Goal: Complete application form: Complete application form

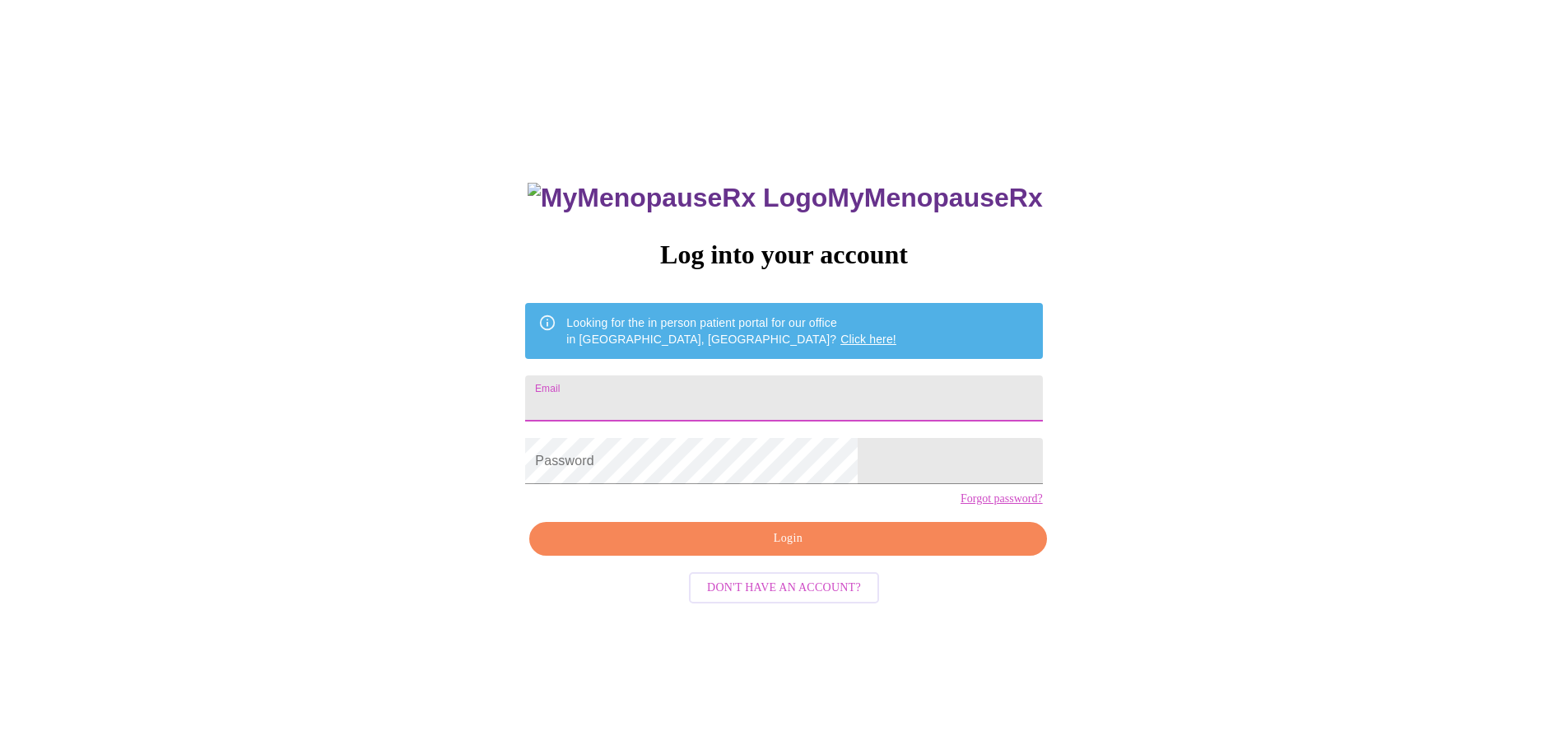
click at [669, 384] on input "Email" at bounding box center [783, 398] width 517 height 46
type input "[EMAIL_ADDRESS][DOMAIN_NAME]"
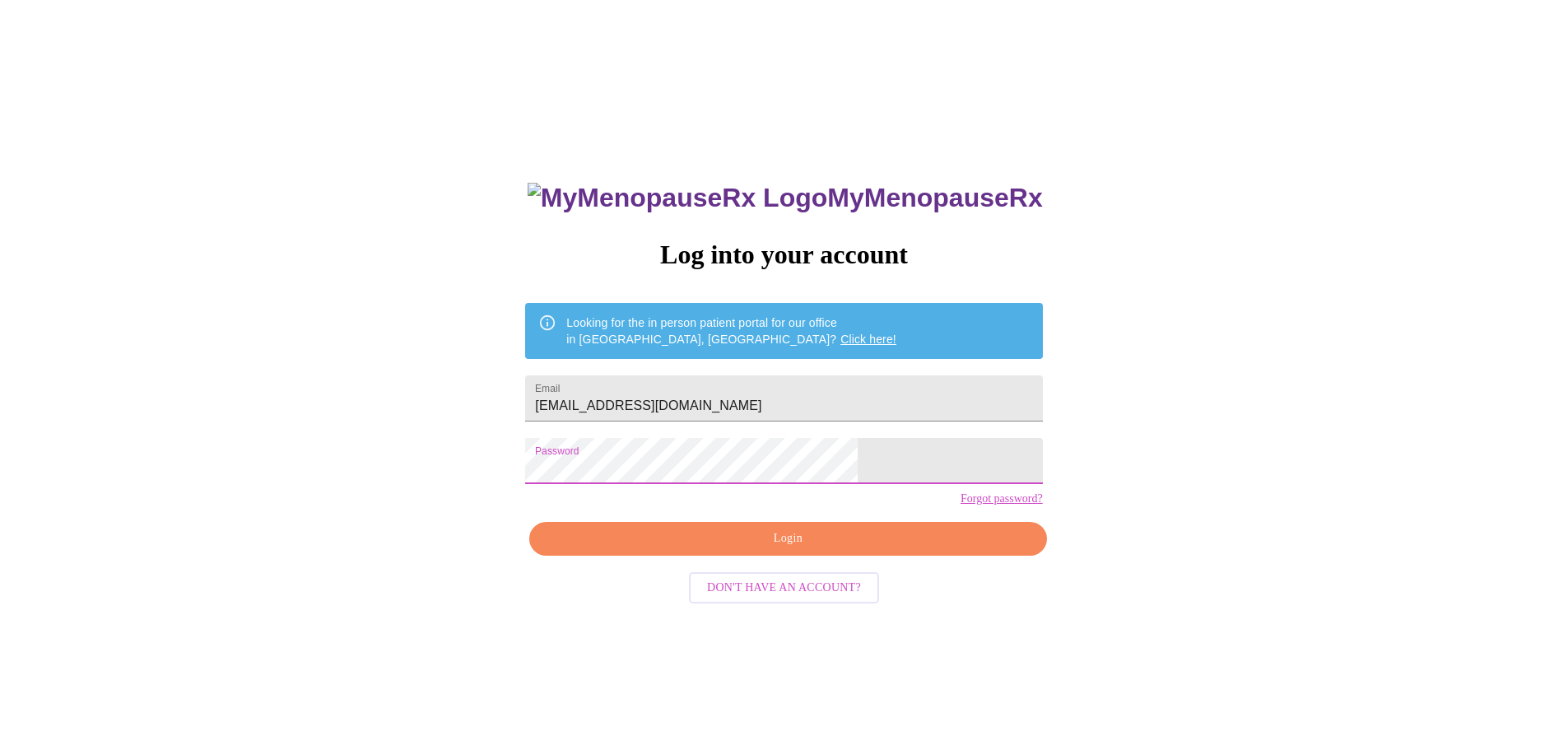
click at [611, 477] on div "MyMenopauseRx Log into your account Looking for the in person patient portal fo…" at bounding box center [784, 531] width 550 height 750
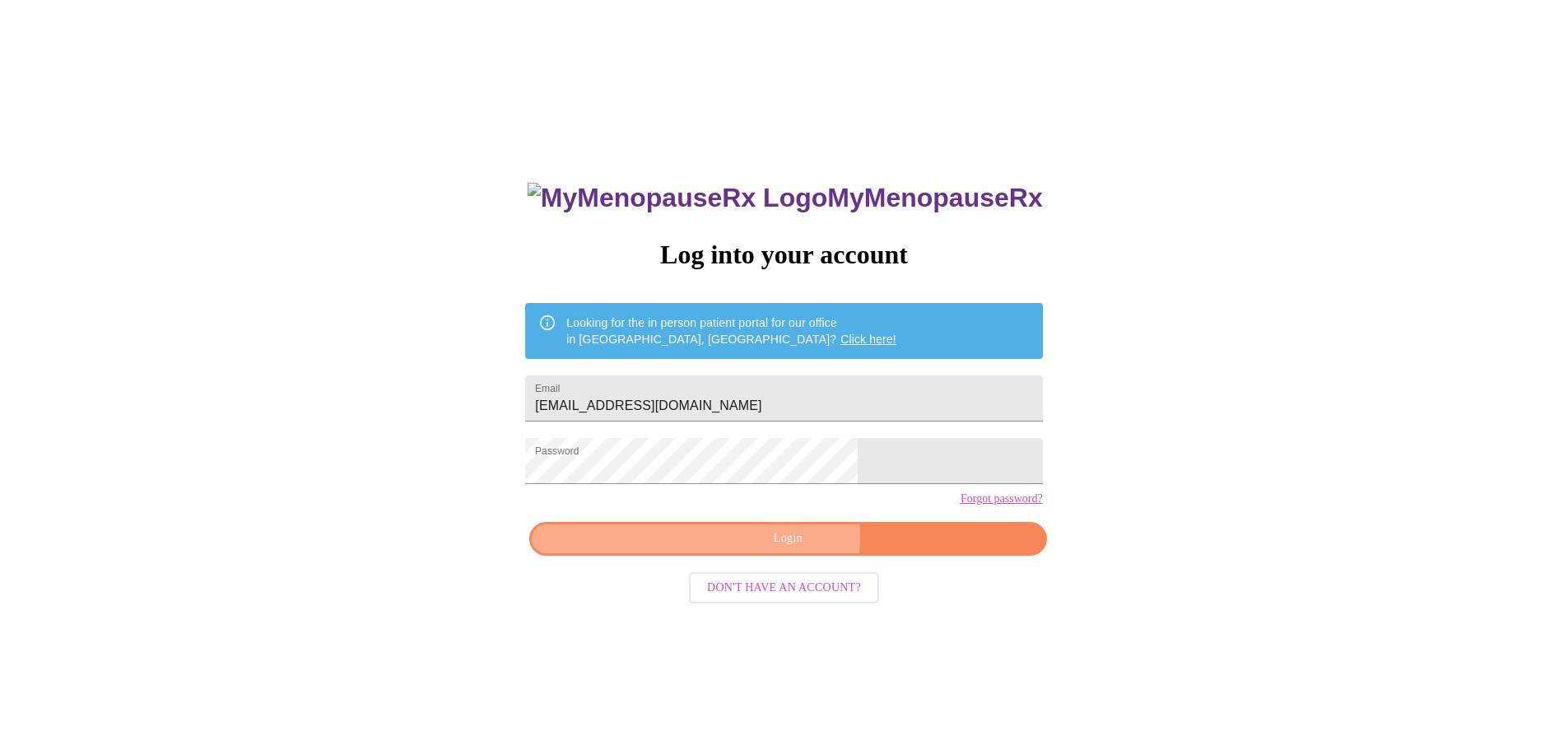
click at [779, 549] on span "Login" at bounding box center [788, 538] width 479 height 20
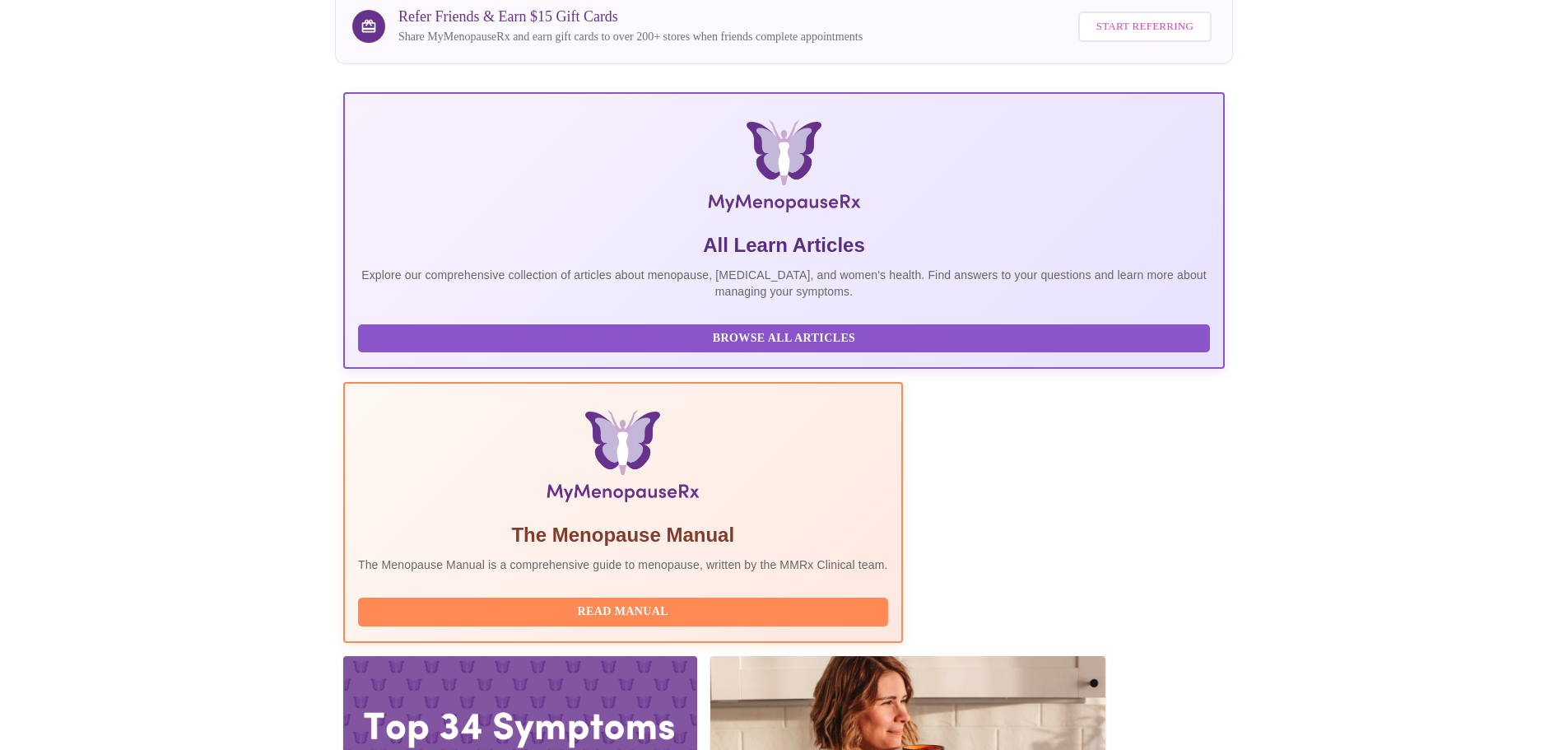
scroll to position [151, 0]
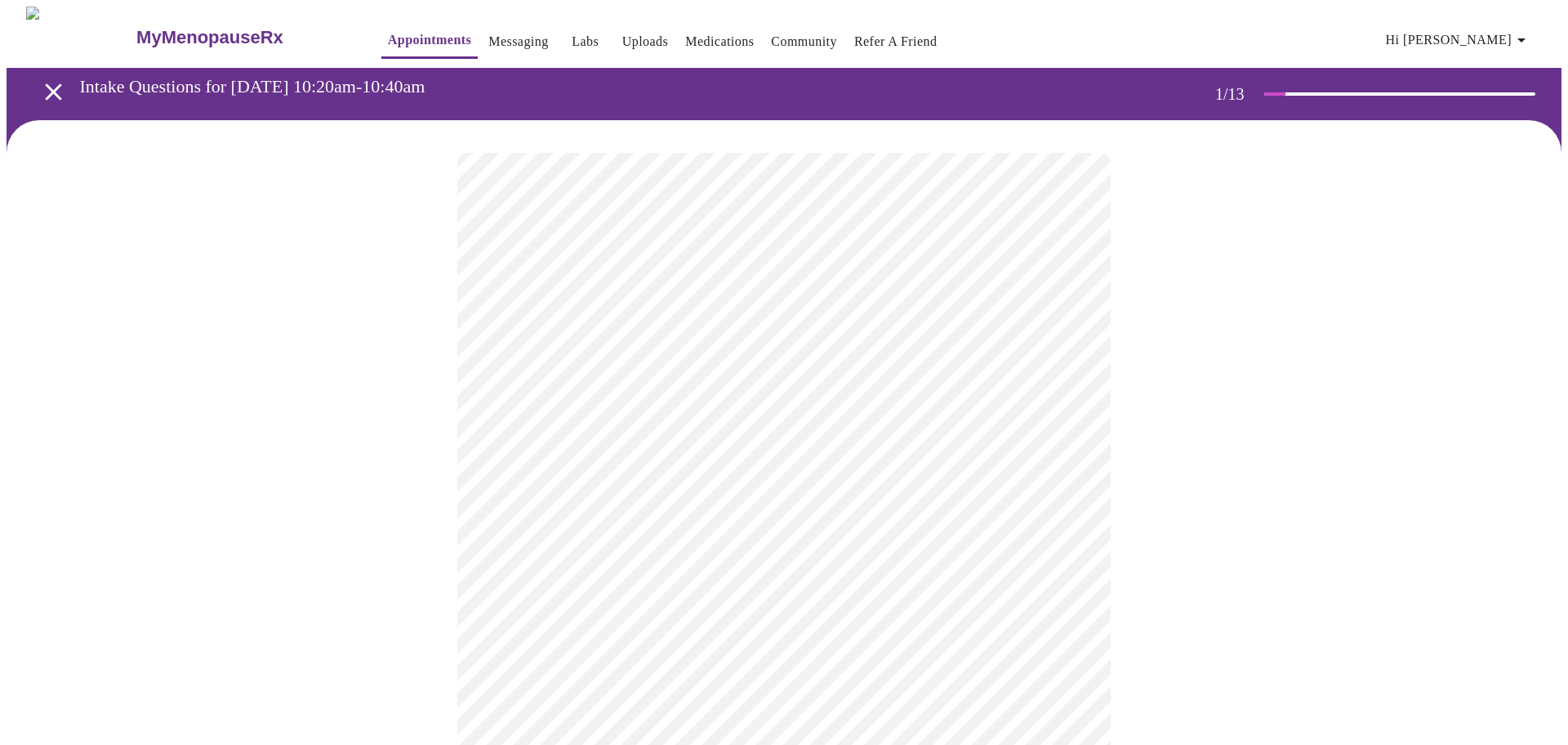
click at [629, 364] on body "MyMenopauseRx Appointments Messaging Labs Uploads Medications Community Refer a…" at bounding box center [784, 758] width 1556 height 1503
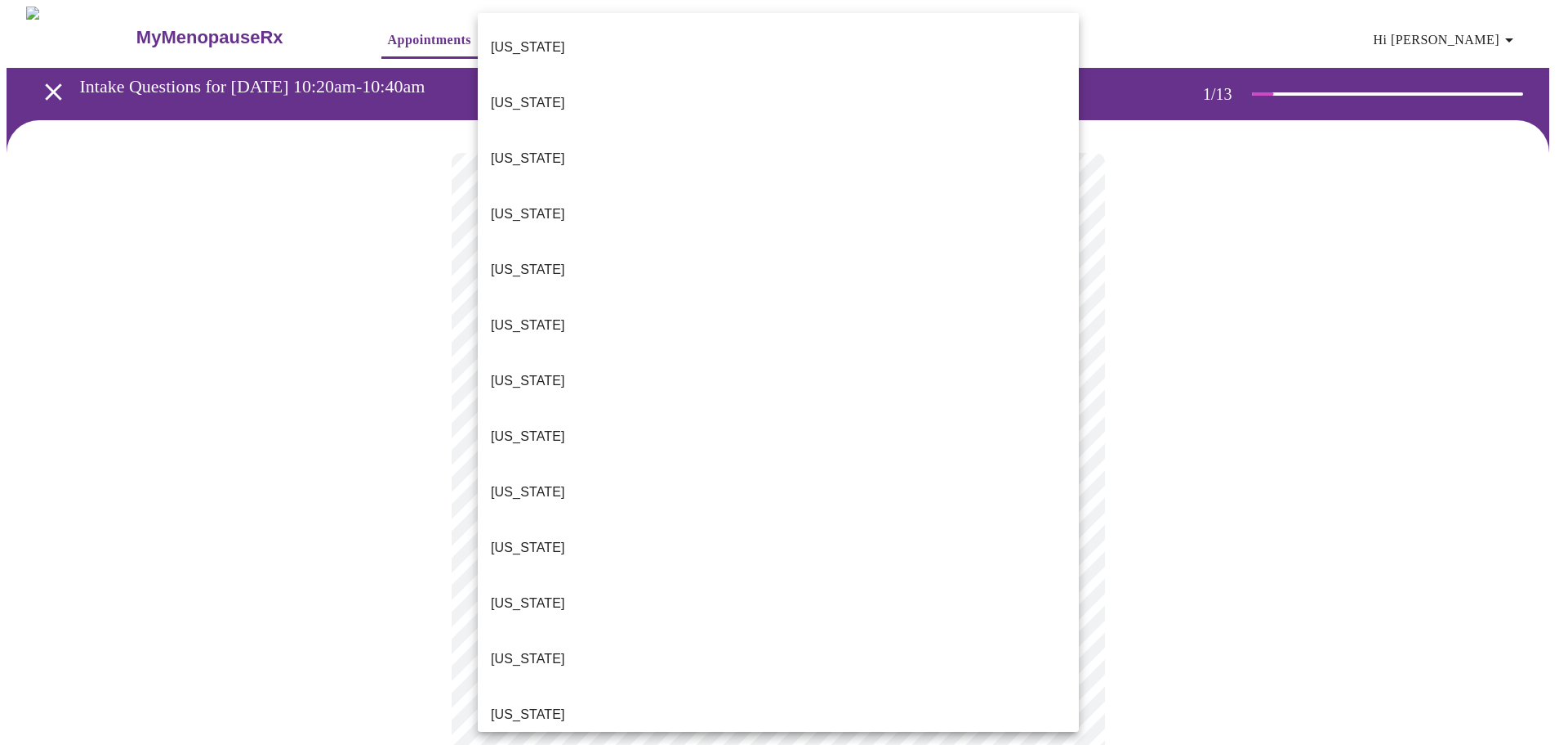
click at [512, 704] on p "[US_STATE]" at bounding box center [528, 714] width 74 height 20
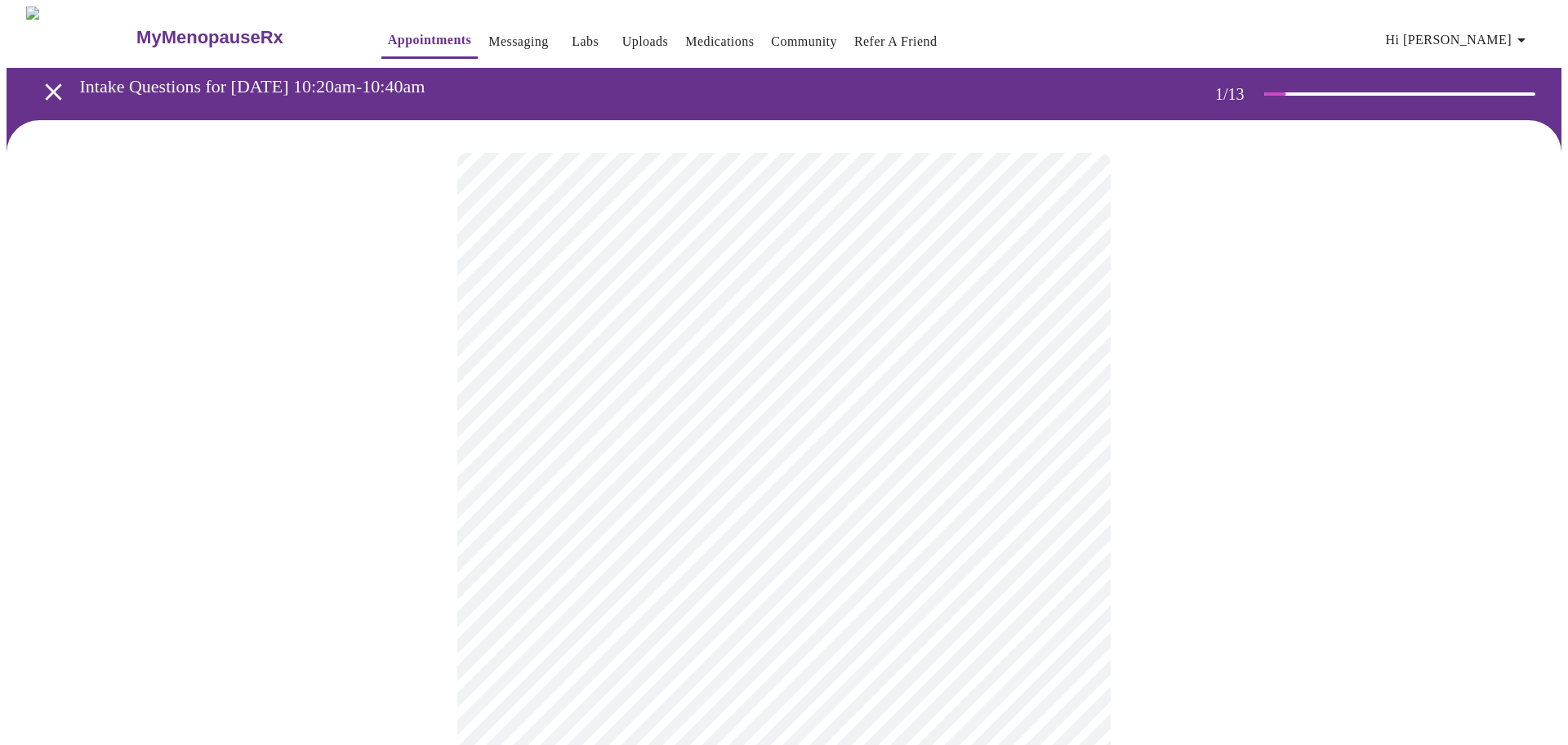
click at [550, 472] on body "MyMenopauseRx Appointments Messaging Labs Uploads Medications Community Refer a…" at bounding box center [784, 753] width 1556 height 1493
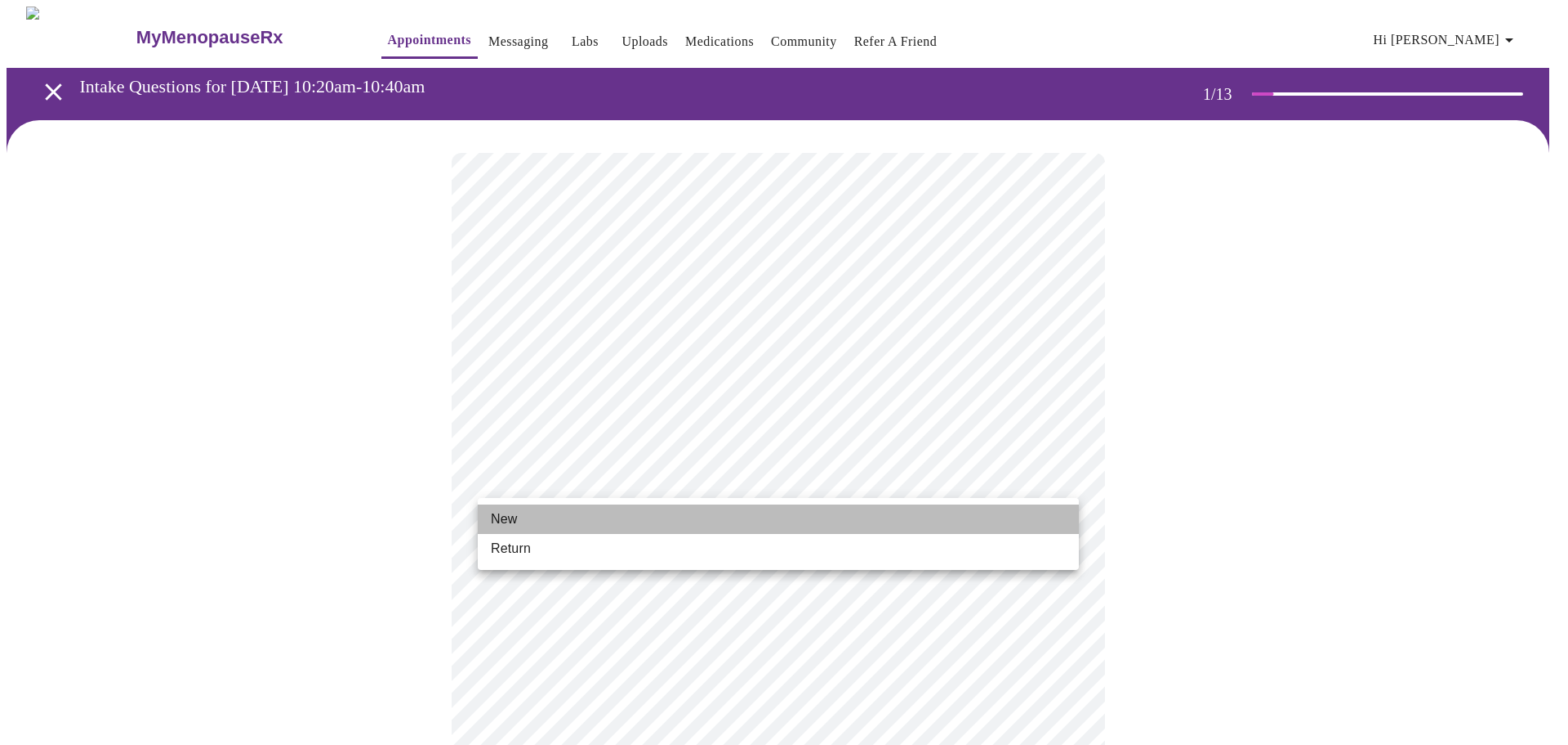
click at [513, 517] on span "New" at bounding box center [503, 519] width 26 height 20
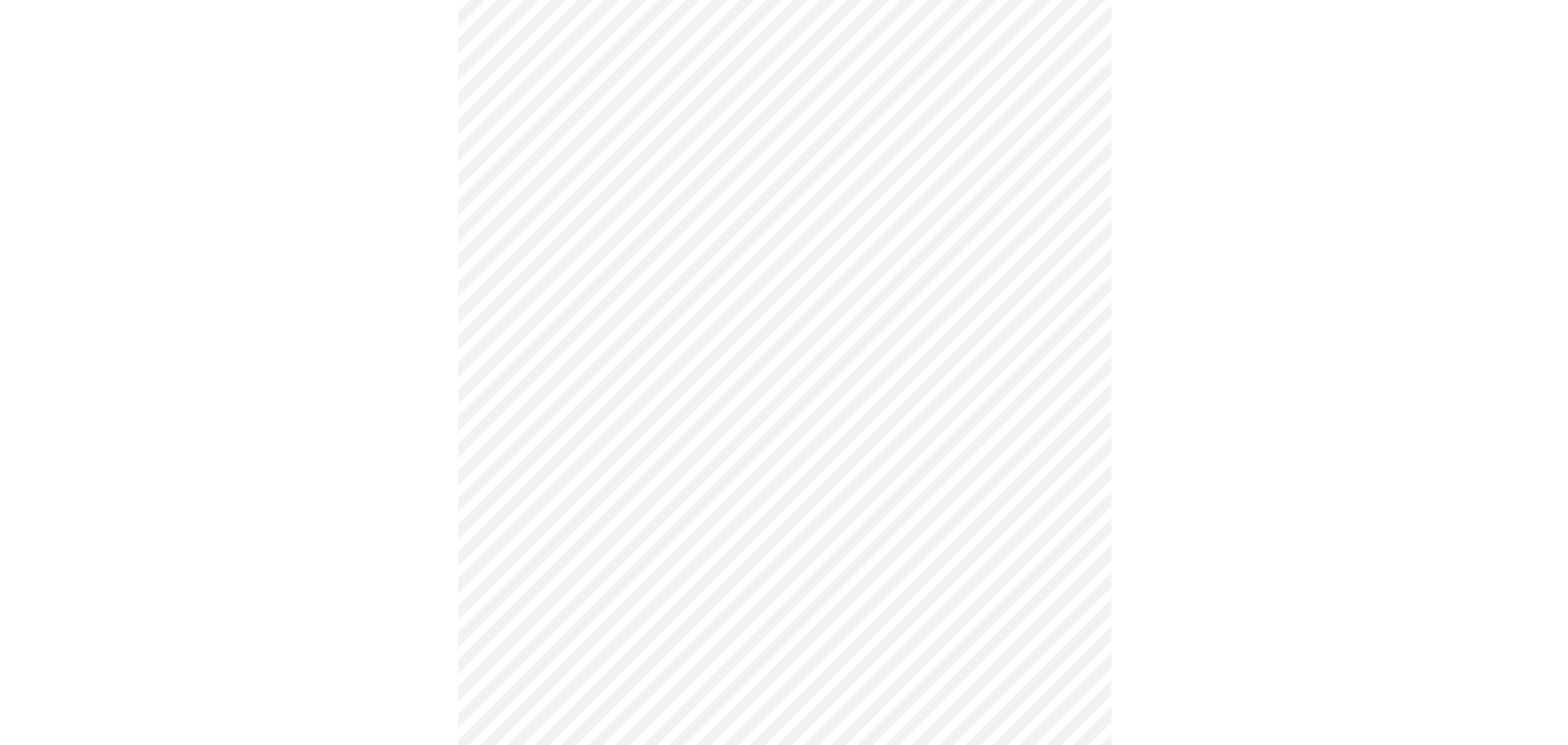
scroll to position [726, 0]
click at [658, 513] on body "MyMenopauseRx Appointments Messaging Labs Uploads Medications Community Refer a…" at bounding box center [784, 15] width 1556 height 1470
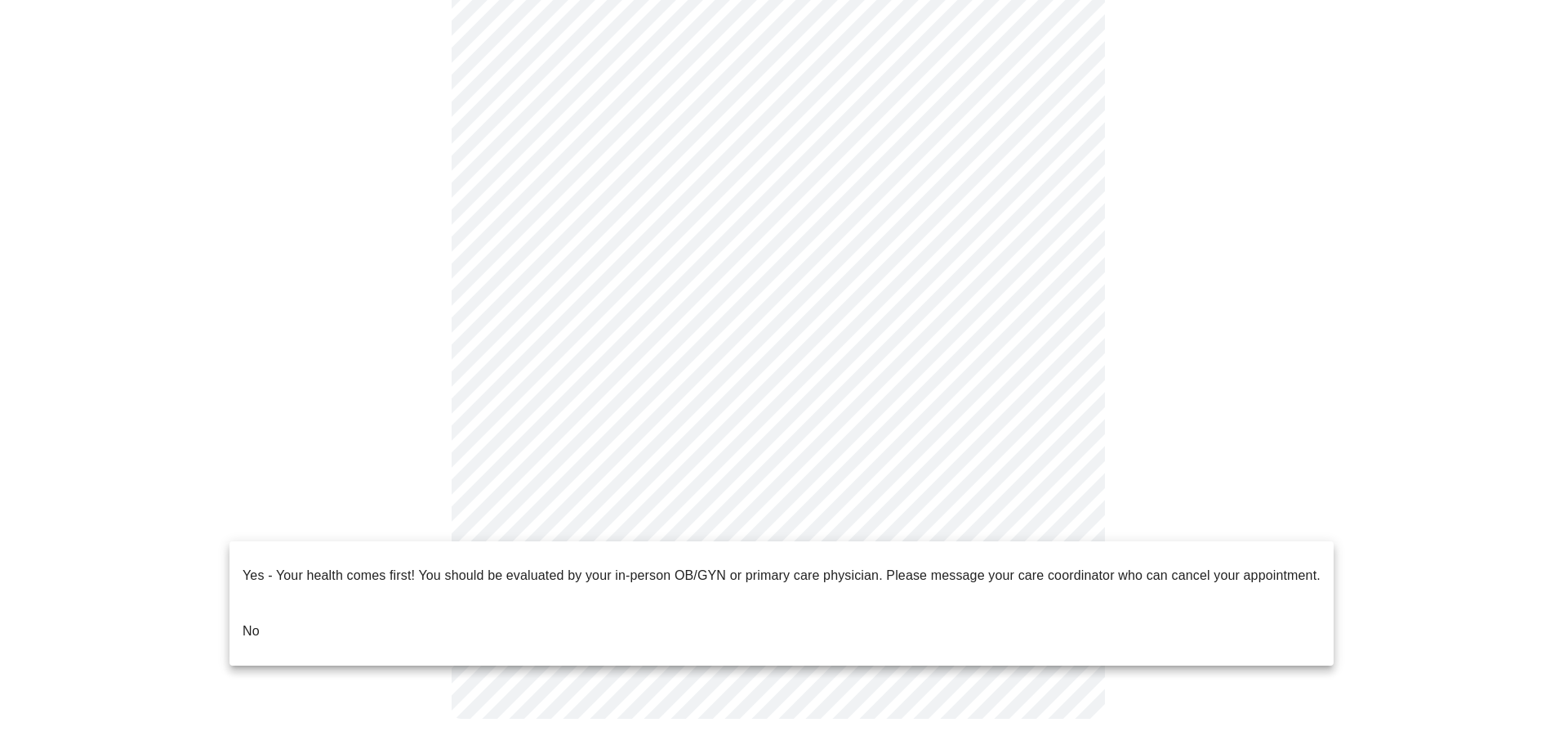
click at [247, 621] on p "No" at bounding box center [251, 631] width 17 height 20
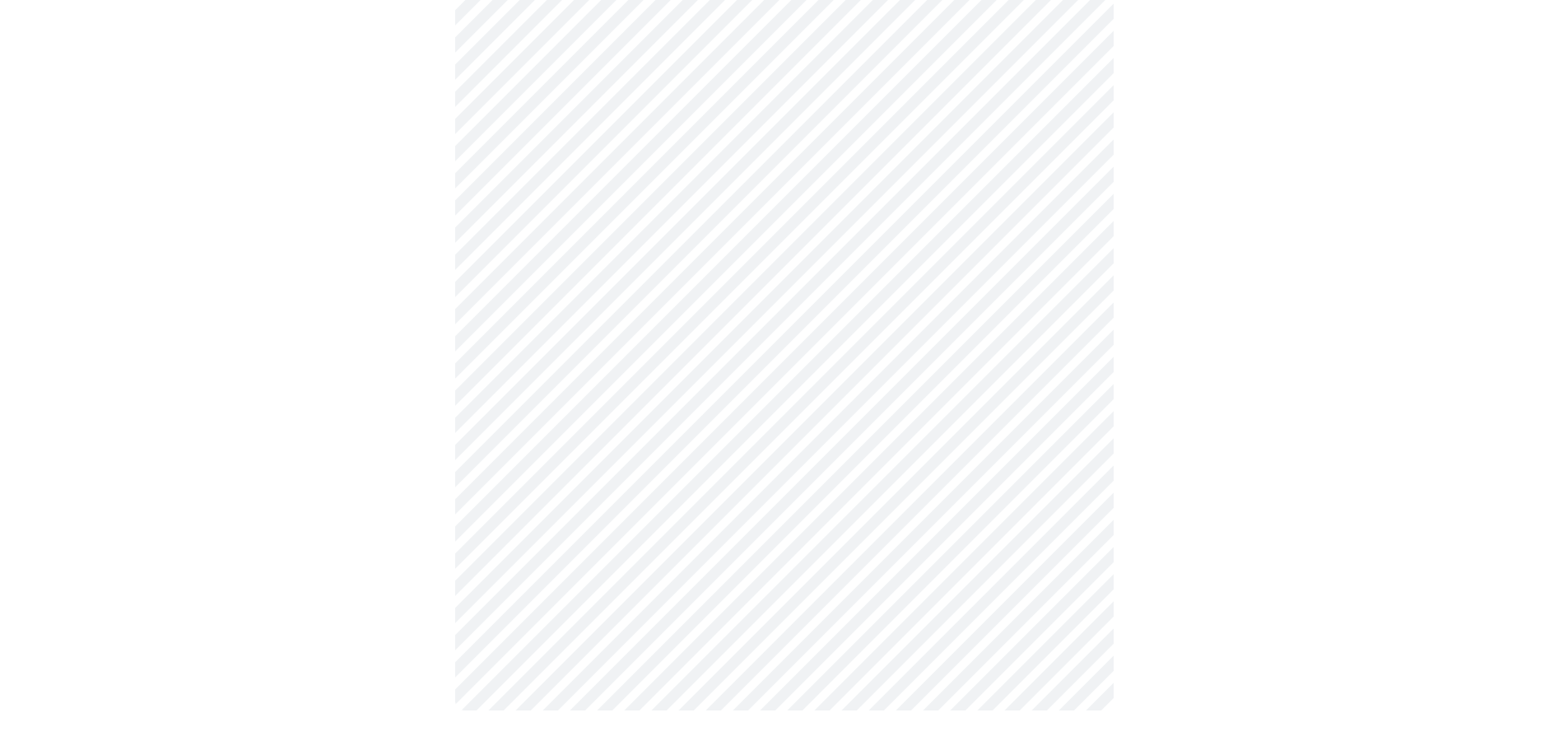
scroll to position [0, 0]
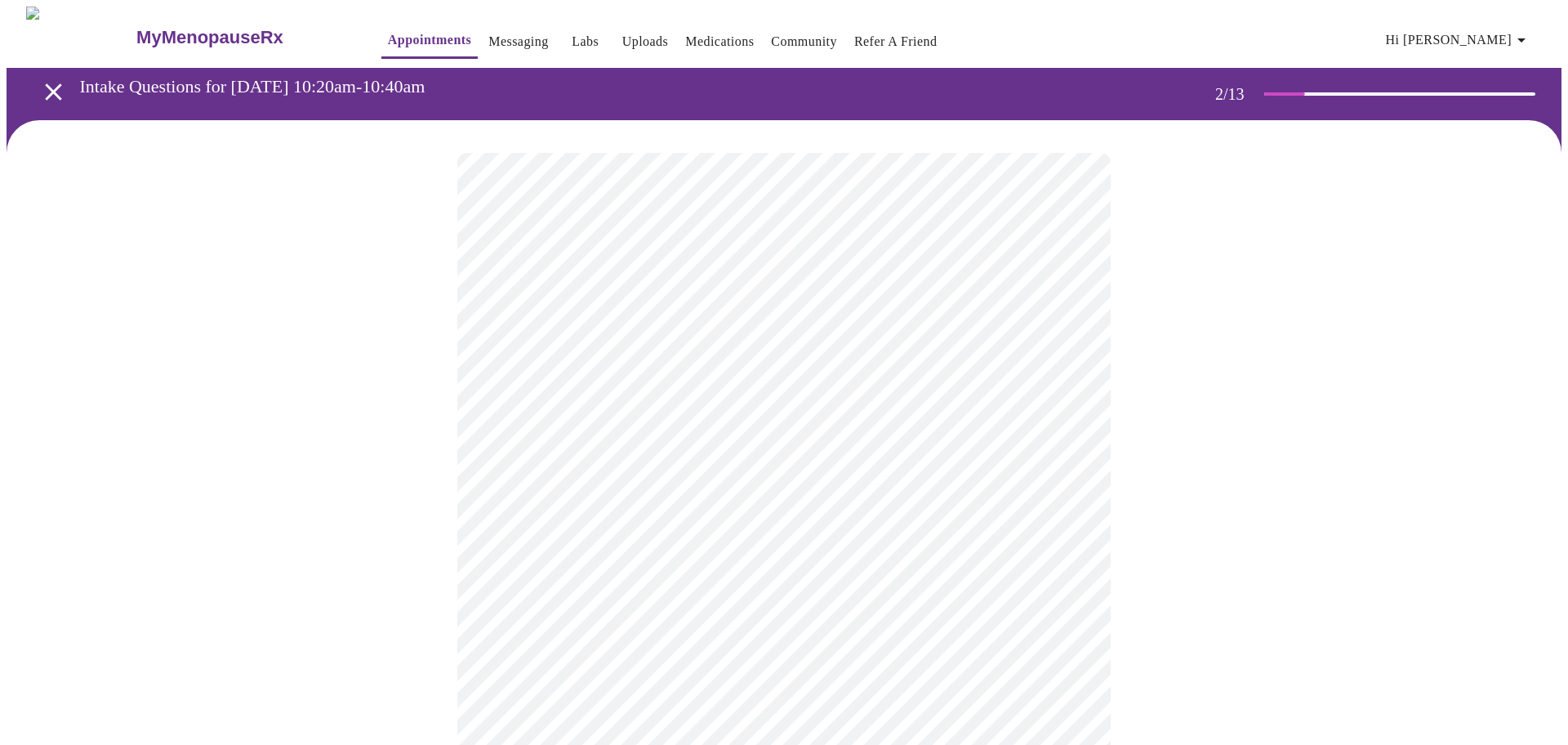
click at [652, 339] on body "MyMenopauseRx Appointments Messaging Labs Uploads Medications Community Refer a…" at bounding box center [784, 498] width 1556 height 983
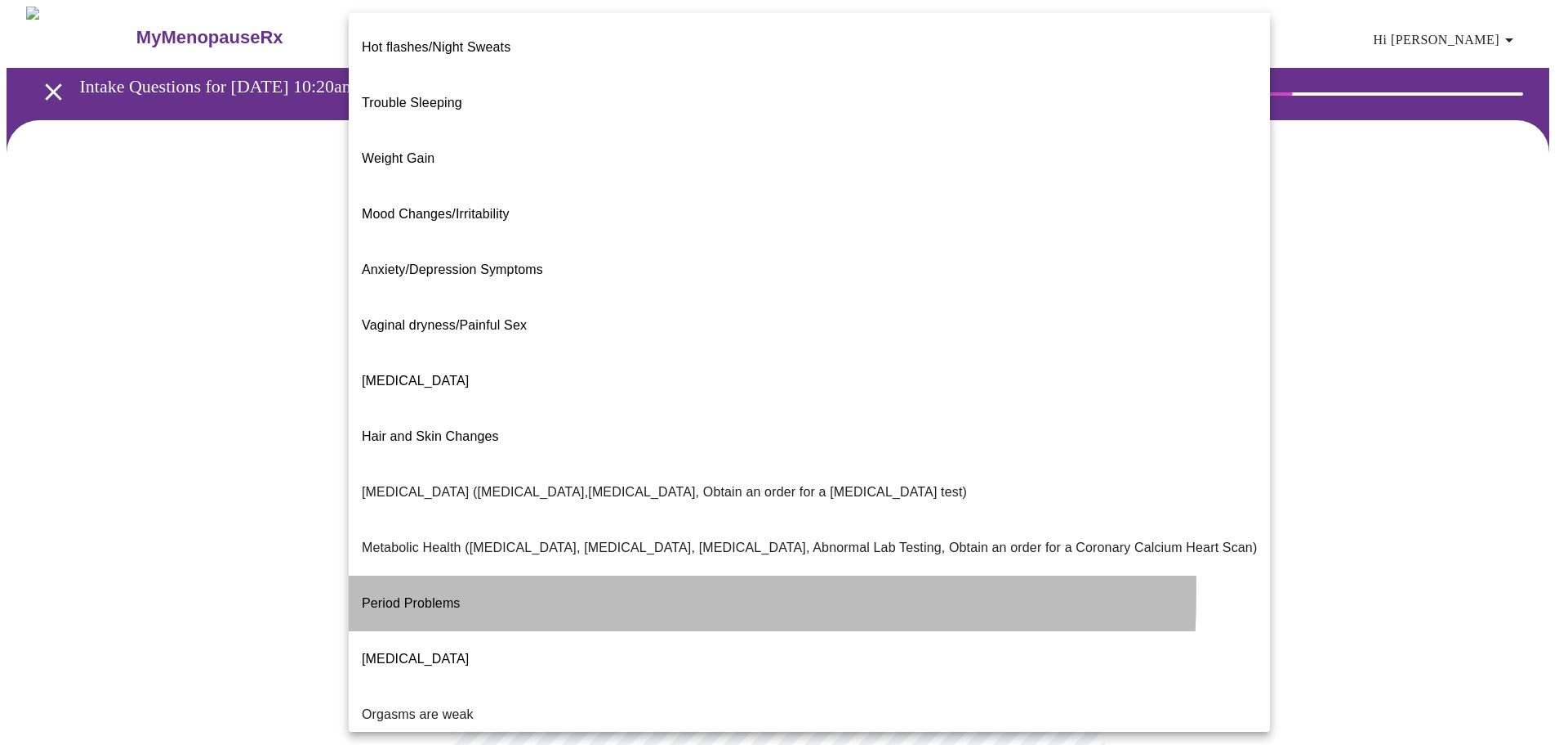
click at [404, 596] on span "Period Problems" at bounding box center [412, 602] width 99 height 14
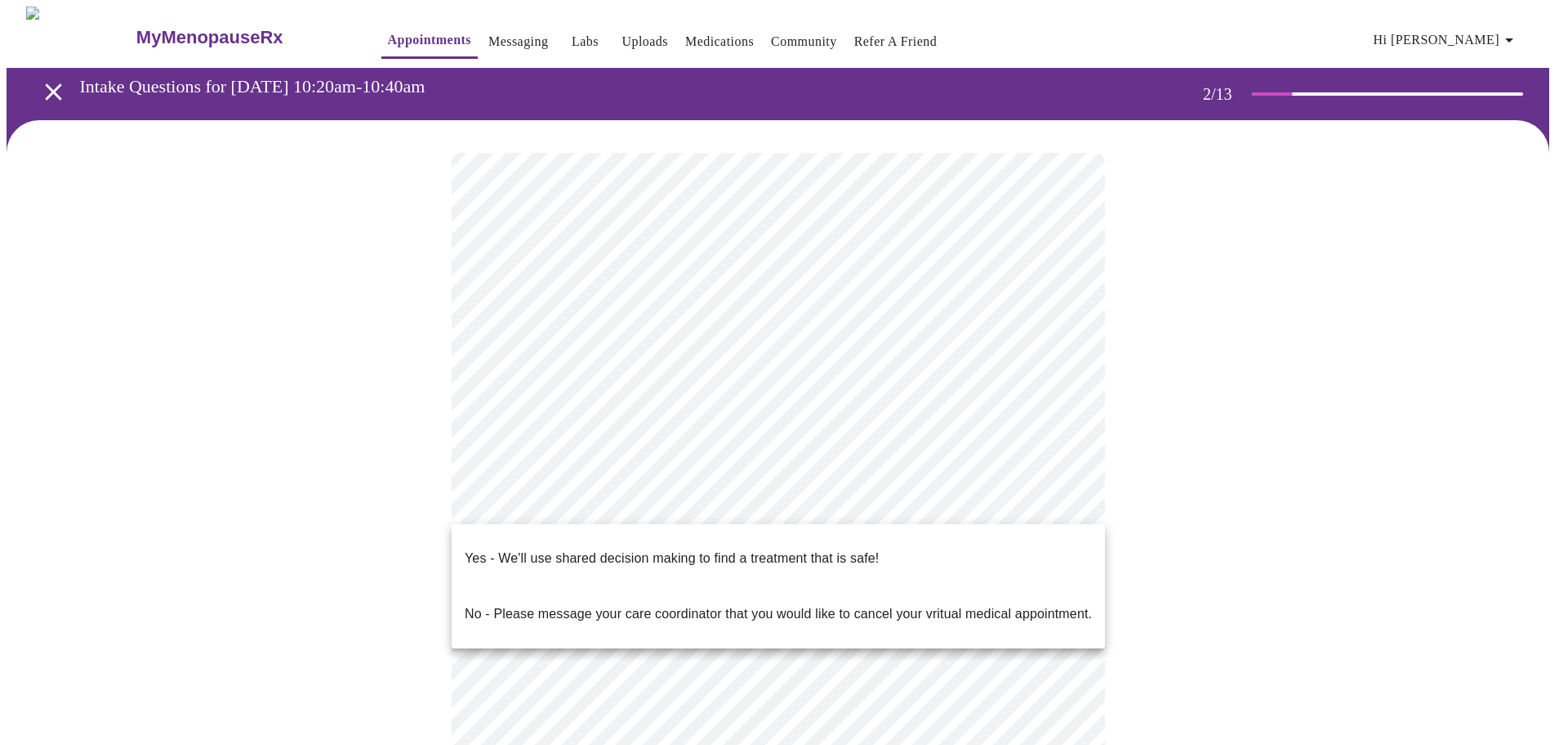
click at [751, 501] on body "MyMenopauseRx Appointments Messaging Labs Uploads Medications Community Refer a…" at bounding box center [784, 493] width 1556 height 972
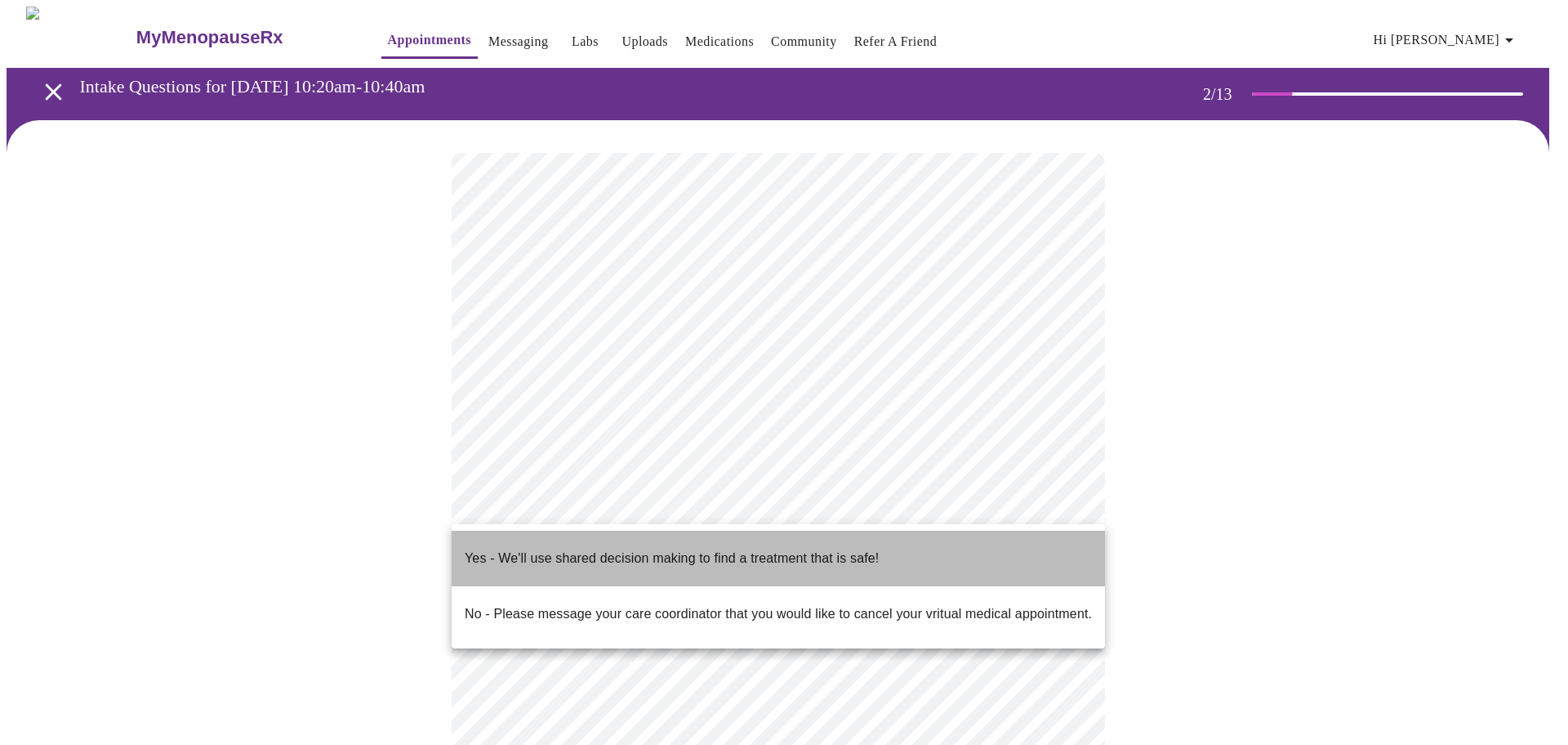
click at [548, 548] on p "Yes - We'll use shared decision making to find a treatment that is safe!" at bounding box center [672, 558] width 415 height 20
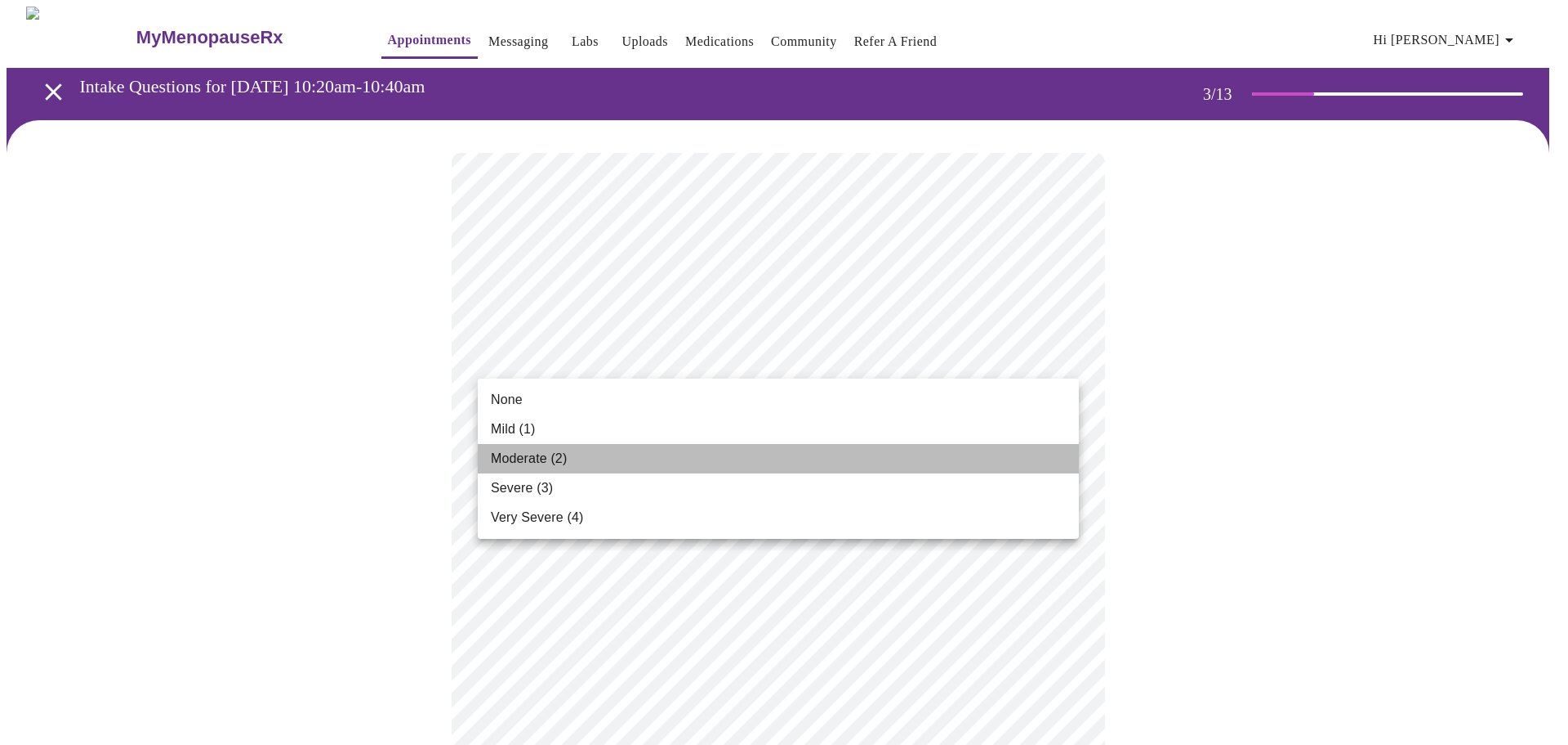
click at [512, 459] on span "Moderate (2)" at bounding box center [529, 459] width 76 height 20
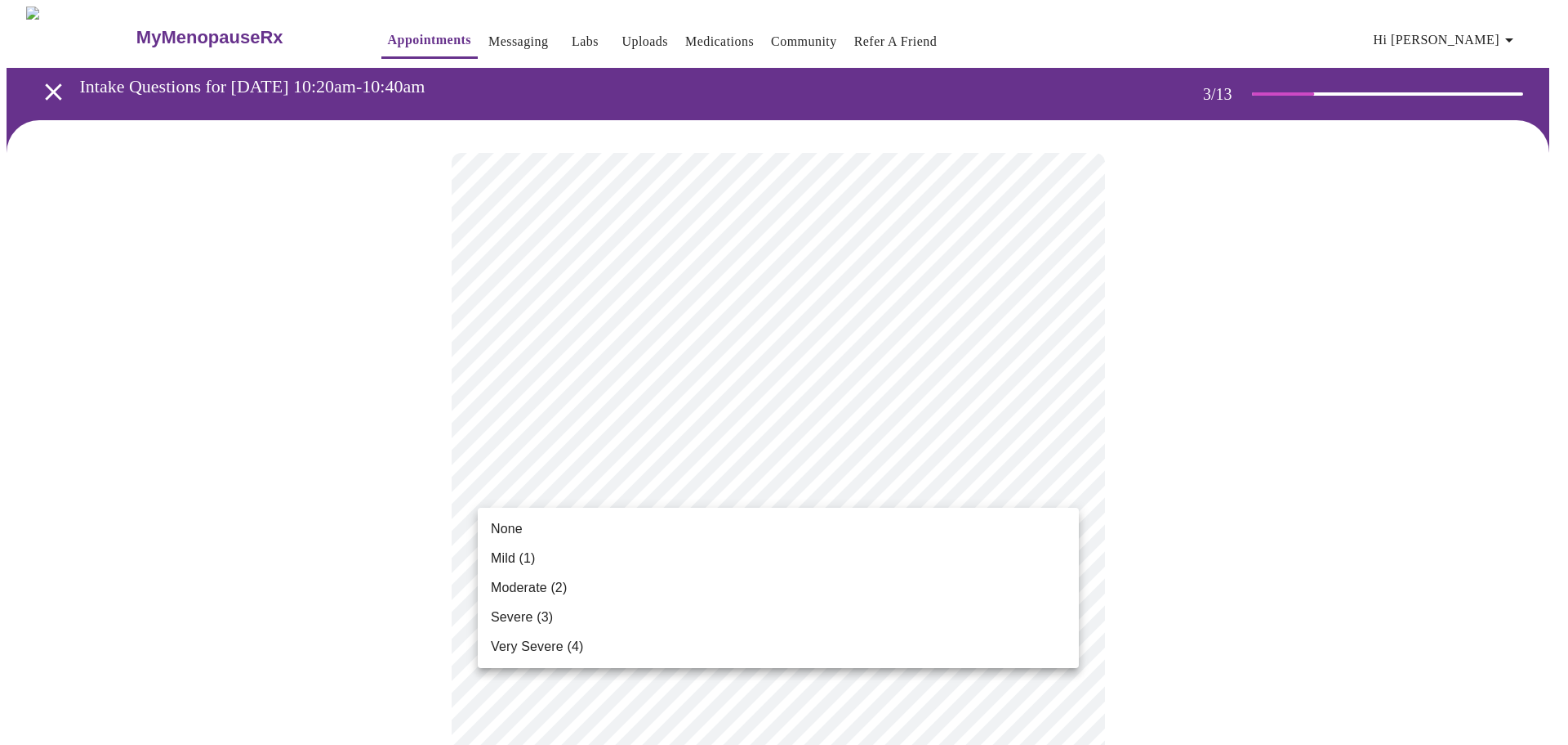
click at [503, 532] on span "None" at bounding box center [507, 528] width 32 height 20
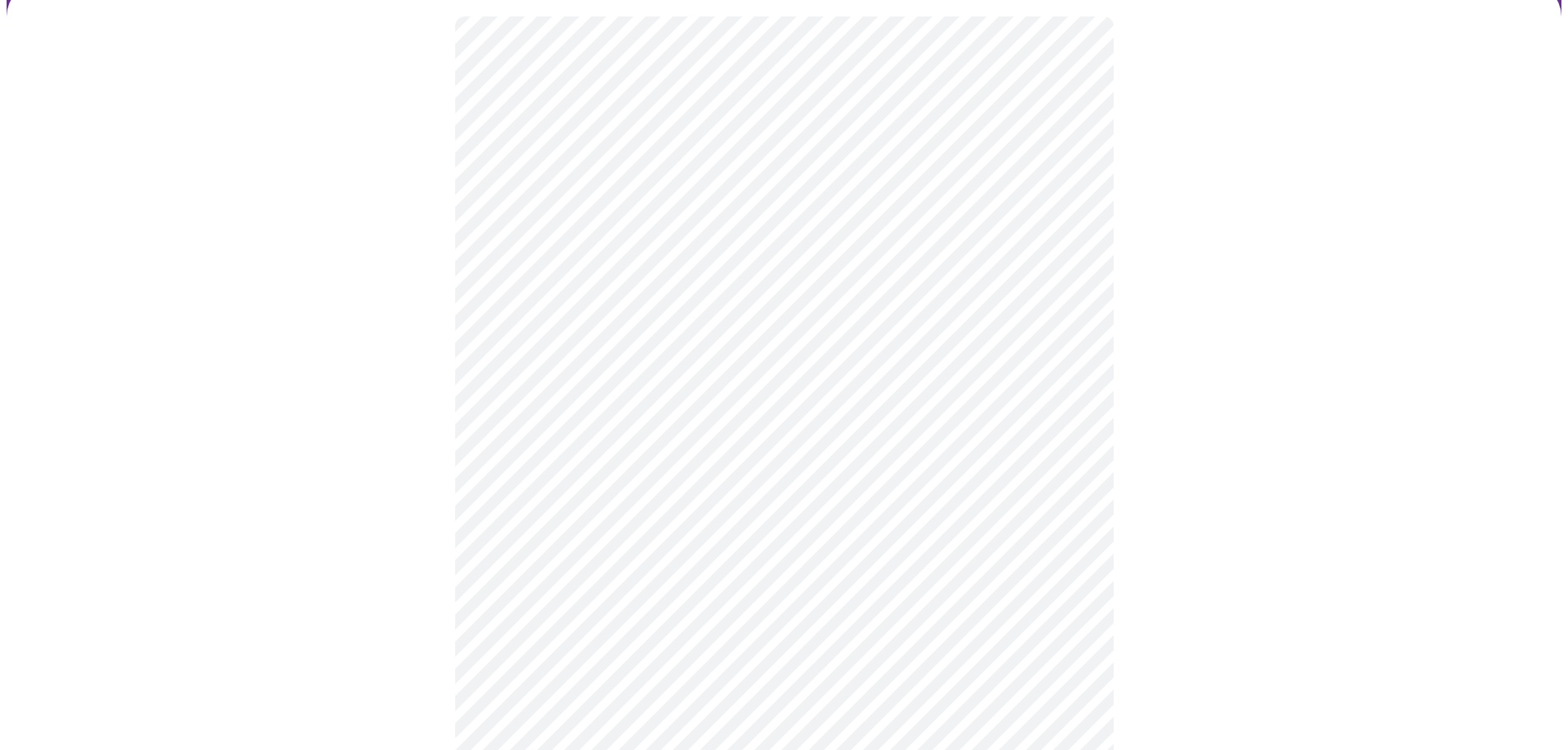
scroll to position [165, 0]
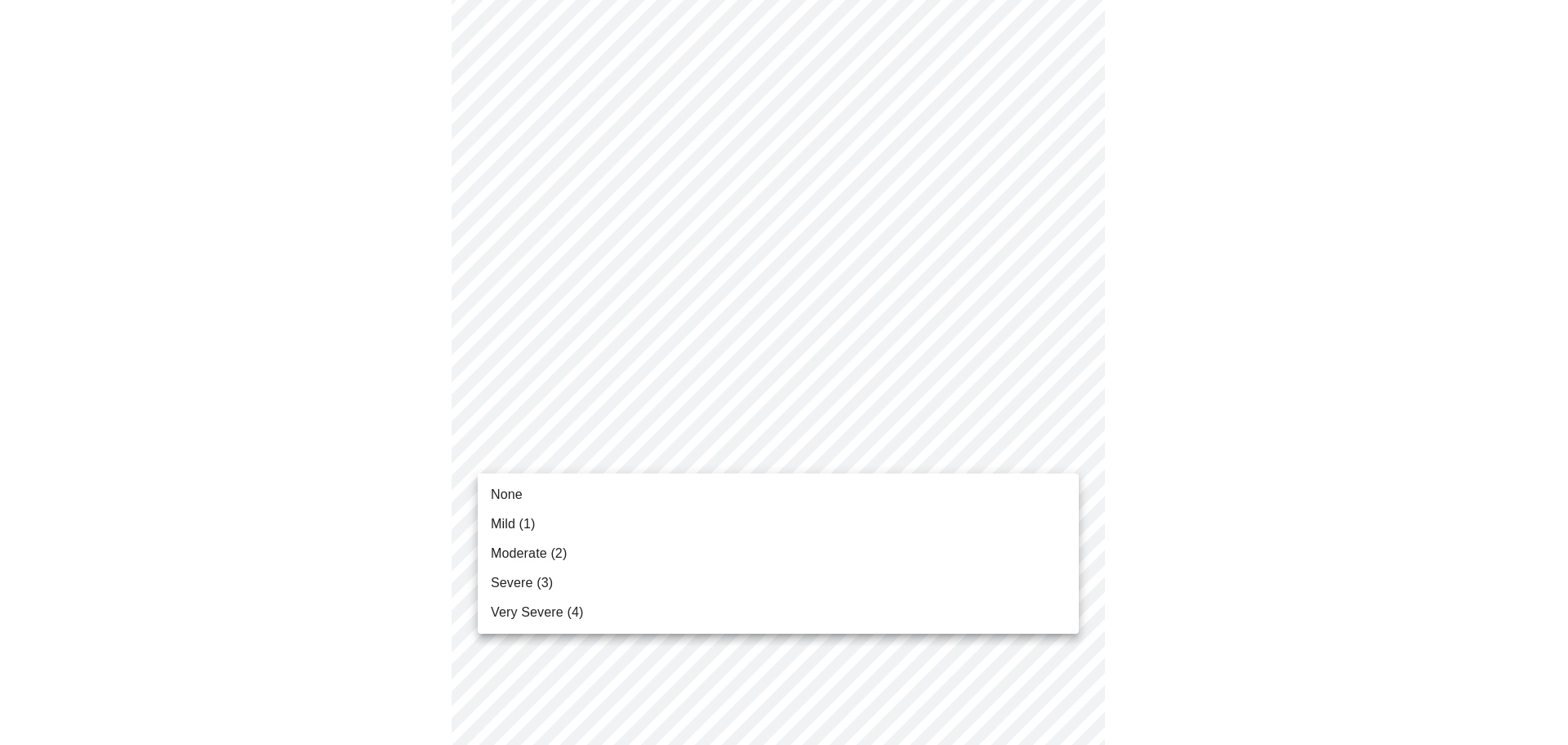
click at [515, 578] on span "Severe (3)" at bounding box center [521, 582] width 62 height 20
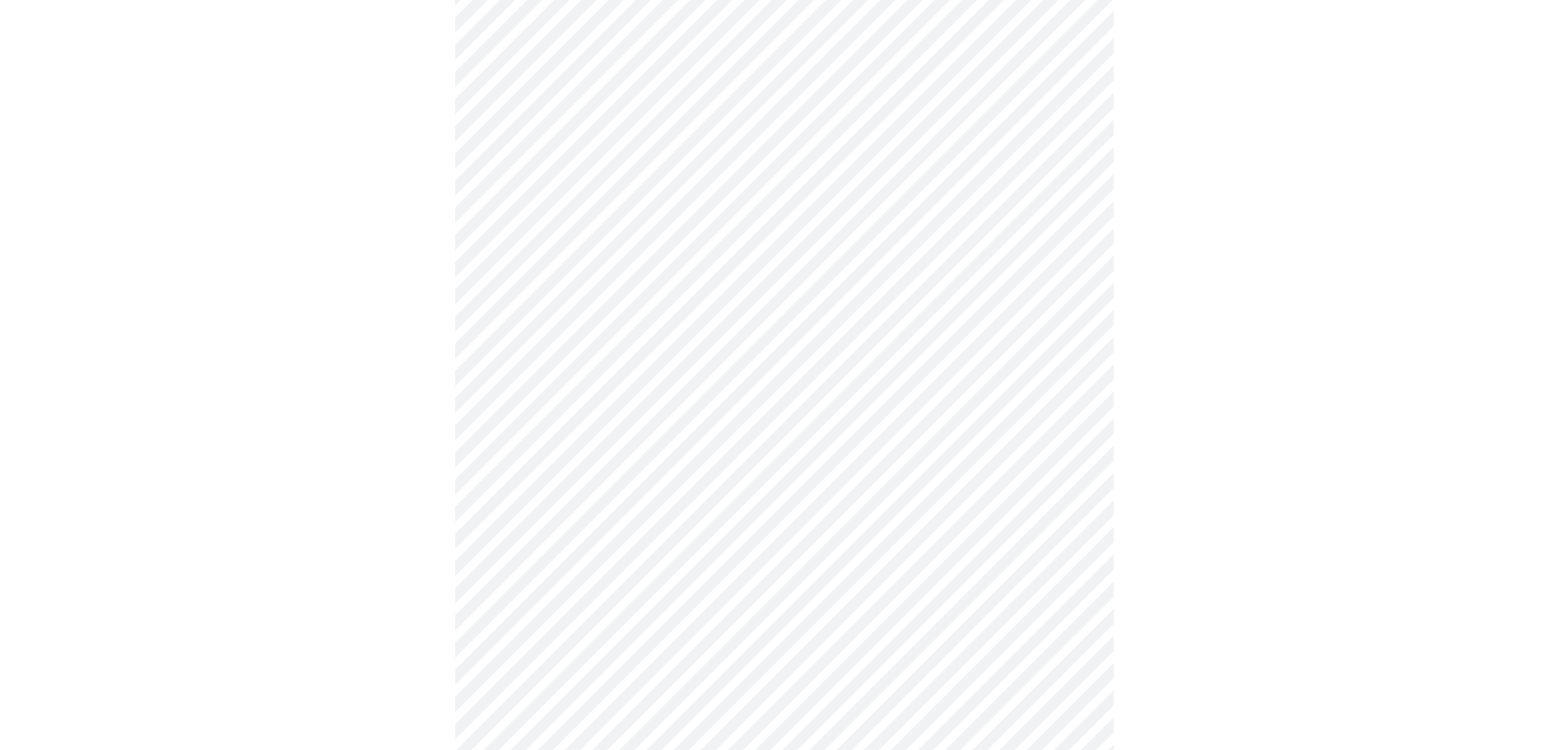
scroll to position [247, 0]
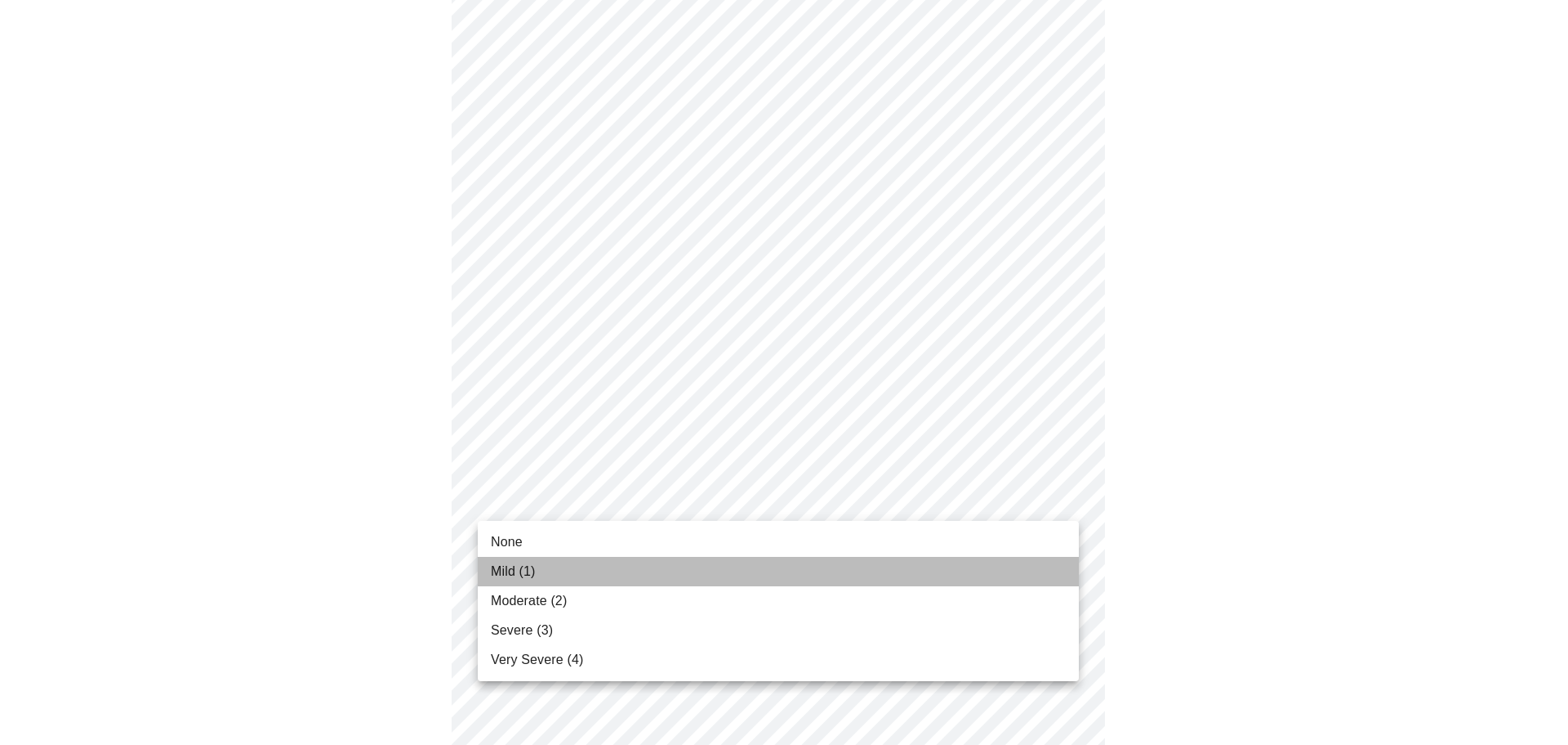
click at [505, 569] on span "Mild (1)" at bounding box center [513, 571] width 45 height 20
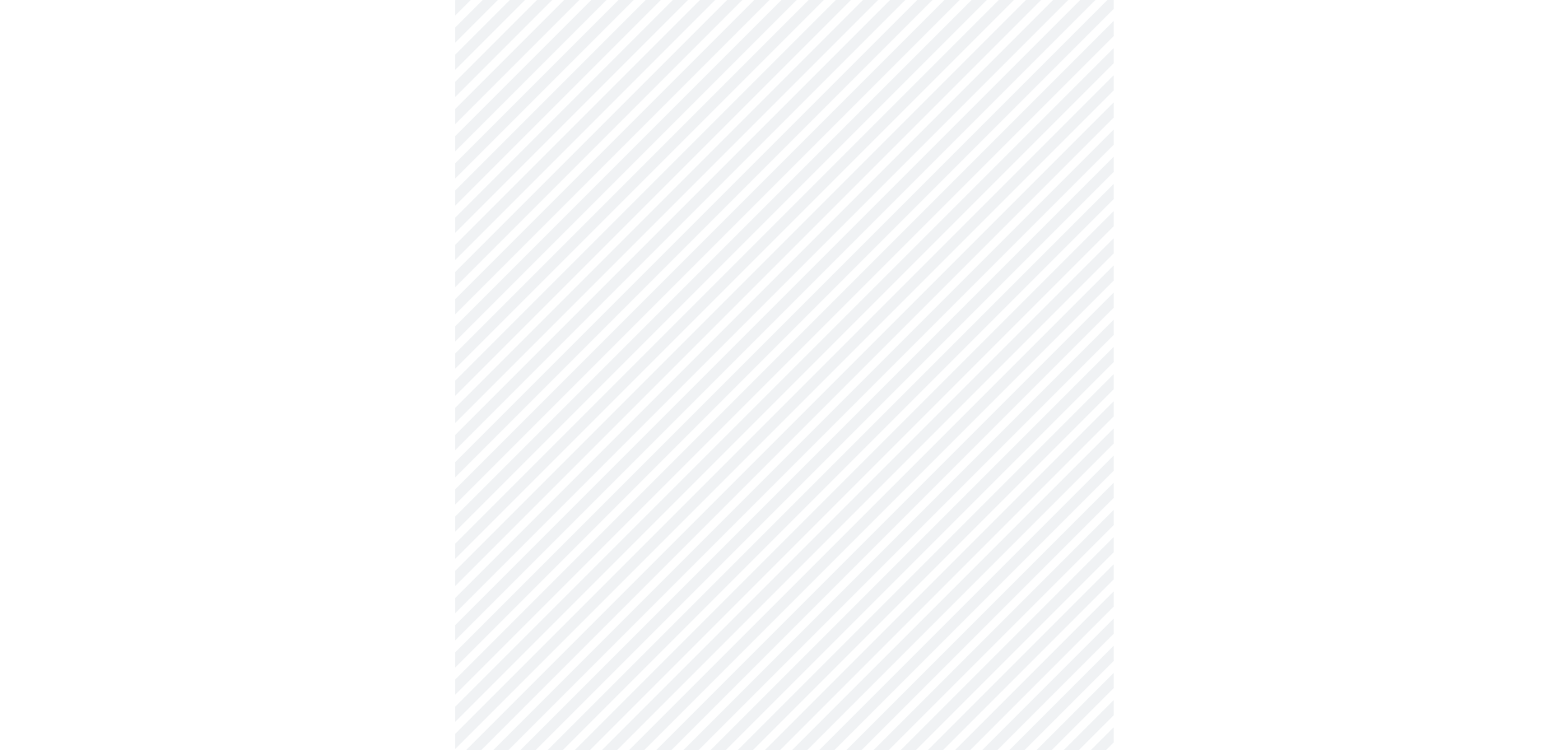
scroll to position [412, 0]
click at [638, 434] on body "MyMenopauseRx Appointments Messaging Labs Uploads Medications Community Refer a…" at bounding box center [784, 643] width 1556 height 2097
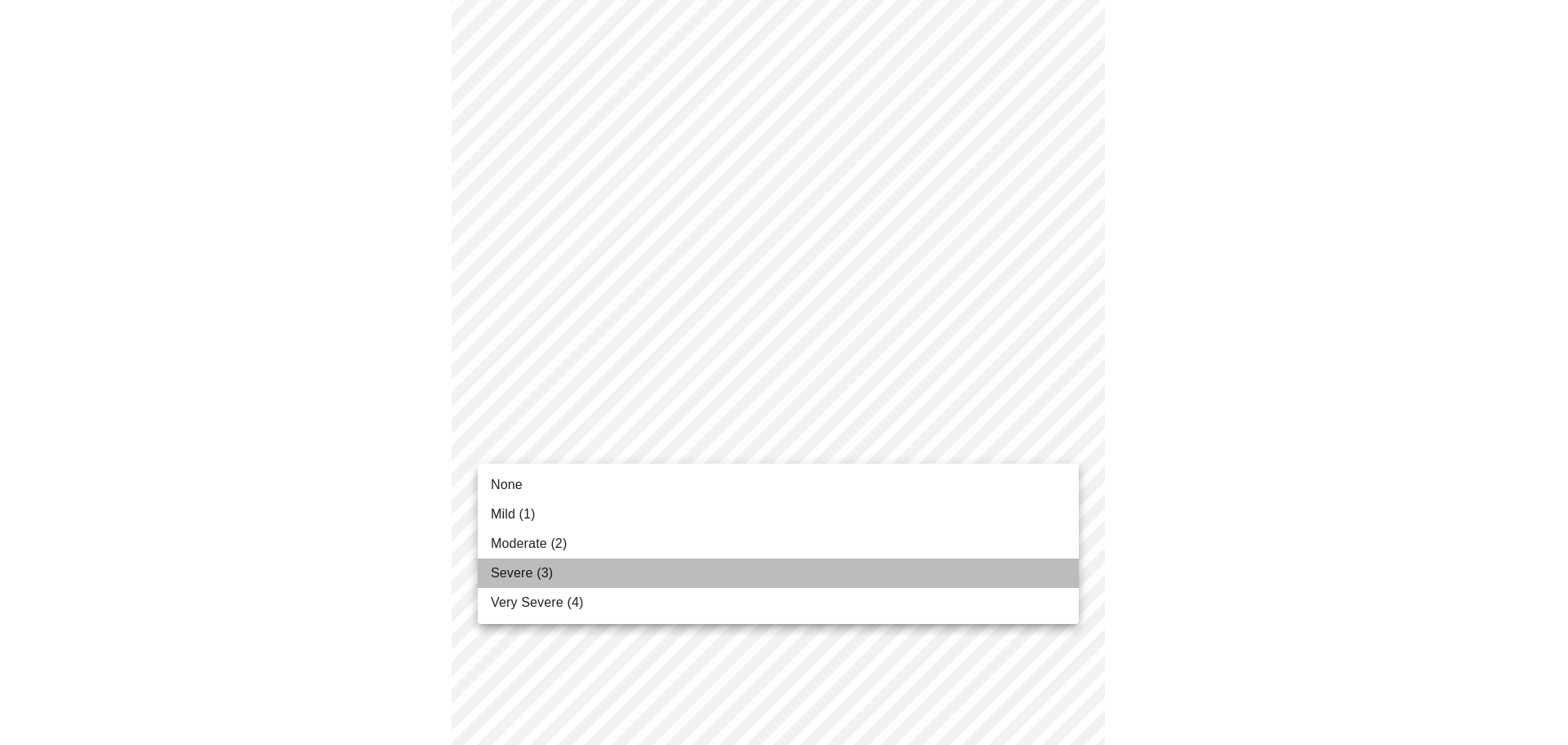
click at [514, 569] on span "Severe (3)" at bounding box center [521, 573] width 62 height 20
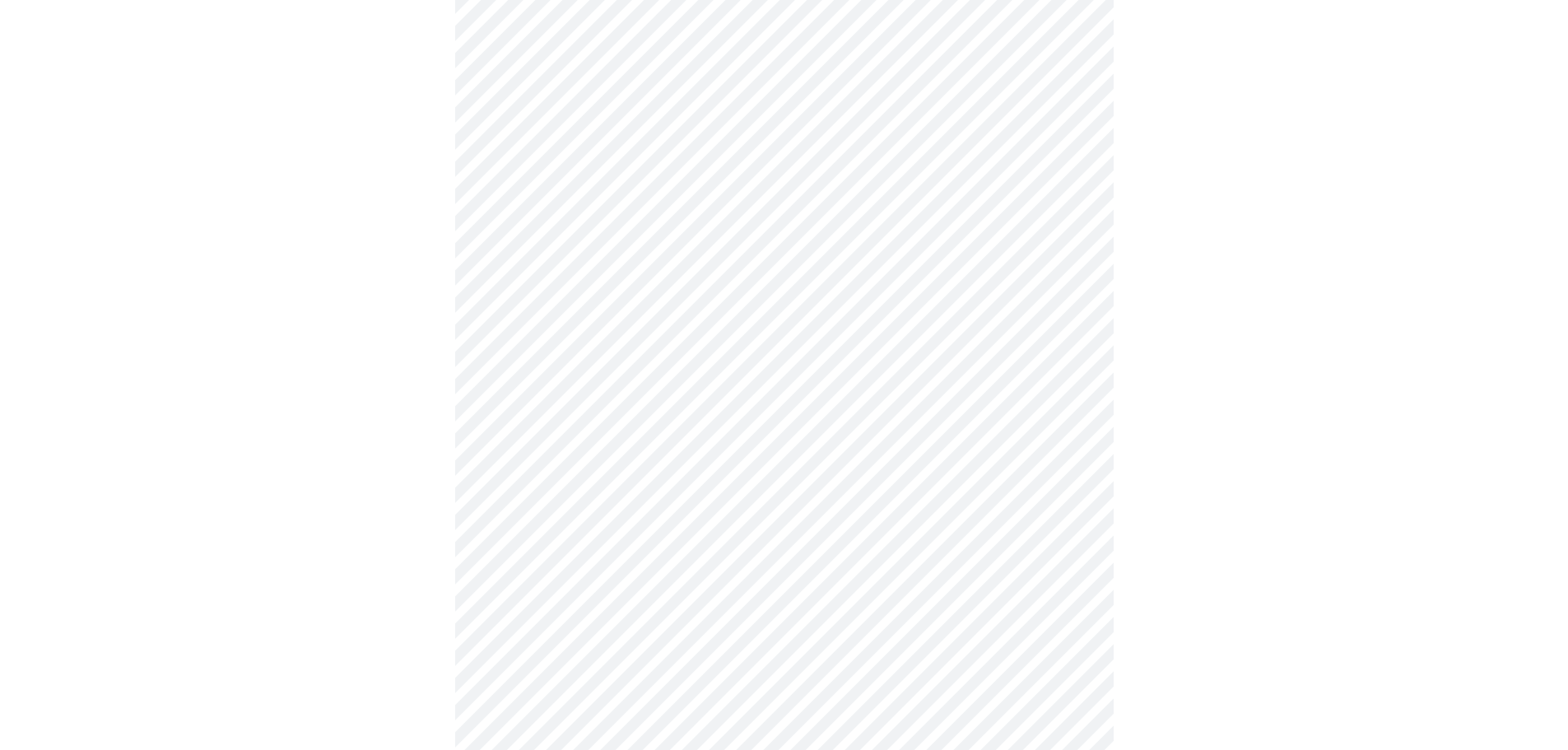
scroll to position [576, 0]
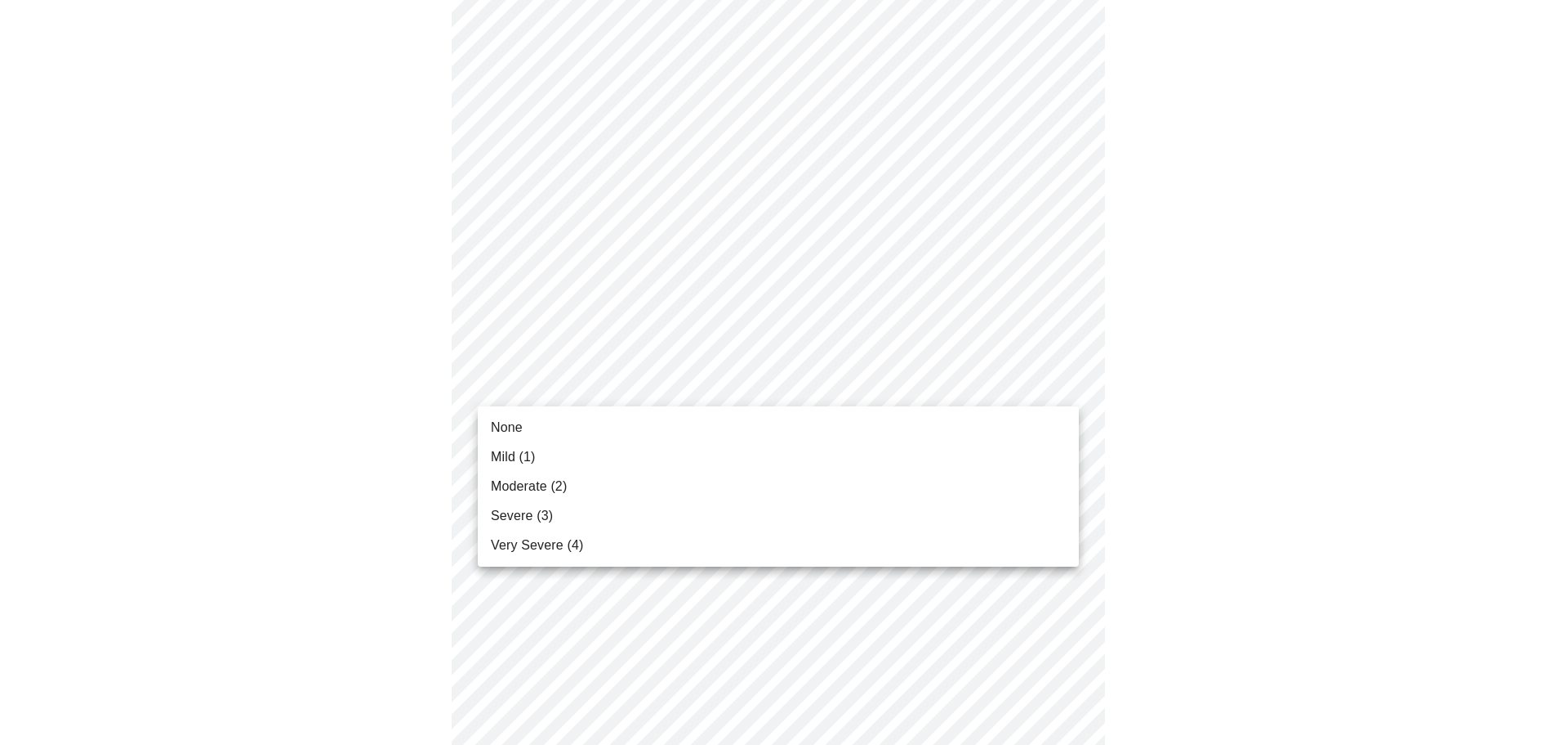
click at [640, 377] on body "MyMenopauseRx Appointments Messaging Labs Uploads Medications Community Refer a…" at bounding box center [784, 464] width 1556 height 2060
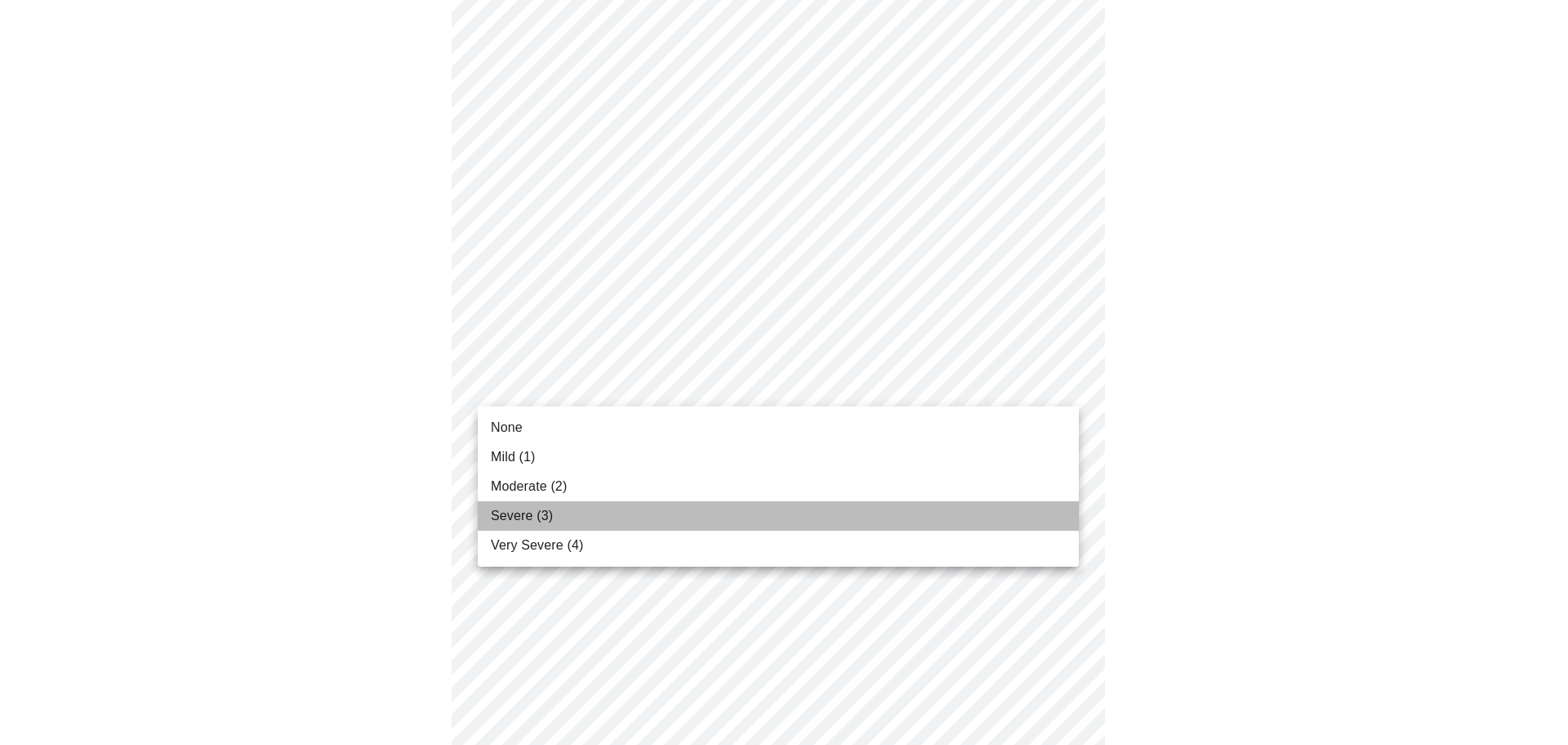
click at [509, 513] on span "Severe (3)" at bounding box center [521, 516] width 62 height 20
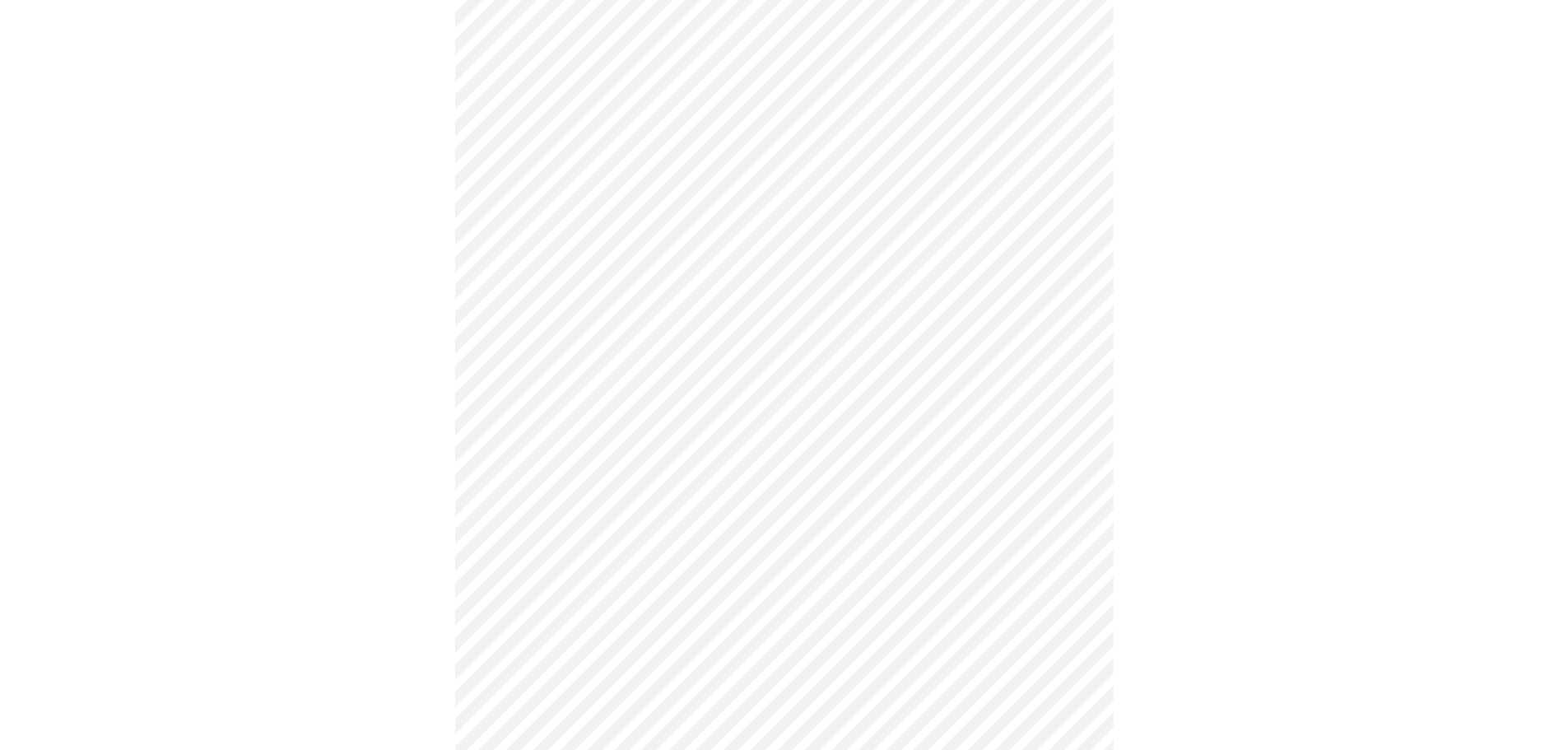
scroll to position [658, 0]
click at [662, 425] on body "MyMenopauseRx Appointments Messaging Labs Uploads Medications Community Refer a…" at bounding box center [791, 374] width 1568 height 2051
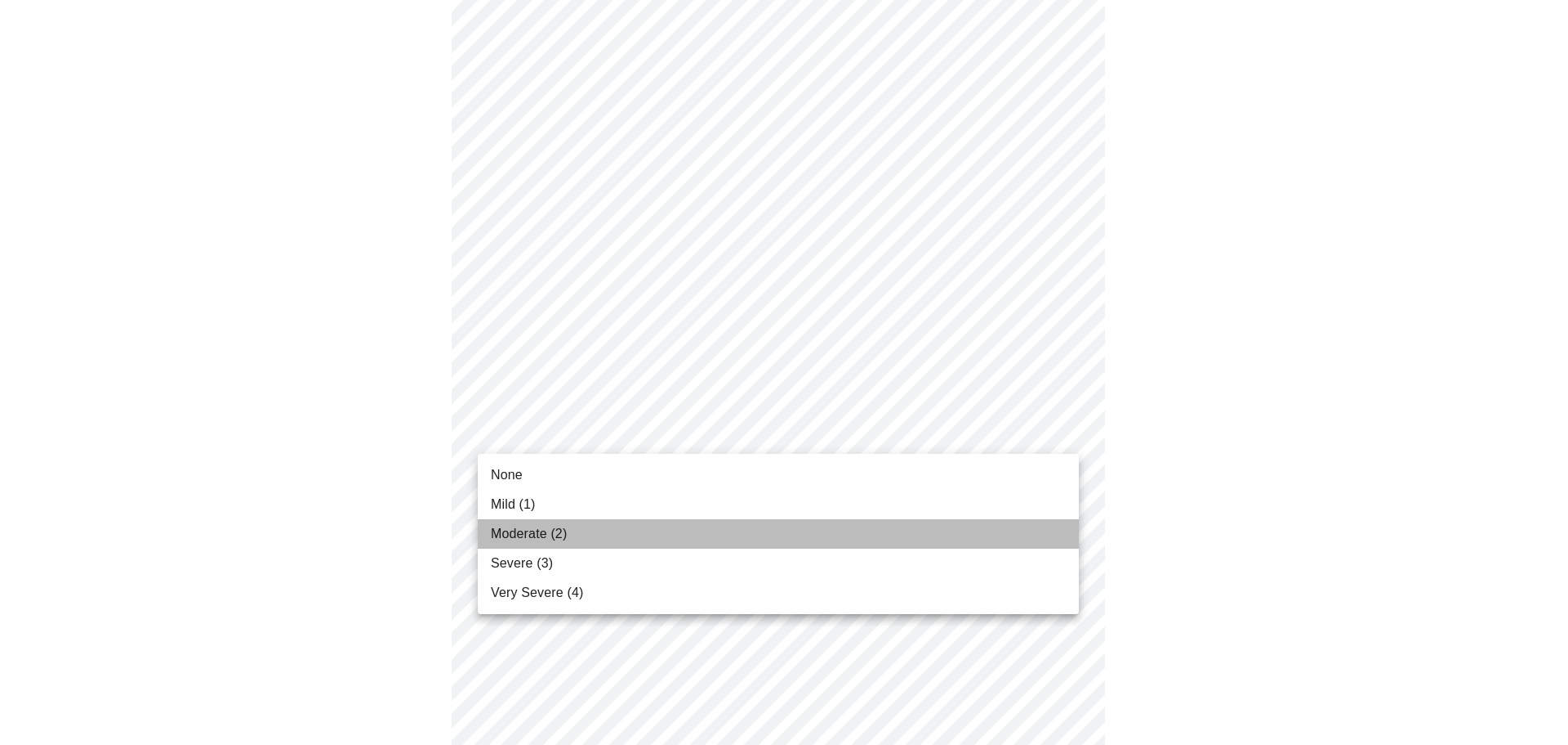
click at [509, 529] on span "Moderate (2)" at bounding box center [529, 534] width 76 height 20
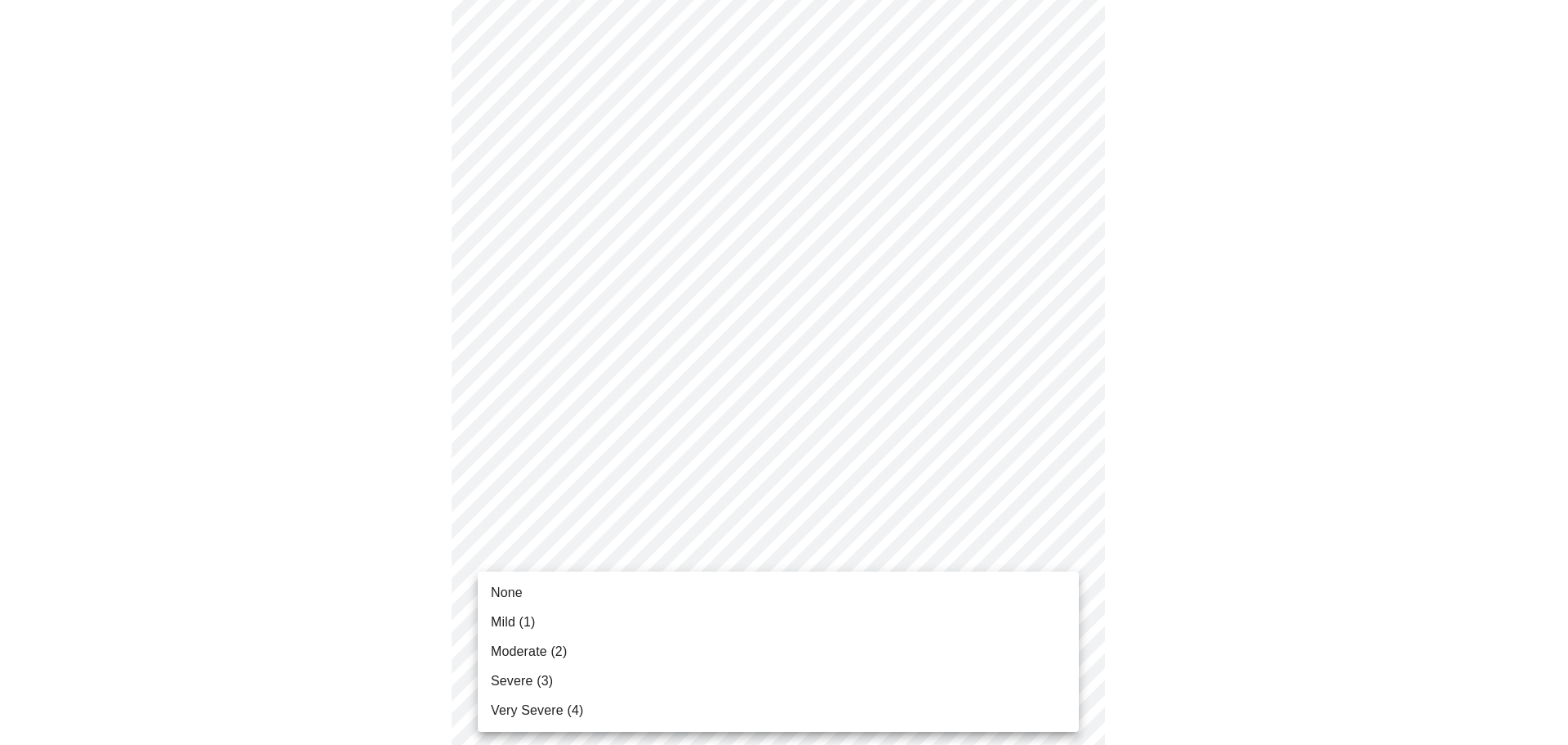
click at [604, 559] on body "MyMenopauseRx Appointments Messaging Labs Uploads Medications Community Refer a…" at bounding box center [784, 360] width 1556 height 2014
click at [500, 614] on span "Mild (1)" at bounding box center [513, 621] width 45 height 20
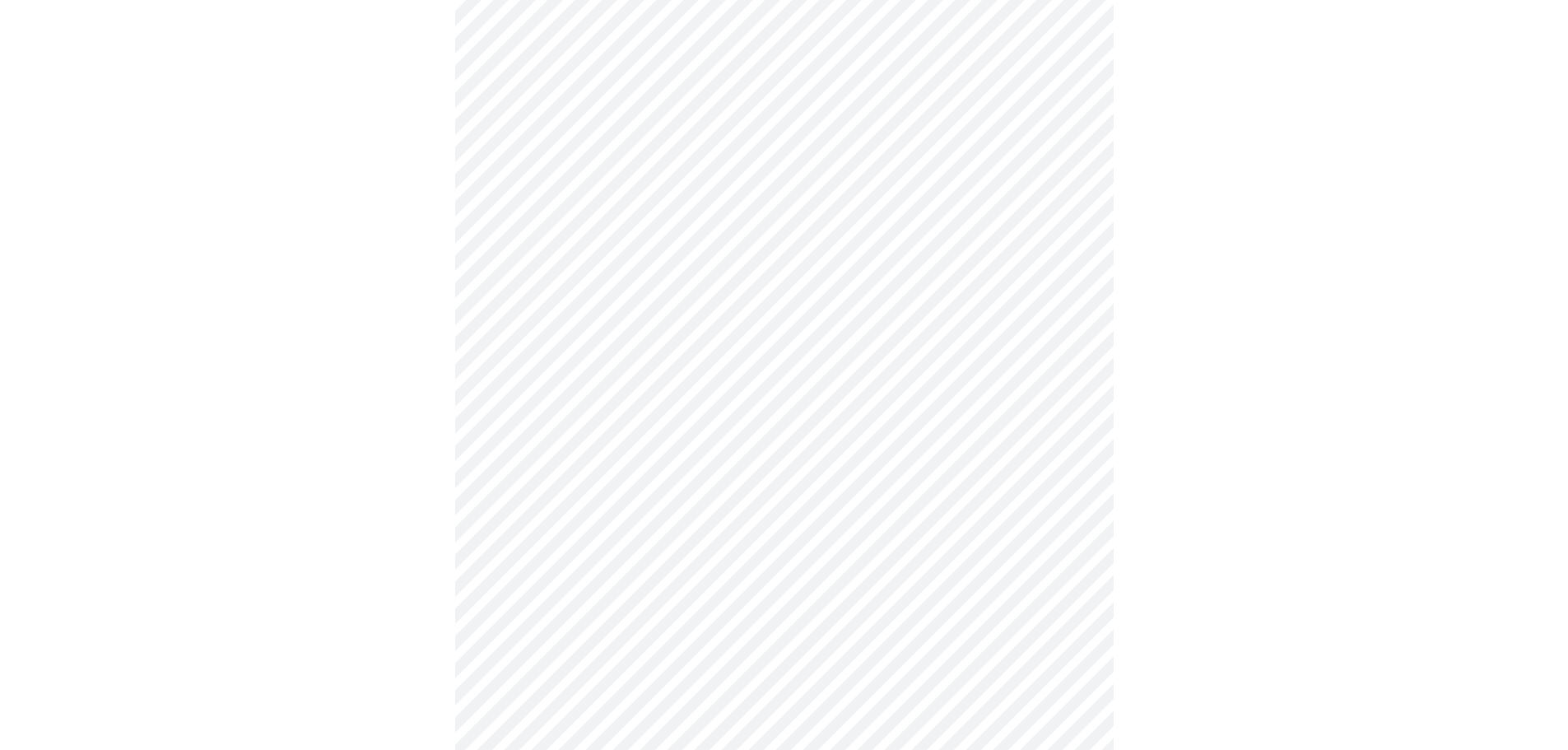
scroll to position [823, 0]
click at [661, 525] on body "MyMenopauseRx Appointments Messaging Labs Uploads Medications Community Refer a…" at bounding box center [791, 186] width 1568 height 2005
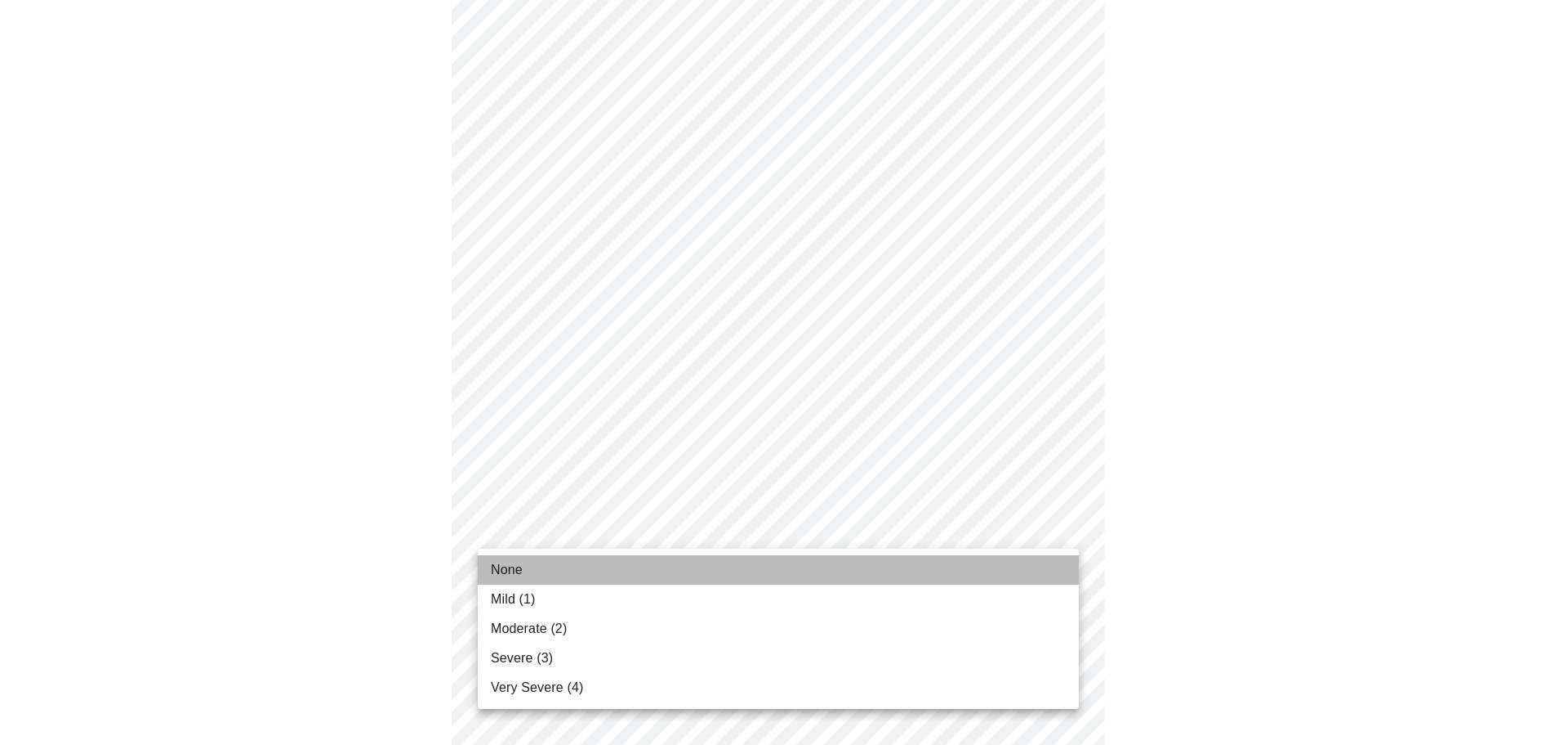
click at [517, 567] on span "None" at bounding box center [507, 569] width 32 height 20
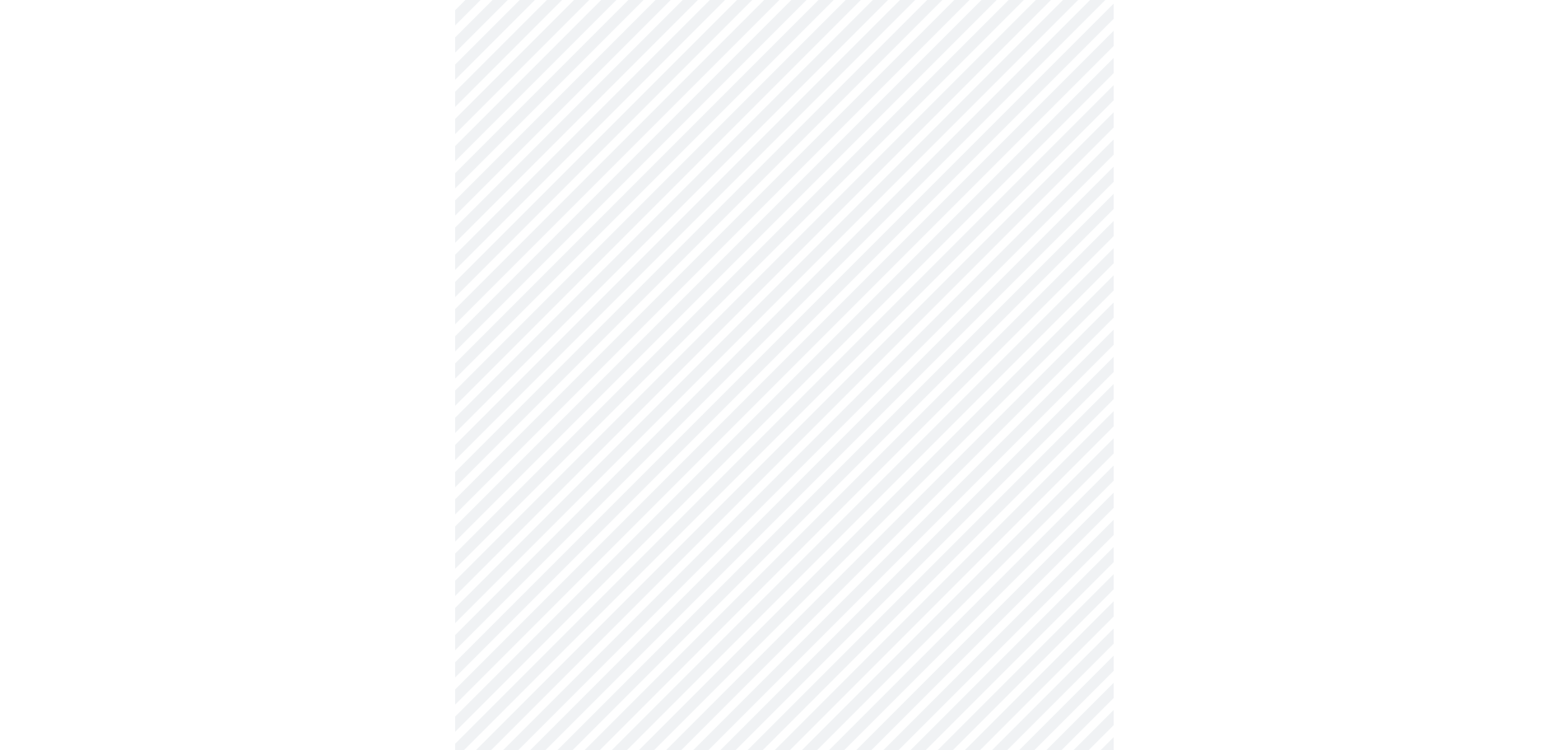
scroll to position [988, 0]
click at [558, 491] on body "MyMenopauseRx Appointments Messaging Labs Uploads Medications Community Refer a…" at bounding box center [791, 10] width 1568 height 1982
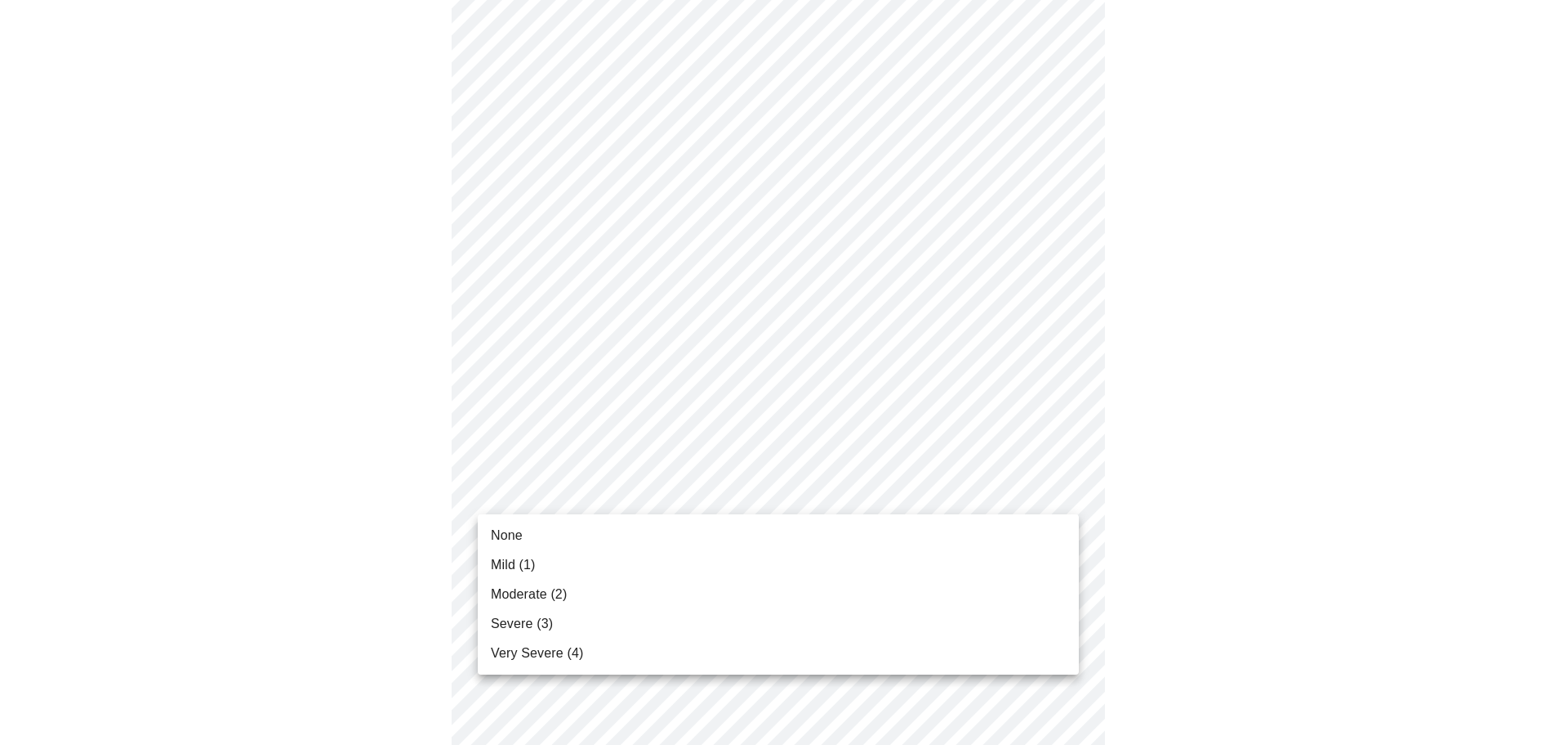
click at [507, 539] on span "None" at bounding box center [507, 535] width 32 height 20
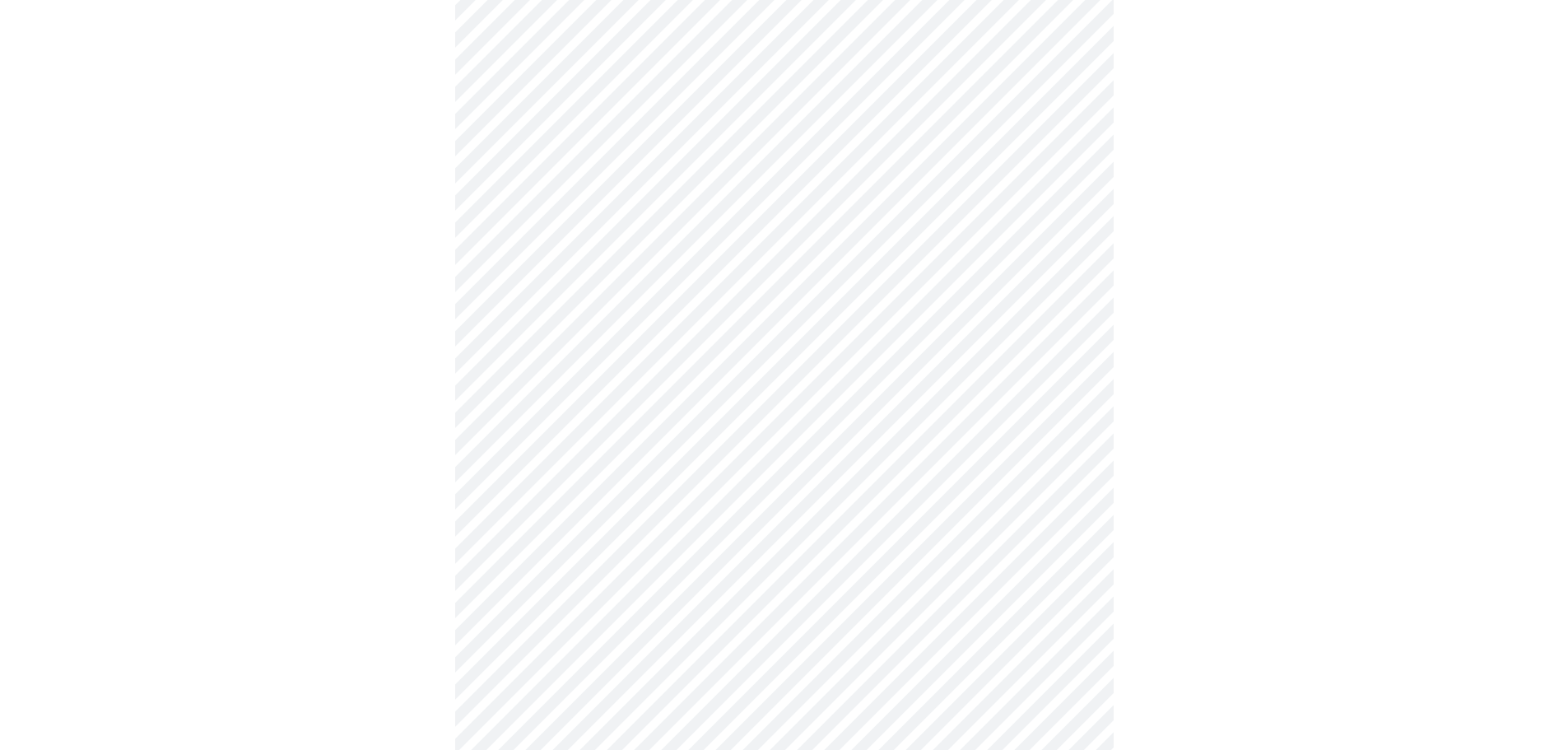
scroll to position [1070, 0]
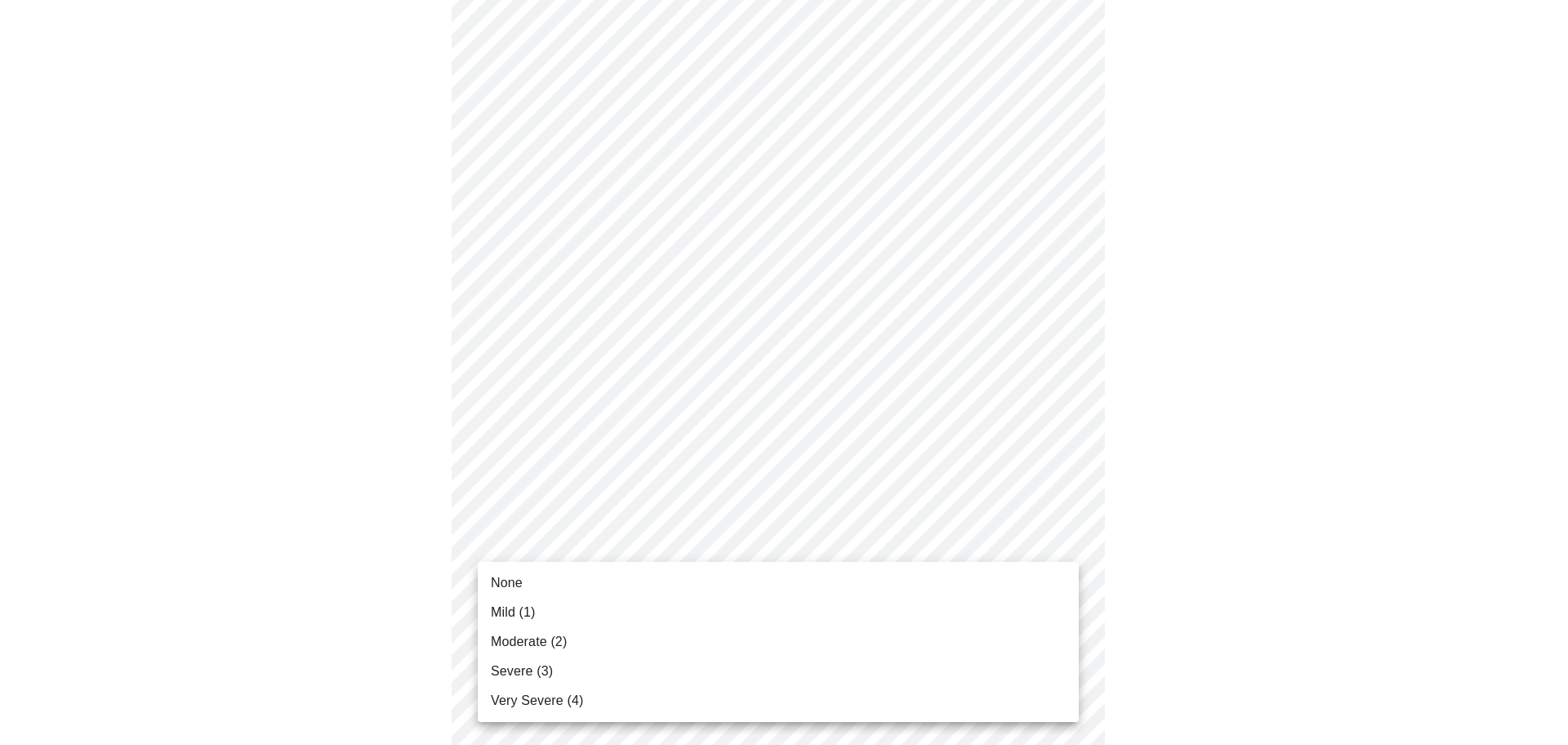
click at [516, 637] on span "Moderate (2)" at bounding box center [529, 641] width 76 height 20
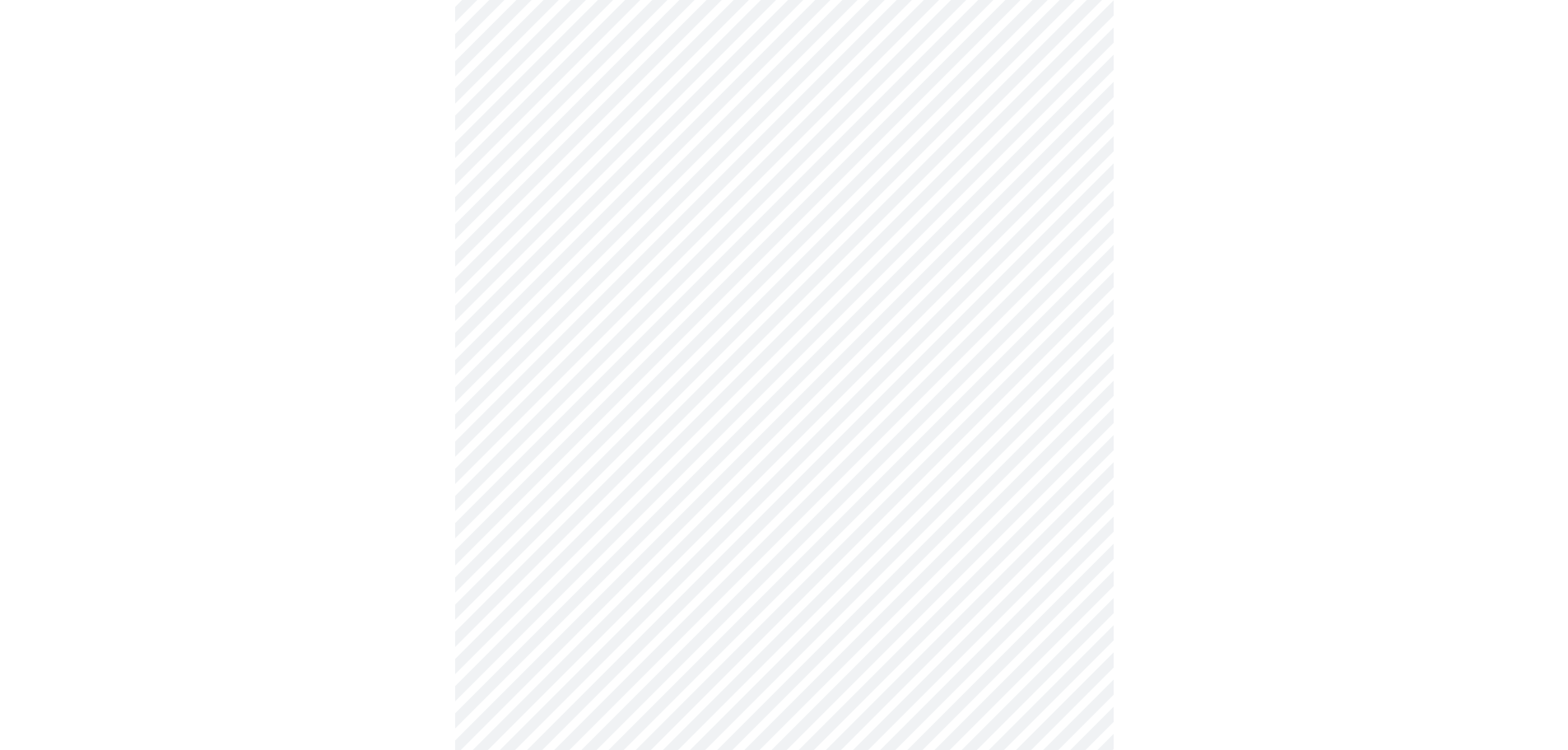
scroll to position [493, 0]
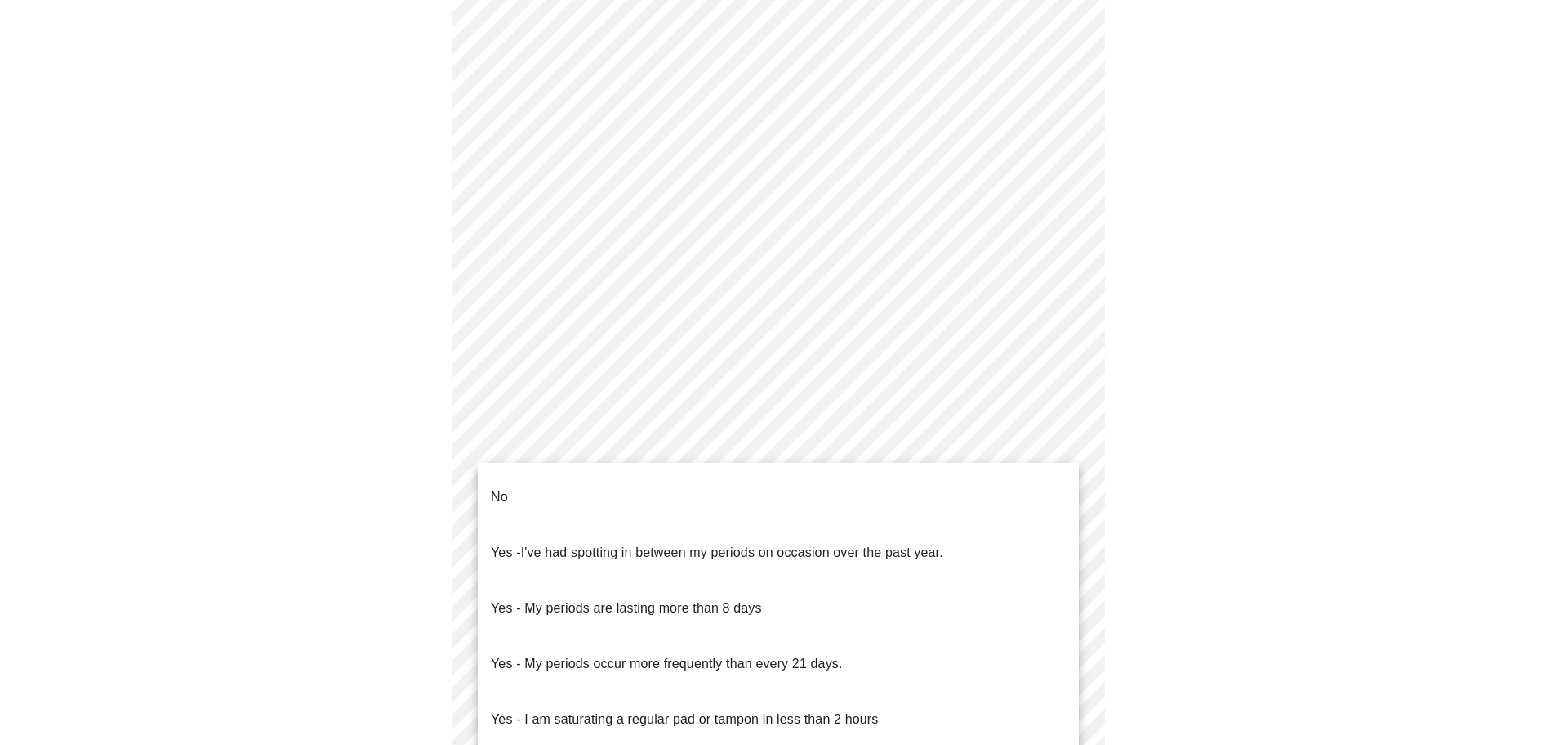
click at [627, 434] on body "MyMenopauseRx Appointments Messaging Labs Uploads Medications Community Refer a…" at bounding box center [784, 289] width 1556 height 1547
click at [594, 710] on p "Yes - I am saturating a regular pad or tampon in less than 2 hours" at bounding box center [684, 719] width 387 height 20
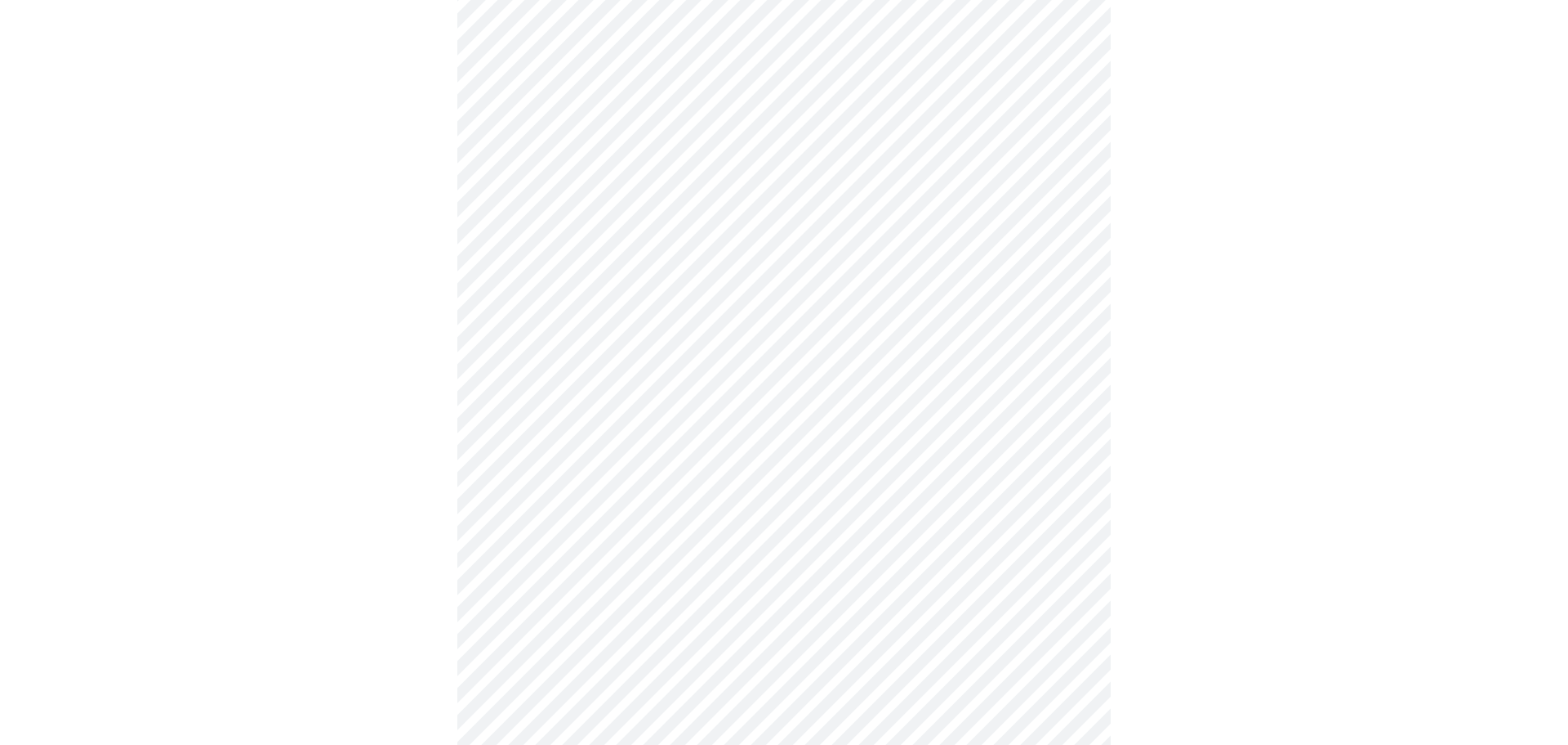
click at [689, 559] on body "MyMenopauseRx Appointments Messaging Labs Uploads Medications Community Refer a…" at bounding box center [784, 284] width 1556 height 1538
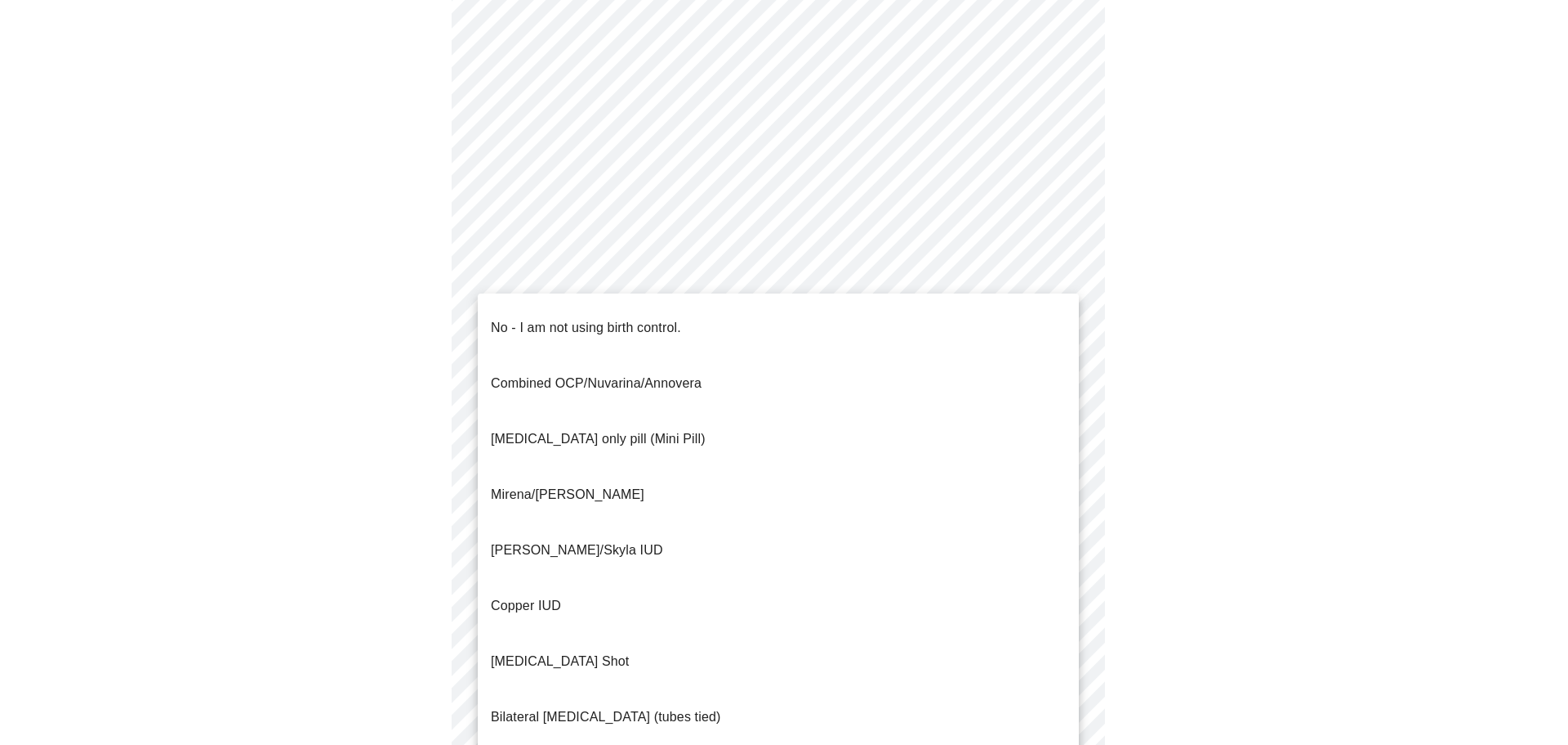
click at [549, 319] on p "No - I am not using birth control." at bounding box center [586, 327] width 190 height 20
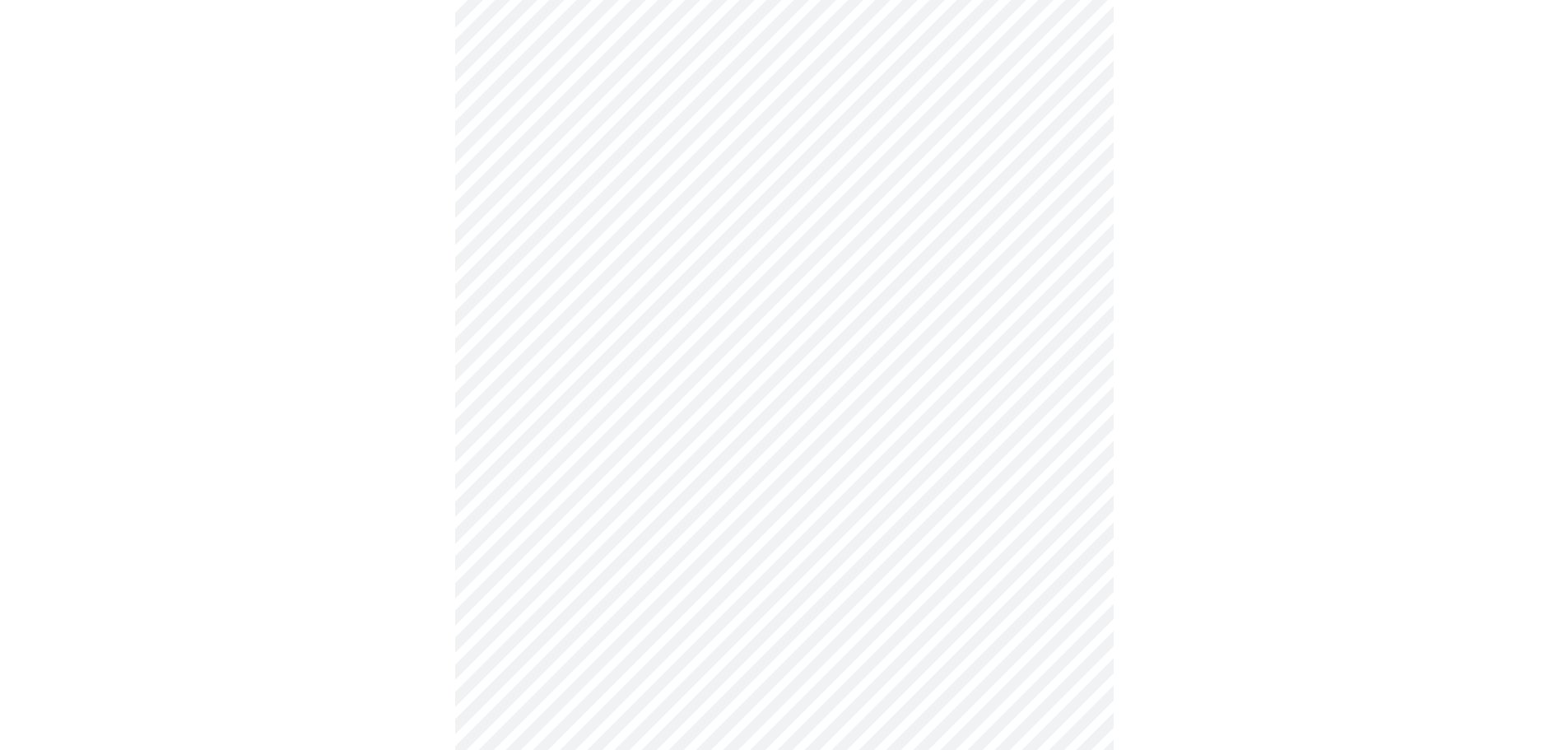
scroll to position [658, 0]
click at [652, 518] on body "MyMenopauseRx Appointments Messaging Labs Uploads Medications Community Refer a…" at bounding box center [784, 118] width 1556 height 1538
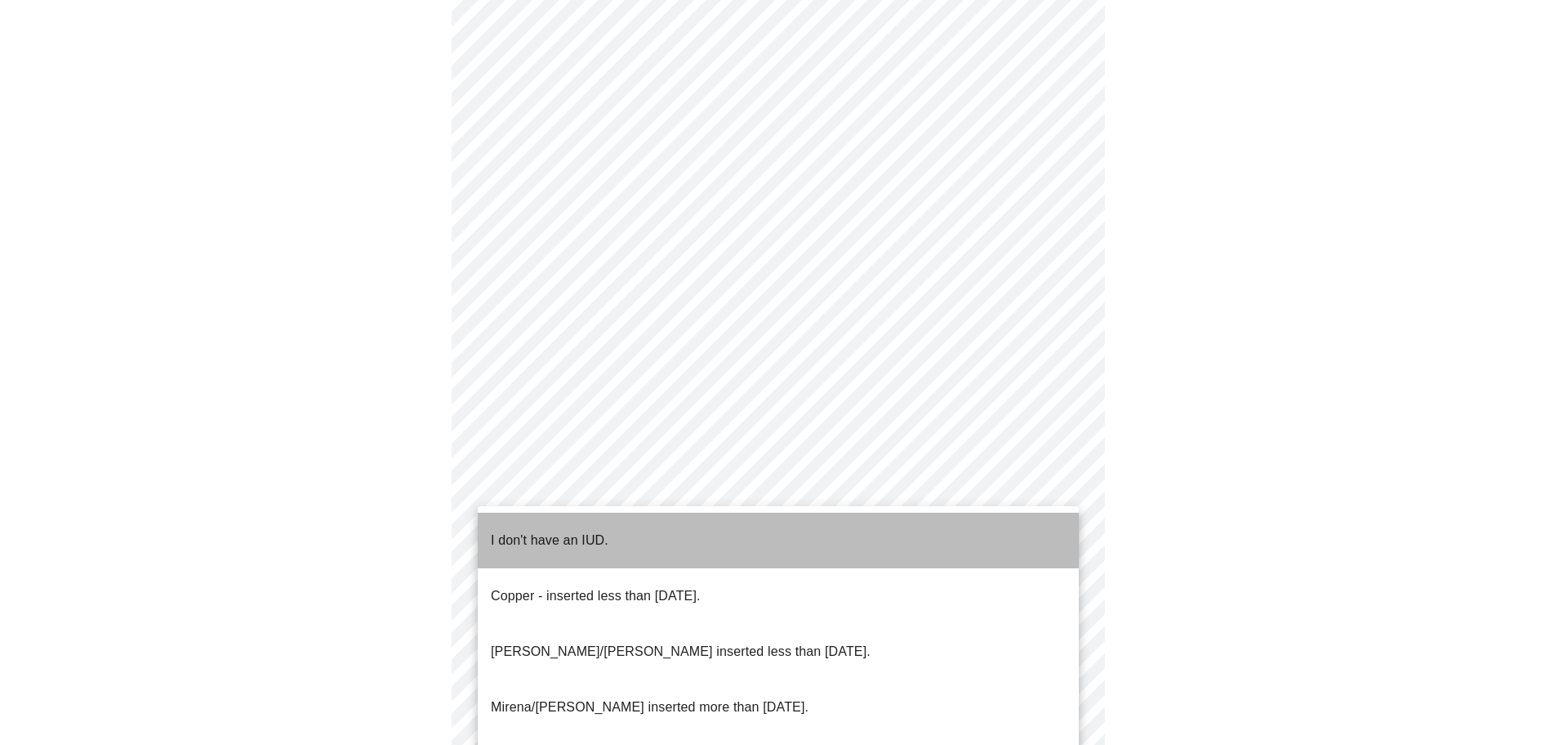
click at [520, 531] on p "I don't have an IUD." at bounding box center [550, 540] width 118 height 20
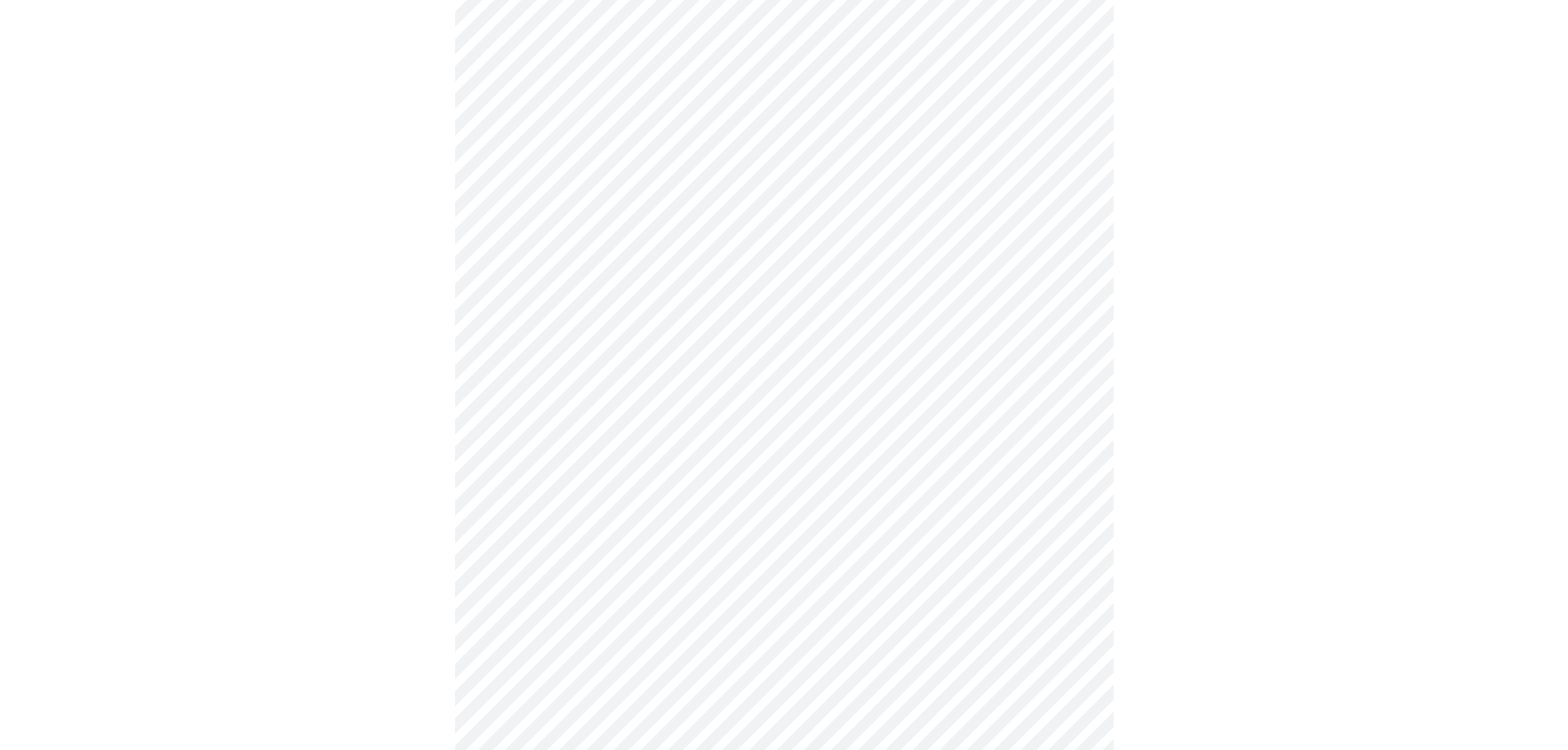
scroll to position [740, 0]
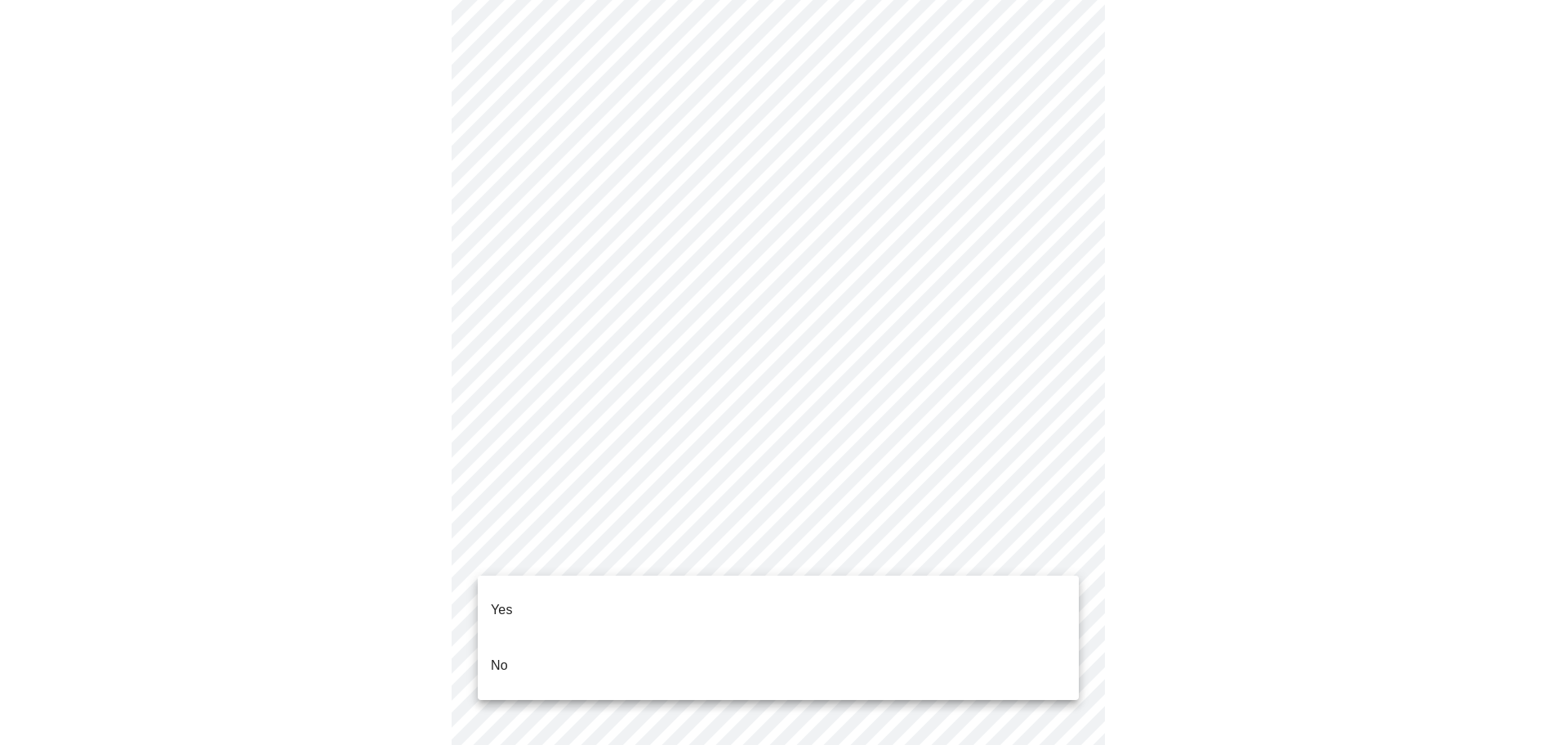
click at [602, 540] on body "MyMenopauseRx Appointments Messaging Labs Uploads Medications Community Refer a…" at bounding box center [784, 29] width 1556 height 1518
click at [501, 600] on p "Yes" at bounding box center [501, 610] width 22 height 20
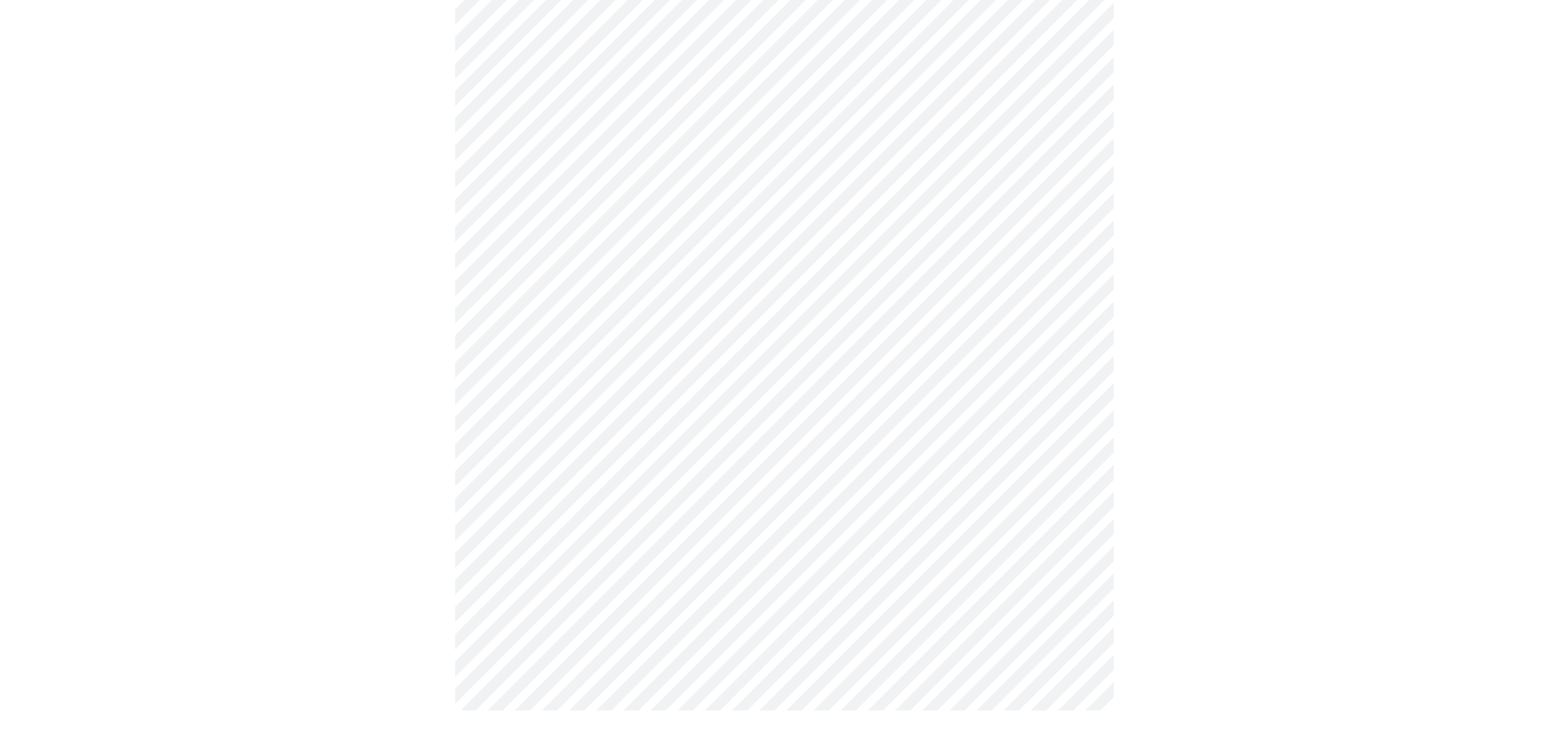
scroll to position [0, 0]
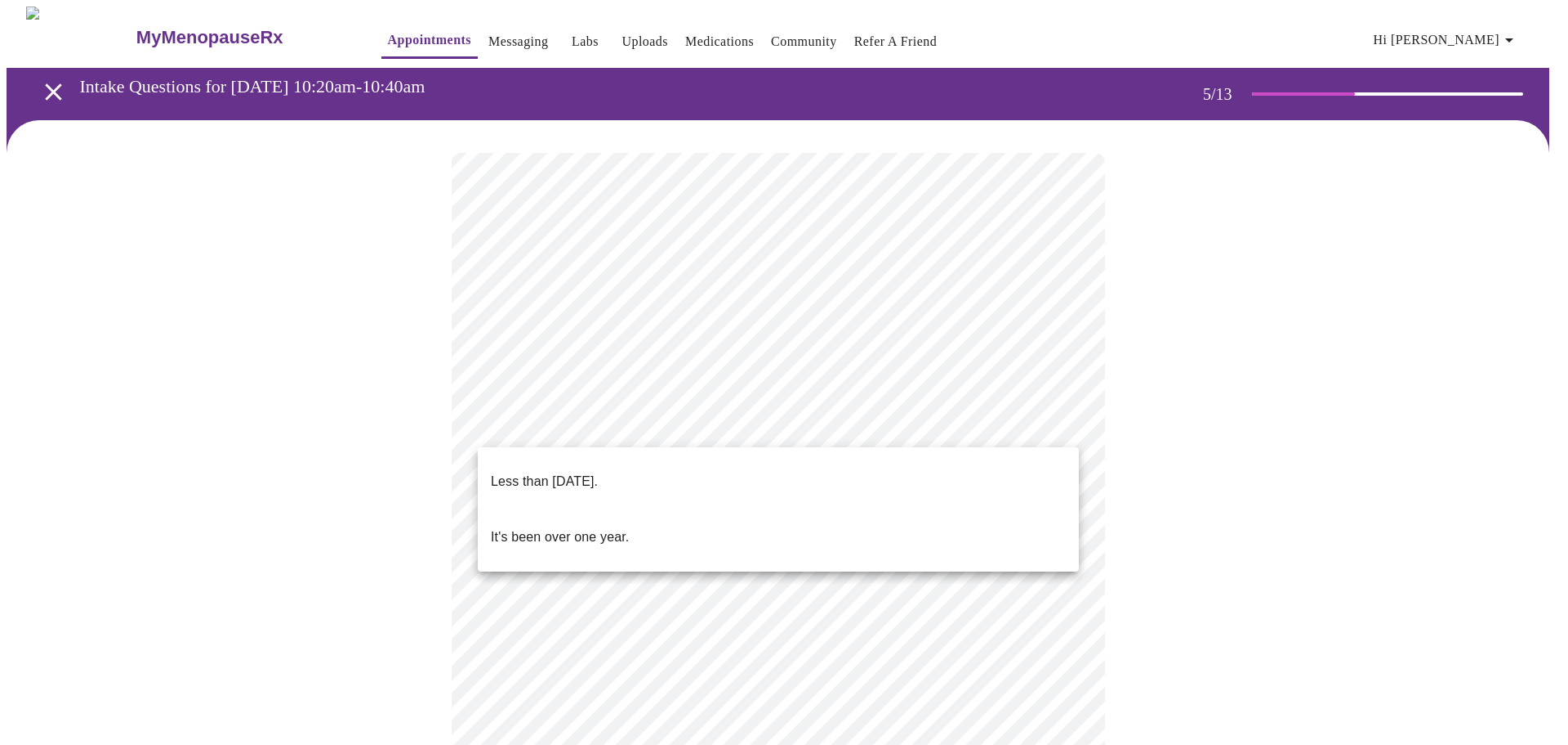
click at [544, 422] on body "MyMenopauseRx Appointments Messaging Labs Uploads Medications Community Refer a…" at bounding box center [784, 593] width 1556 height 1172
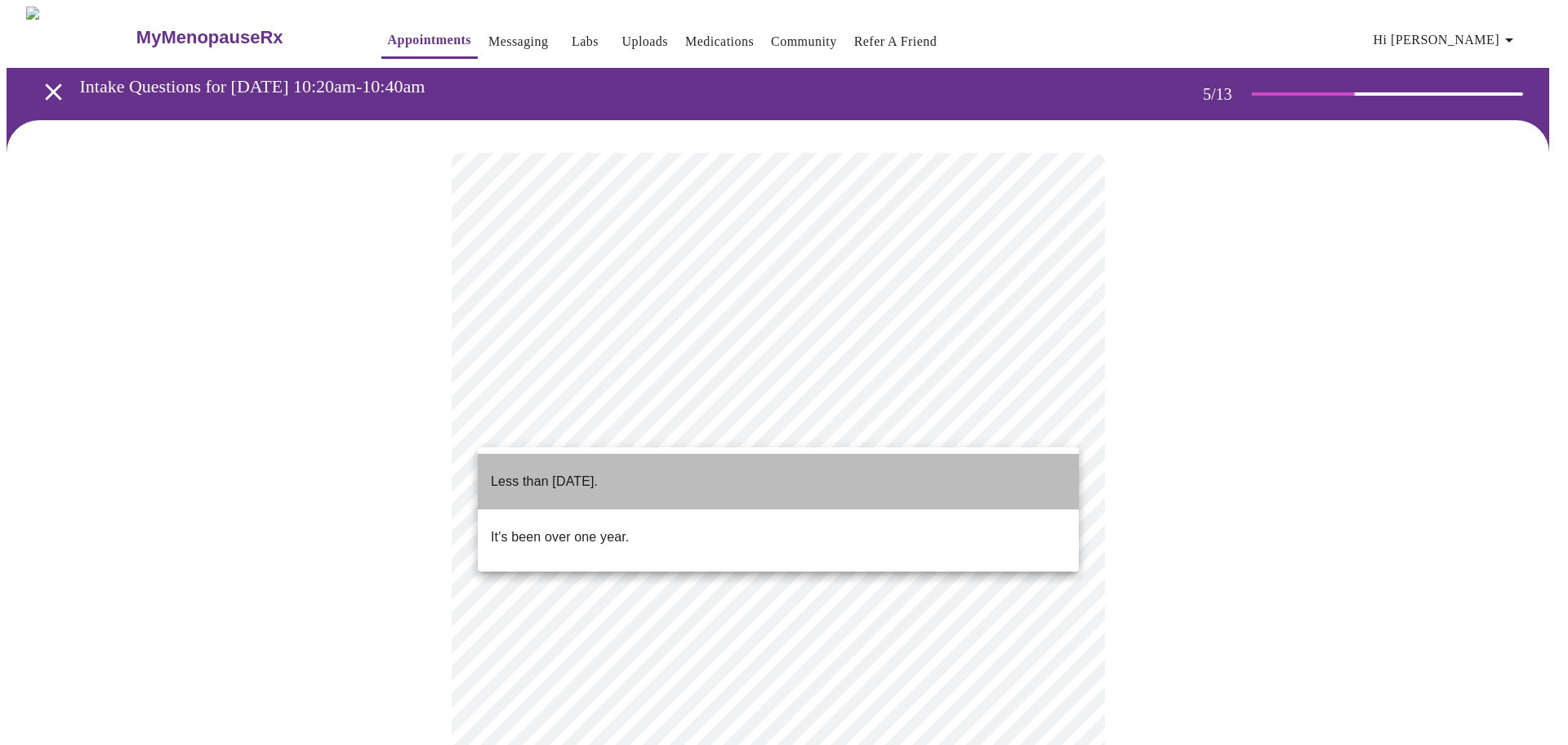
click at [547, 472] on p "Less than [DATE]." at bounding box center [544, 481] width 107 height 20
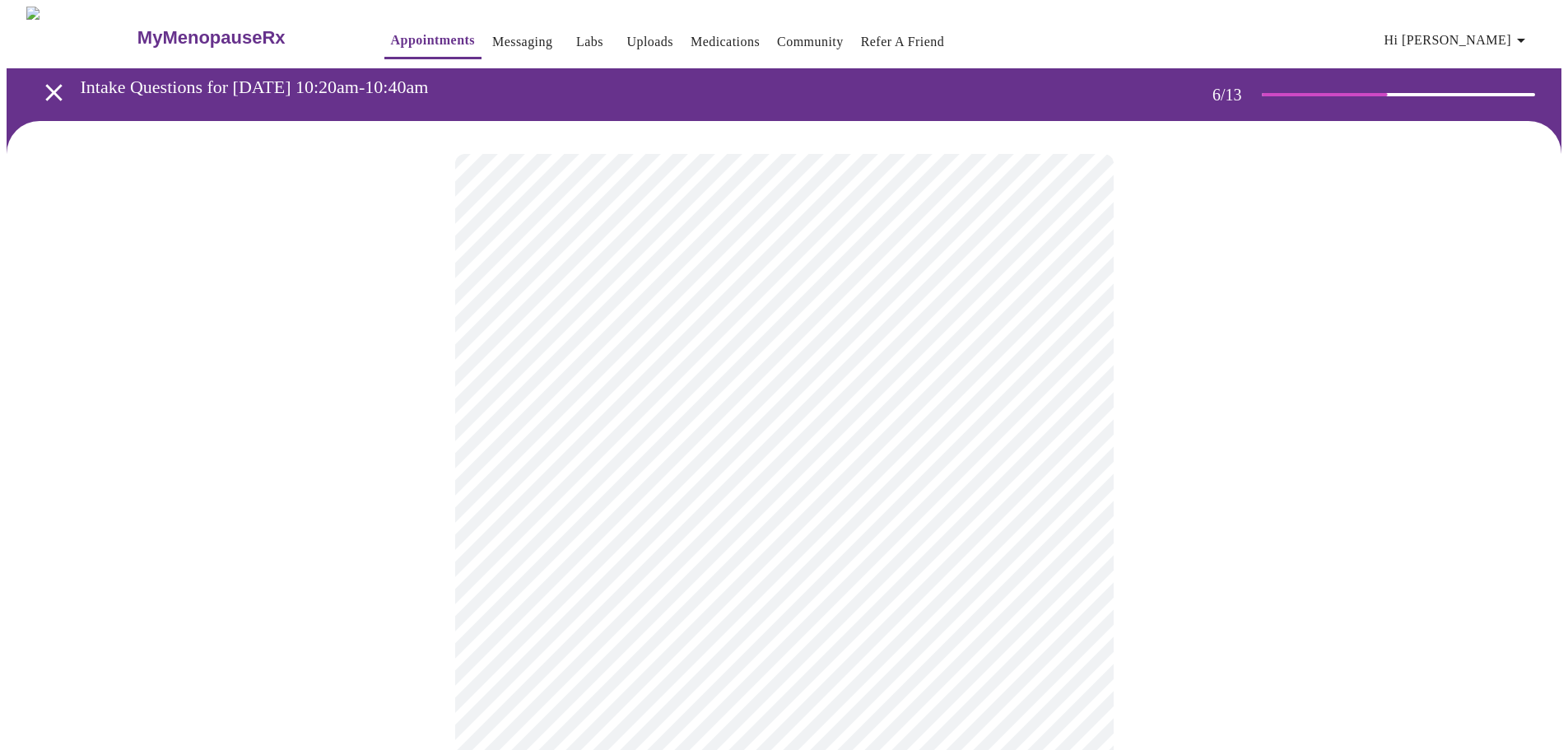
click at [576, 477] on body "MyMenopauseRx Appointments Messaging Labs Uploads Medications Community Refer a…" at bounding box center [784, 445] width 1556 height 878
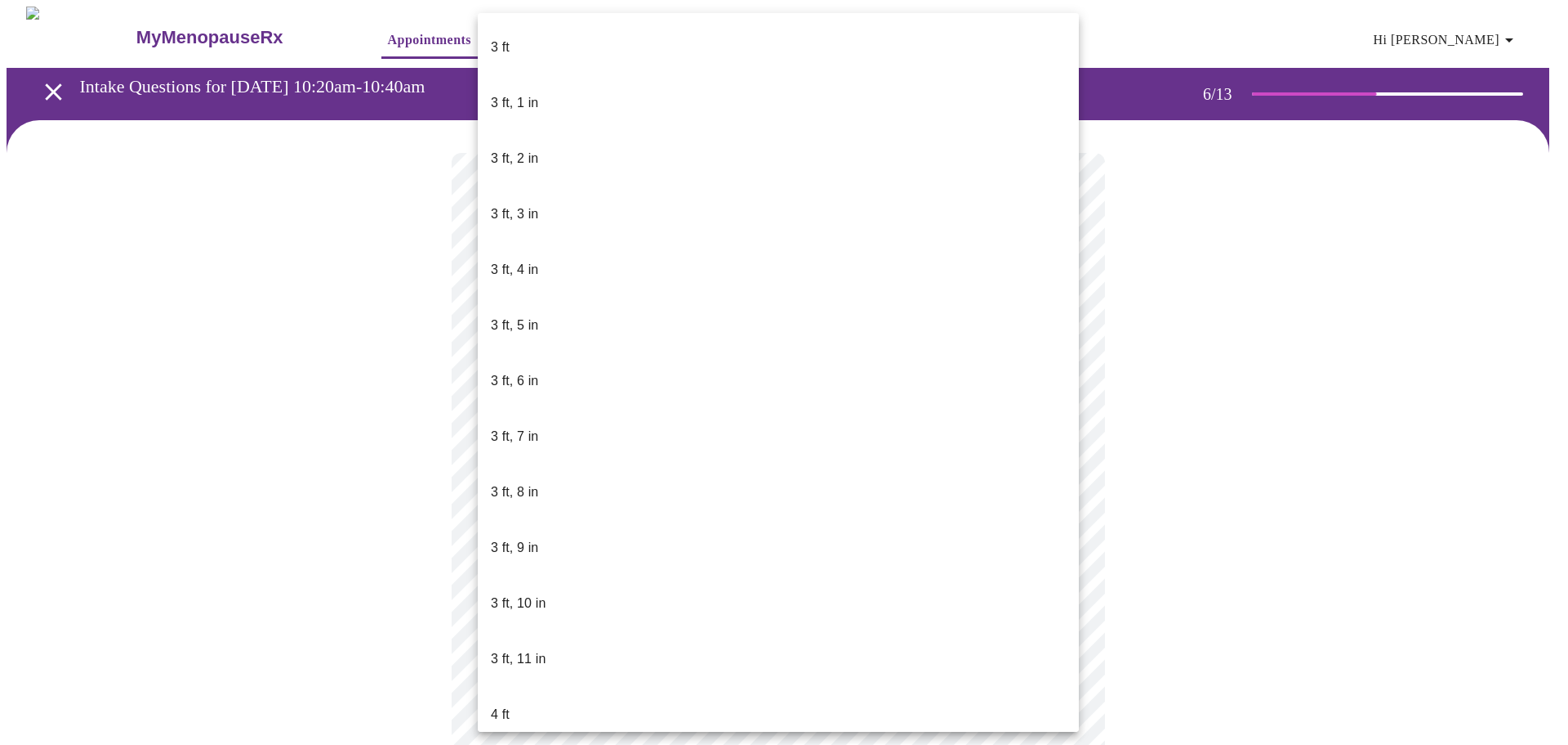
scroll to position [689, 0]
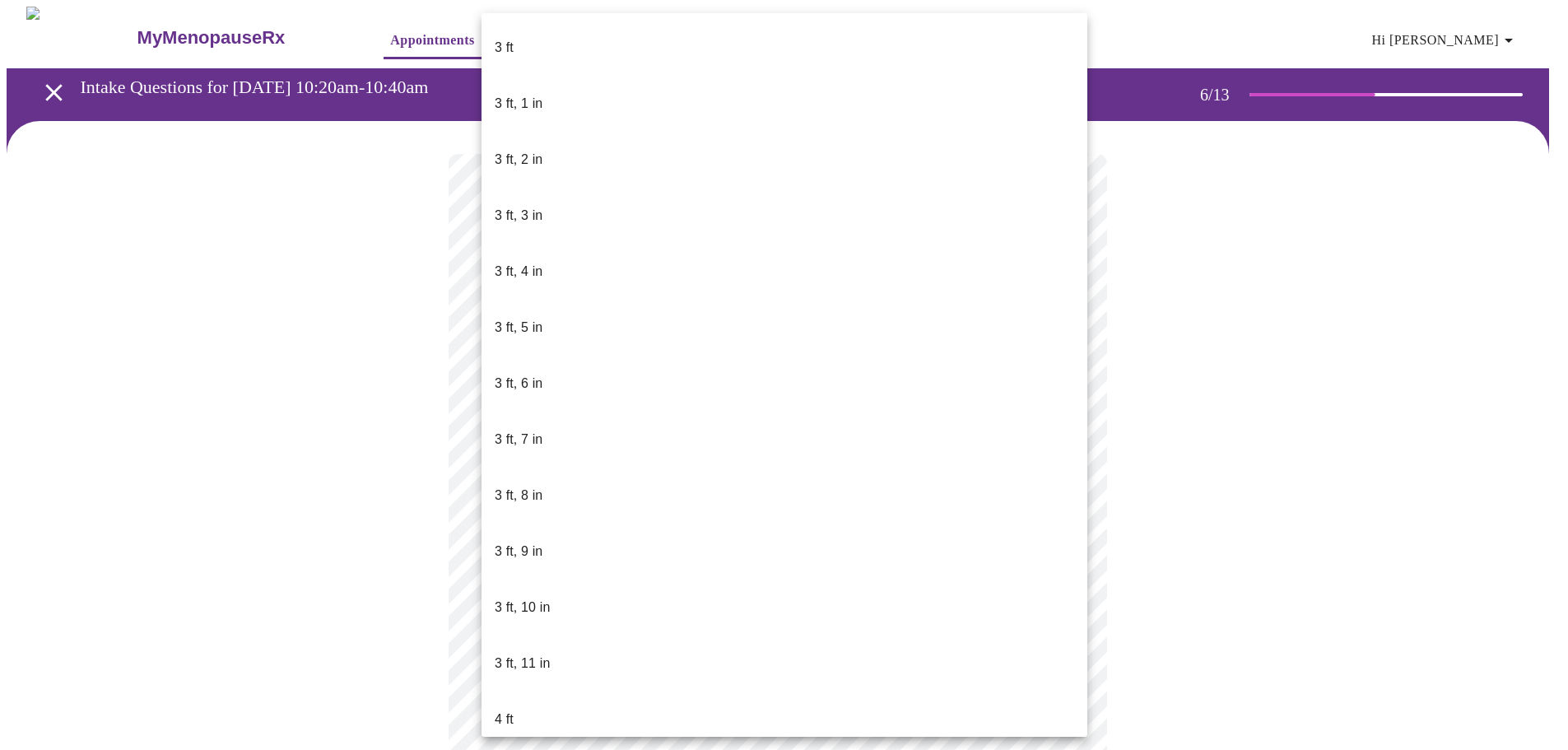
click at [761, 479] on body "MyMenopauseRx Appointments Messaging Labs Uploads Medications Community Refer a…" at bounding box center [784, 441] width 1556 height 869
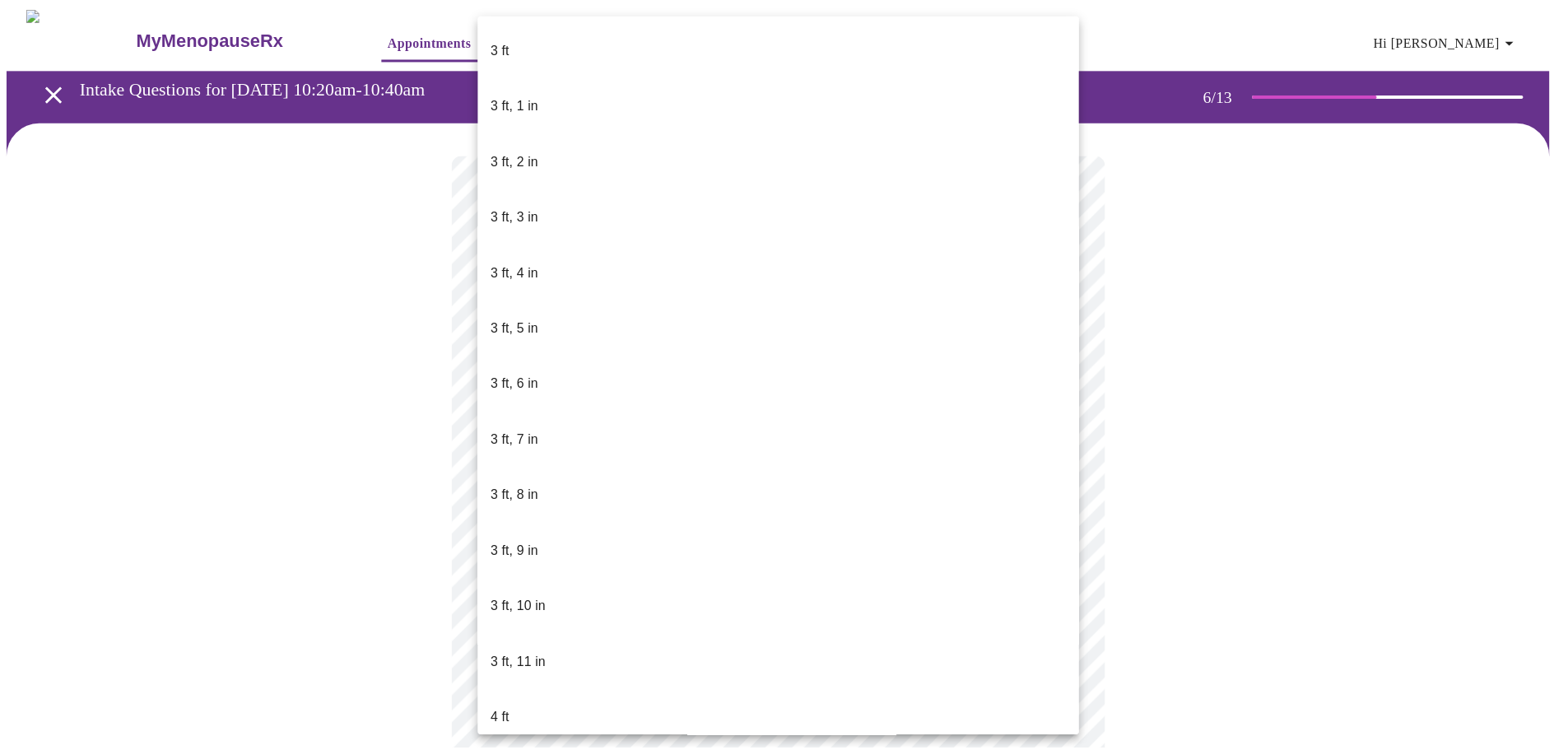
scroll to position [908, 0]
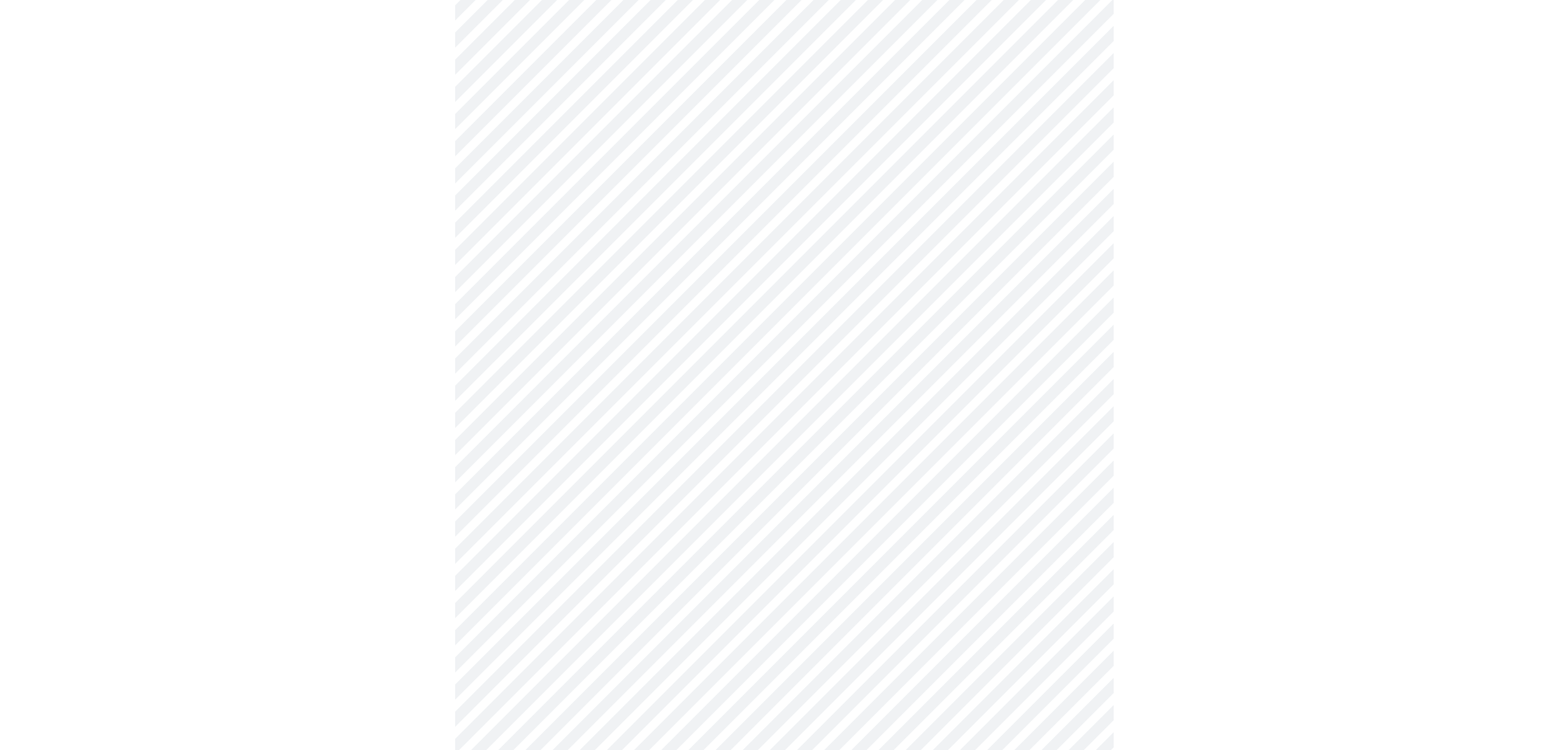
scroll to position [4196, 0]
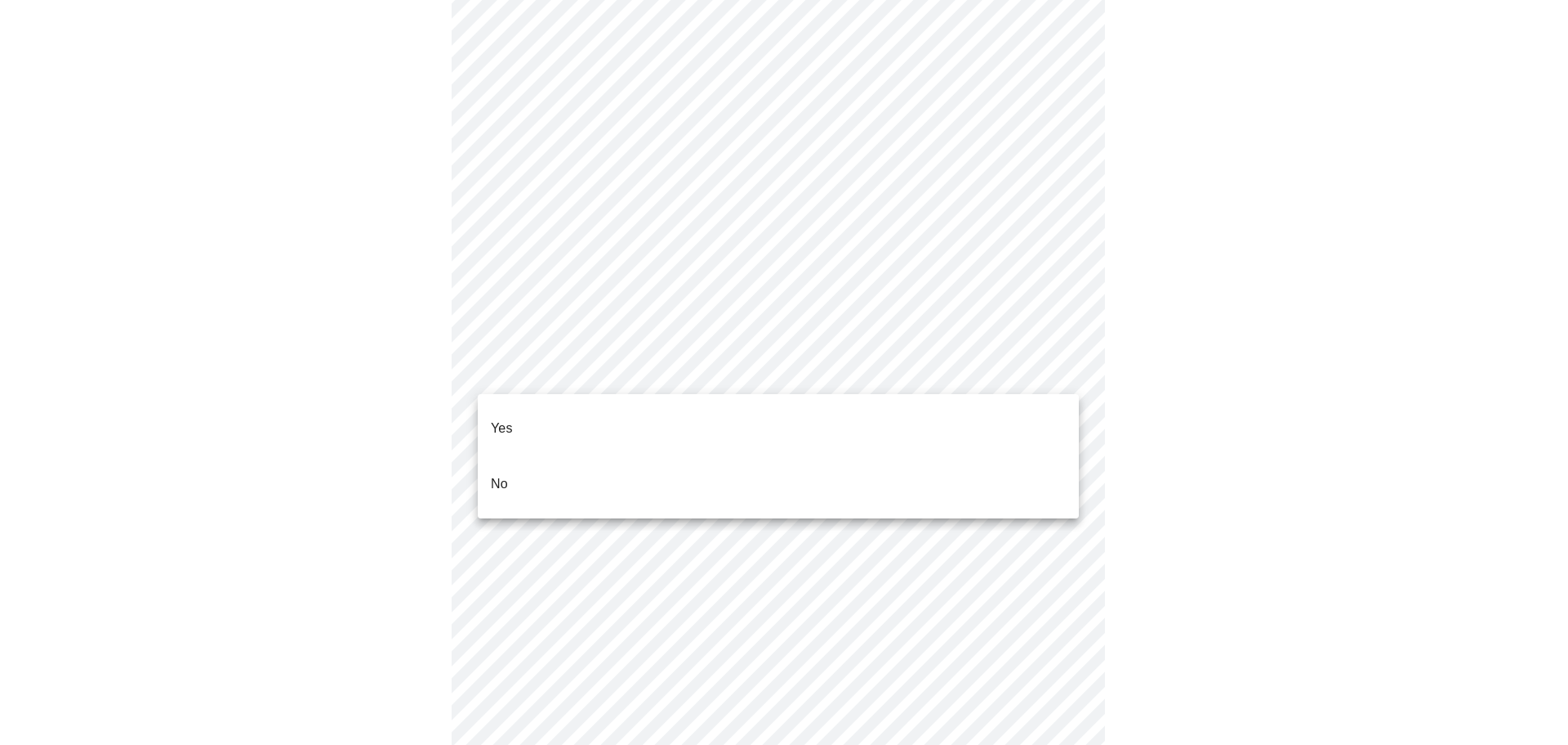
click at [502, 474] on p "No" at bounding box center [499, 483] width 17 height 20
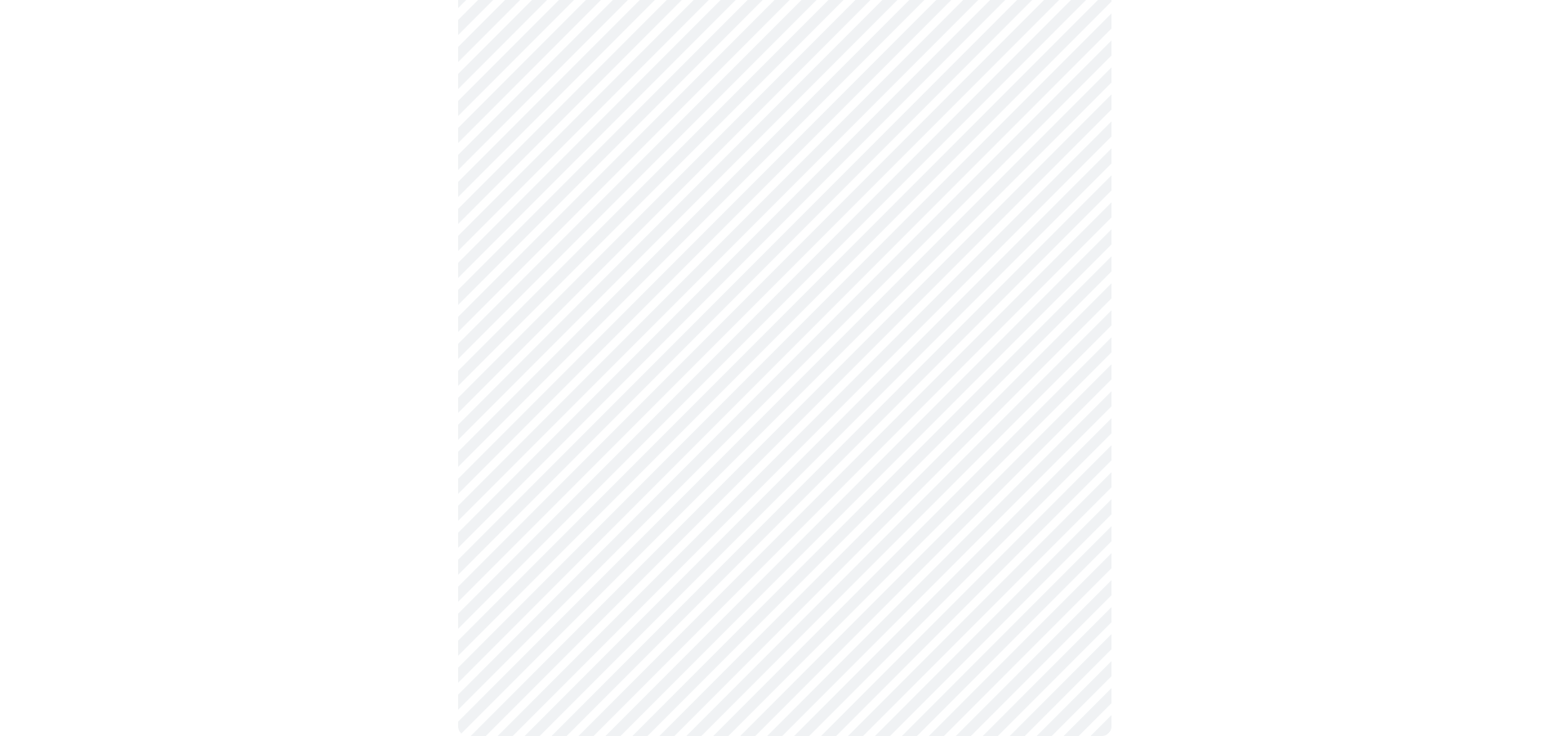
scroll to position [852, 0]
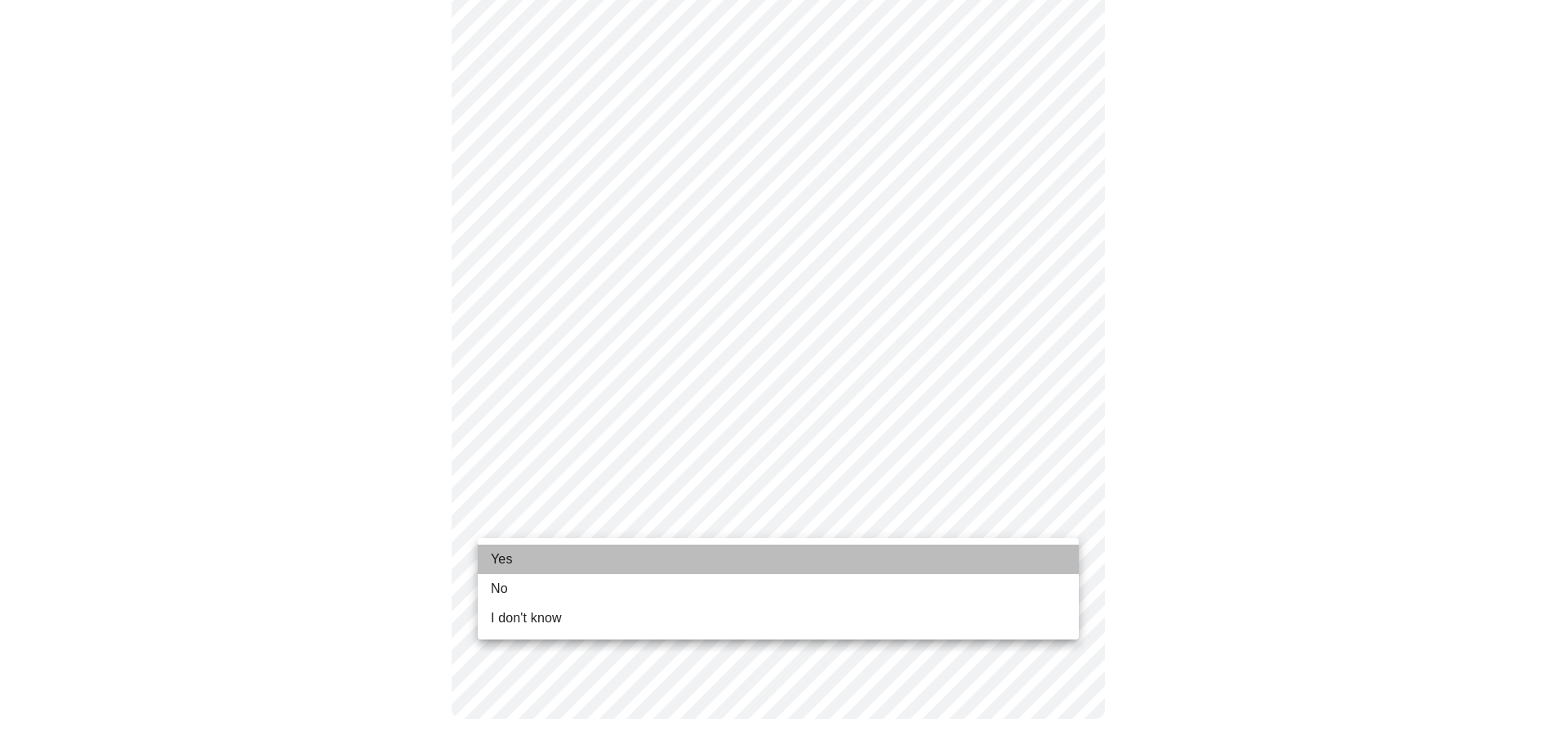
click at [502, 559] on span "Yes" at bounding box center [501, 559] width 22 height 20
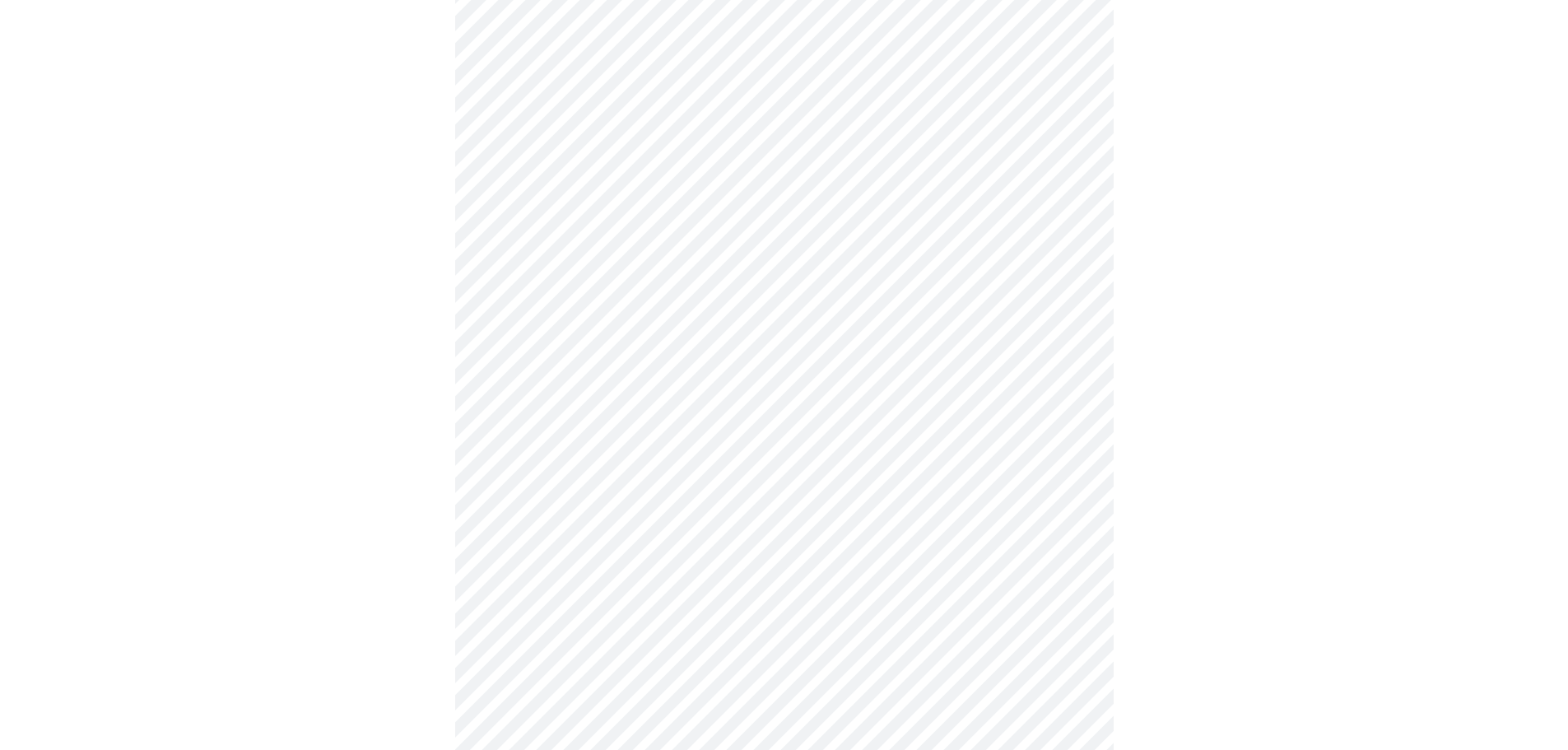
scroll to position [0, 0]
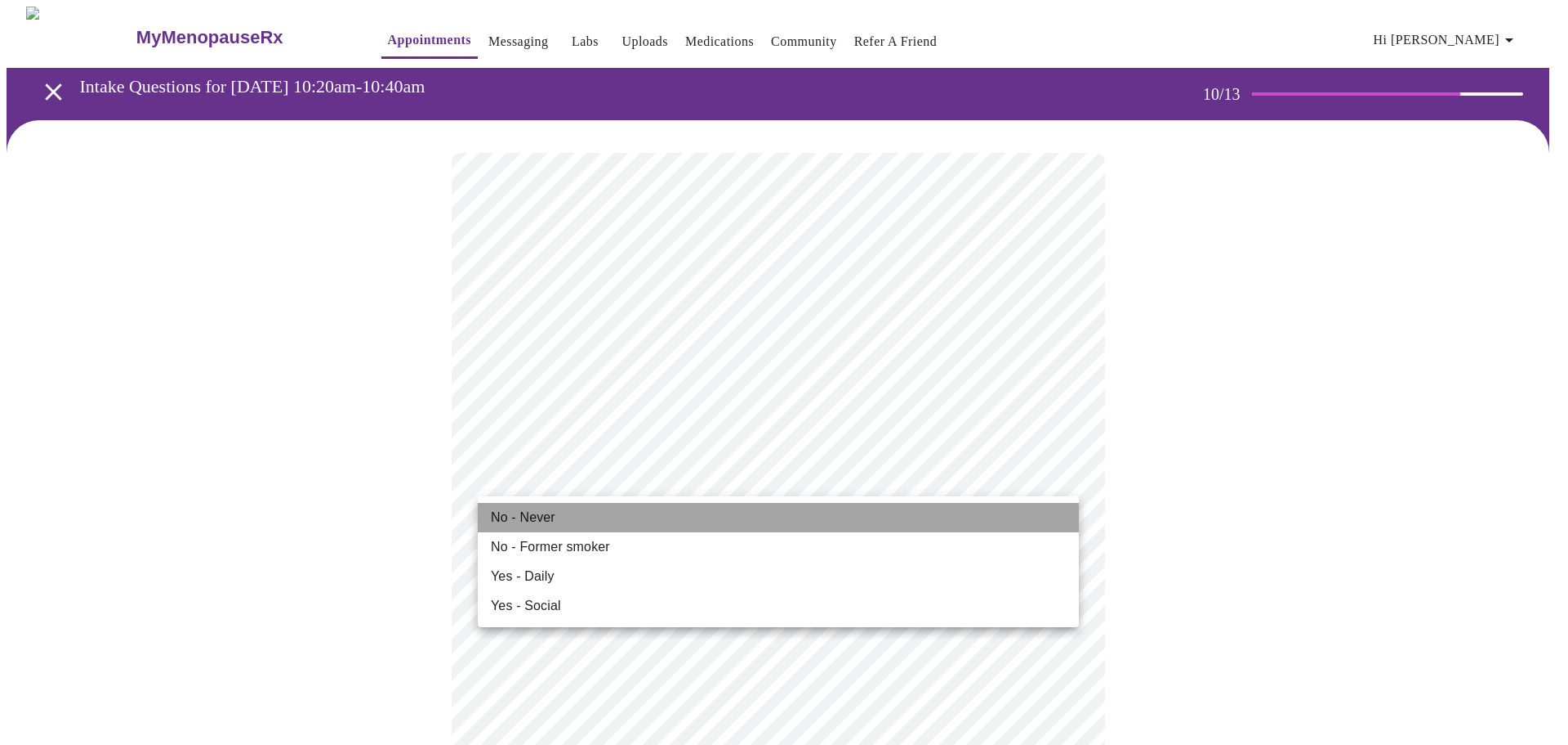
click at [522, 514] on span "No - Never" at bounding box center [523, 517] width 65 height 20
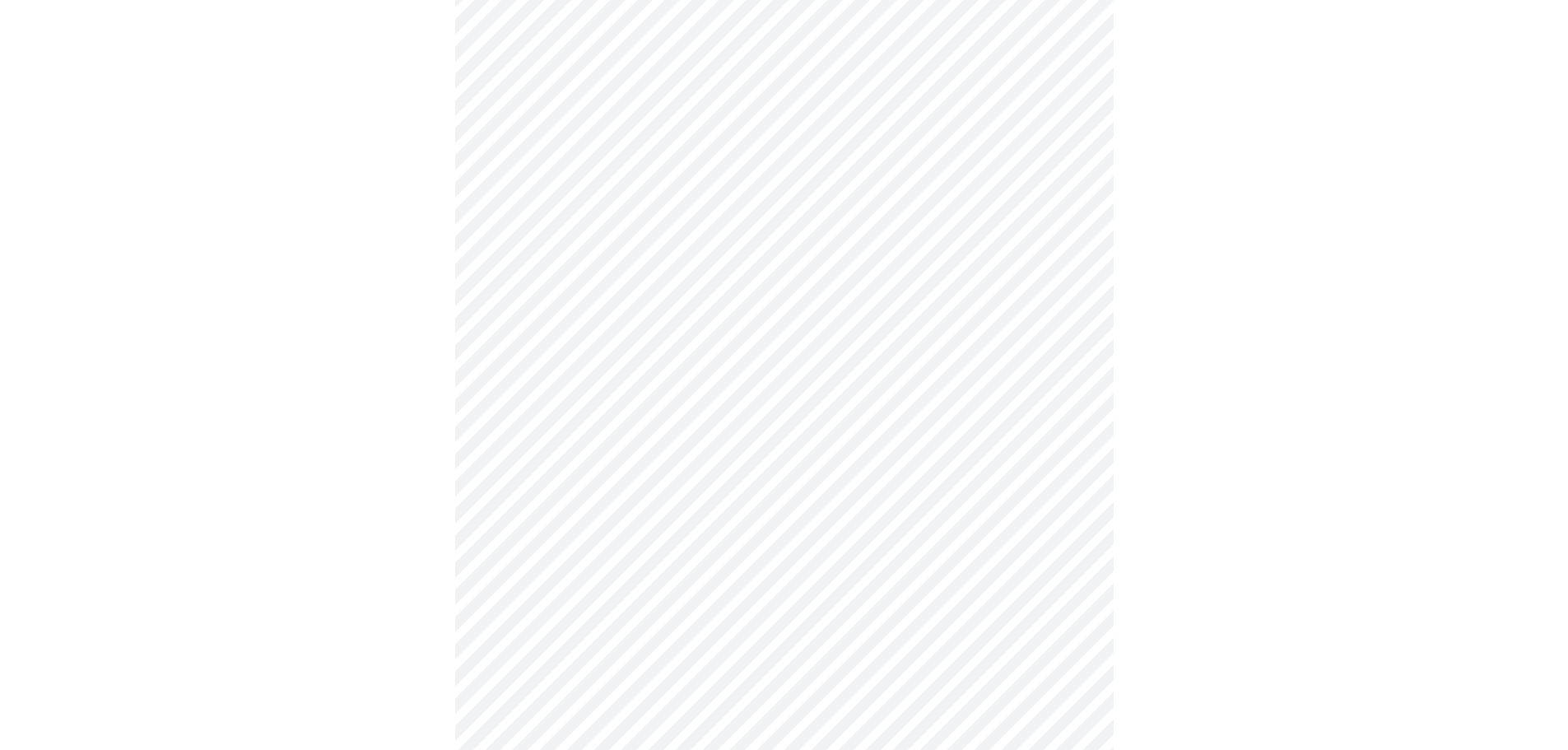
scroll to position [1235, 0]
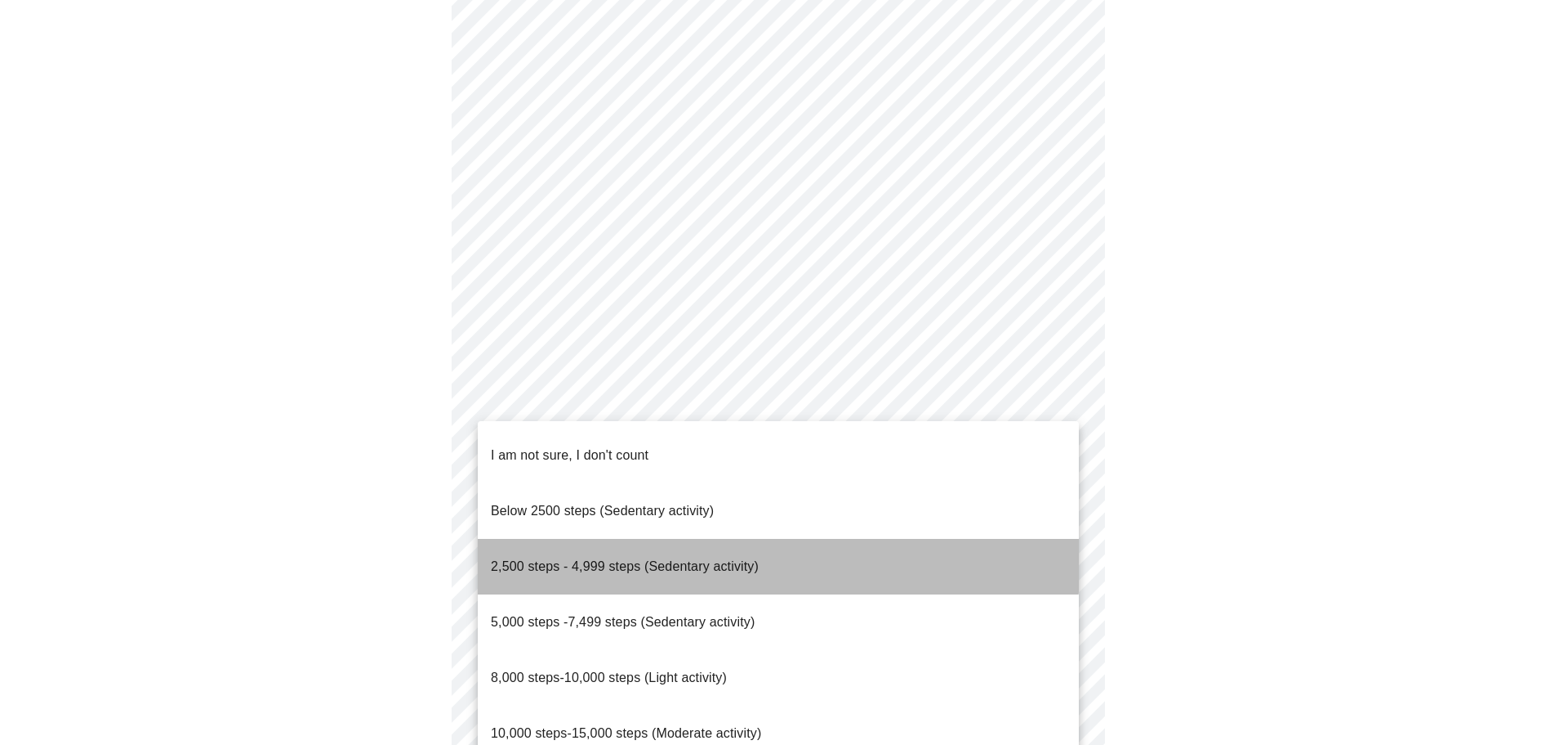
click at [612, 559] on span "2,500 steps - 4,999 steps (Sedentary activity)" at bounding box center [625, 566] width 268 height 14
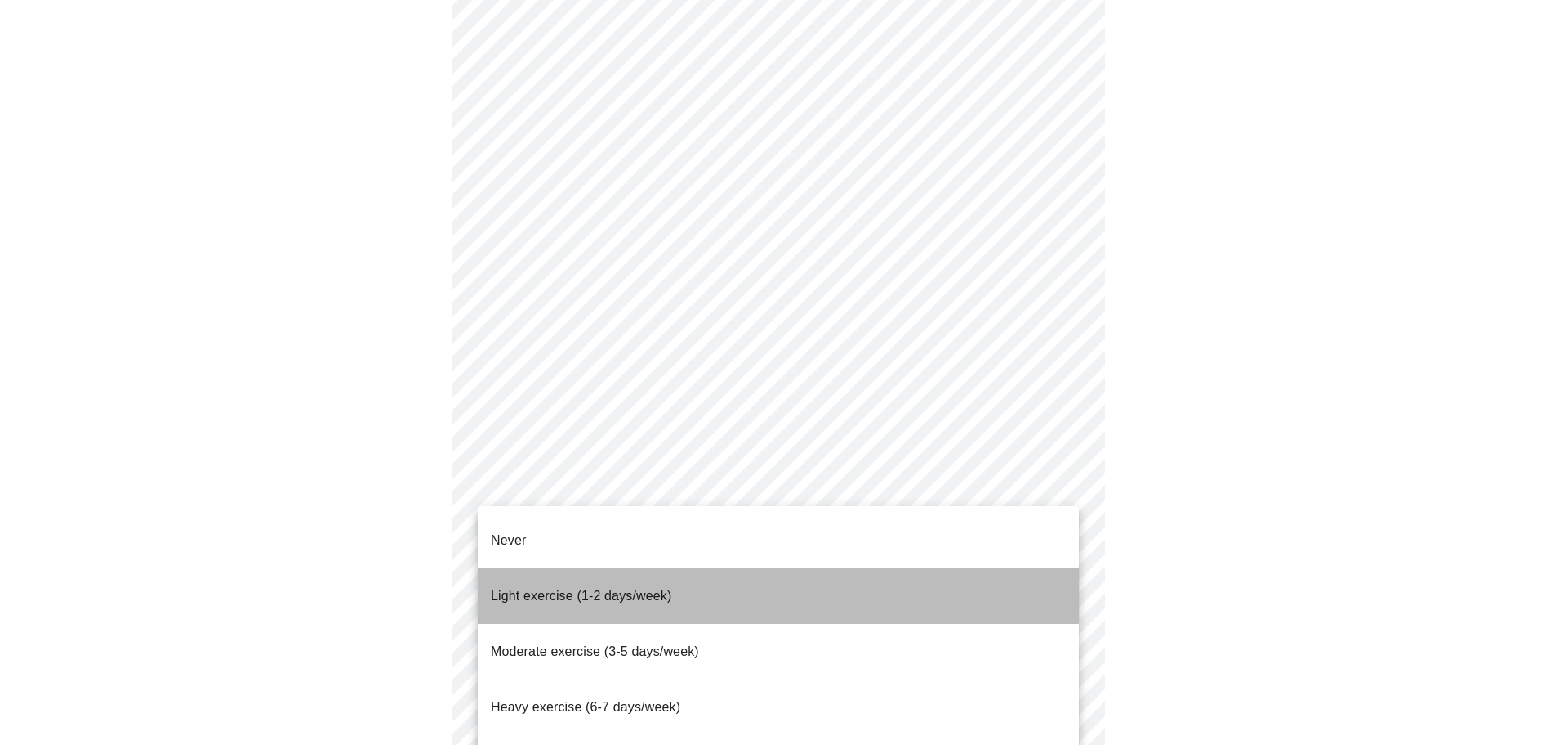
click at [552, 589] on span "Light exercise (1-2 days/week)" at bounding box center [581, 596] width 182 height 14
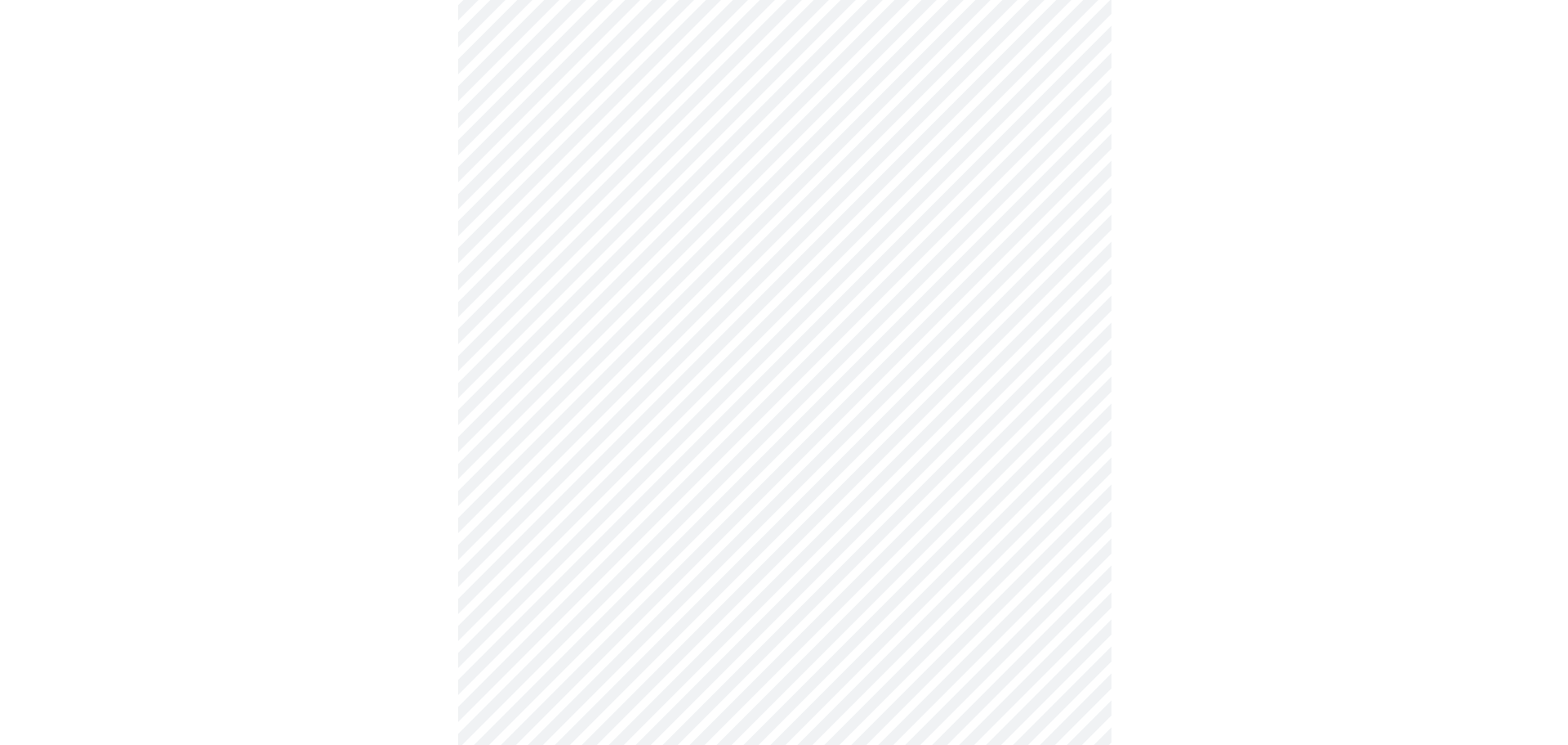
scroll to position [1377, 0]
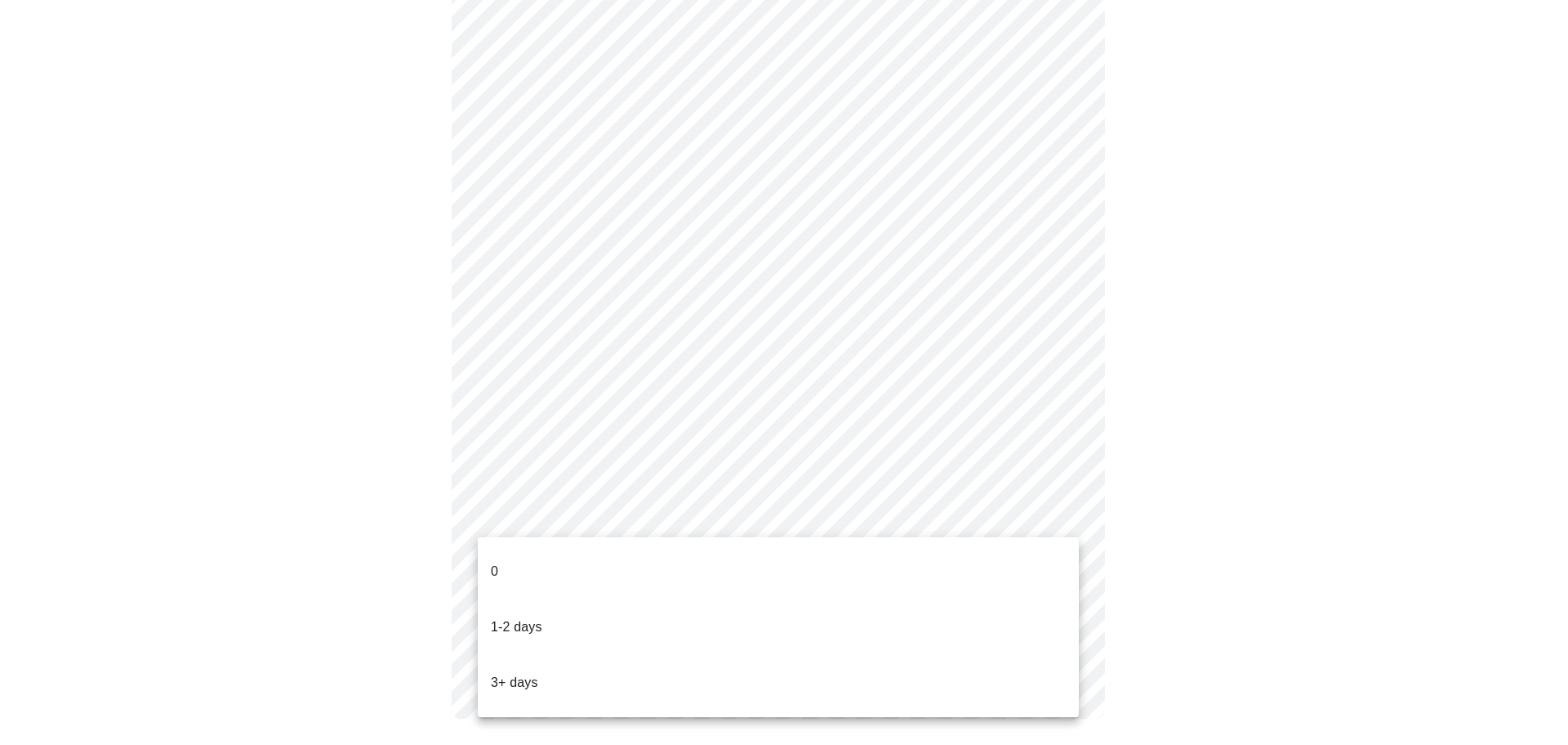
click at [509, 559] on li "0" at bounding box center [779, 571] width 601 height 55
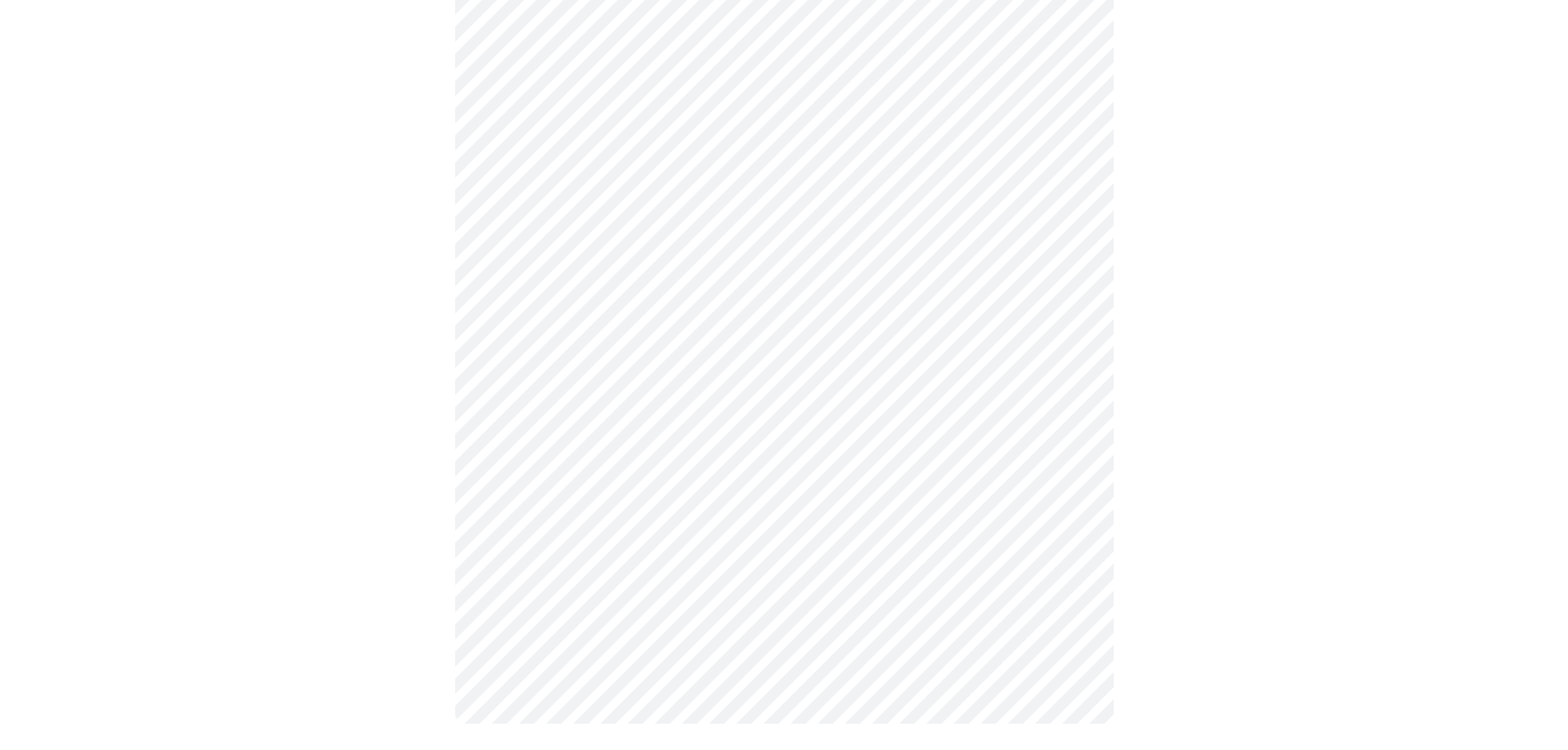
scroll to position [0, 0]
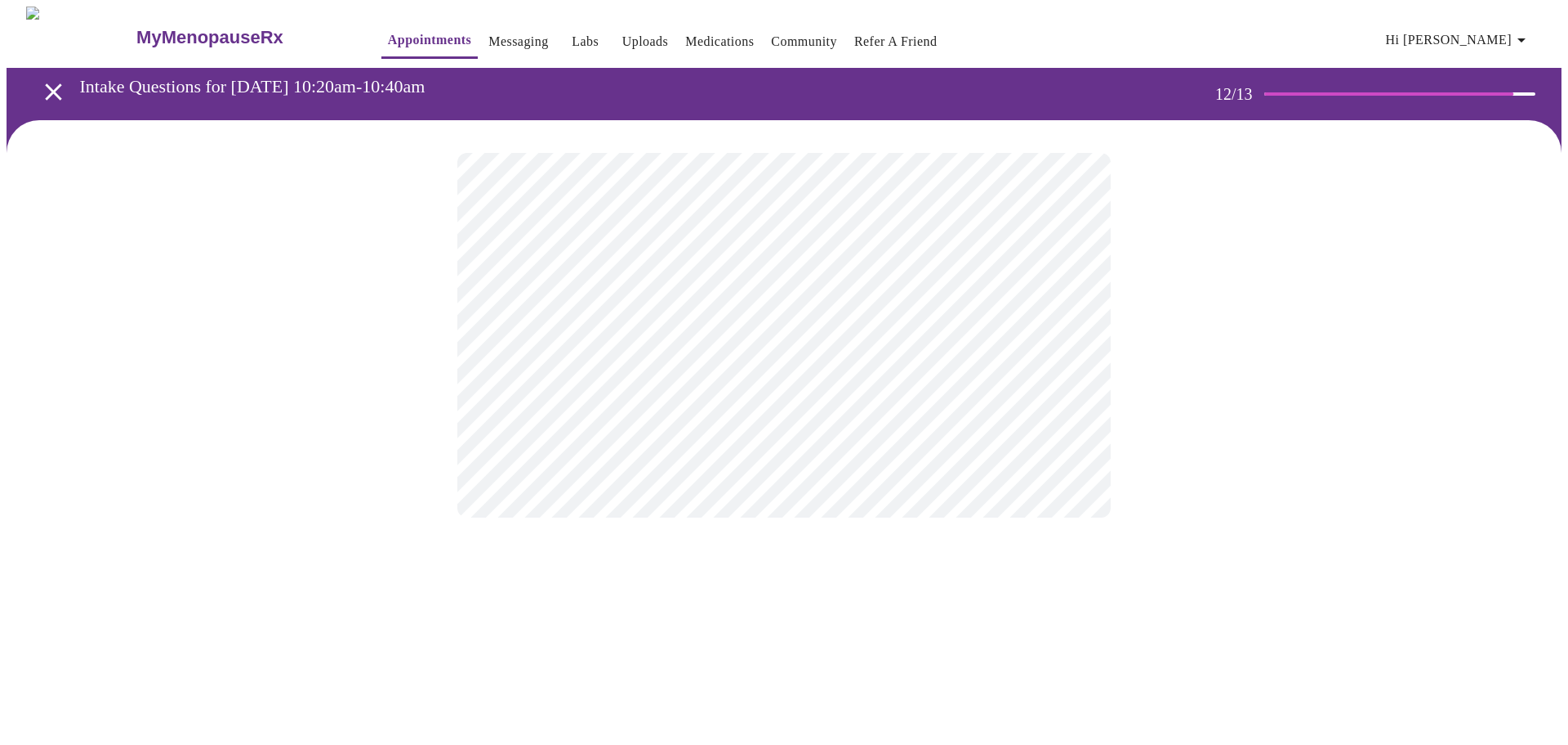
click at [658, 339] on body "MyMenopauseRx Appointments Messaging Labs Uploads Medications Community Refer a…" at bounding box center [784, 278] width 1556 height 543
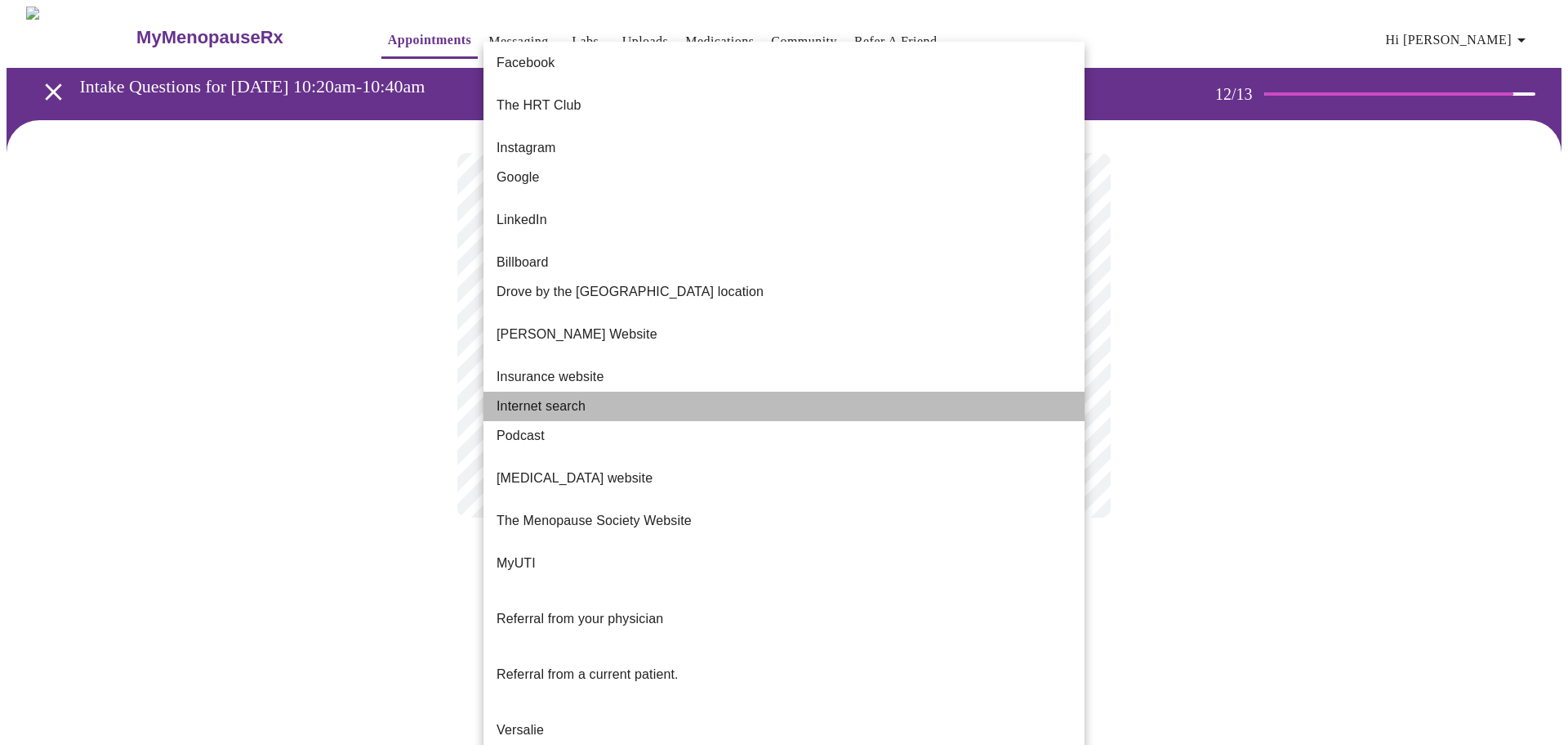
click at [553, 397] on span "Internet search" at bounding box center [541, 406] width 89 height 20
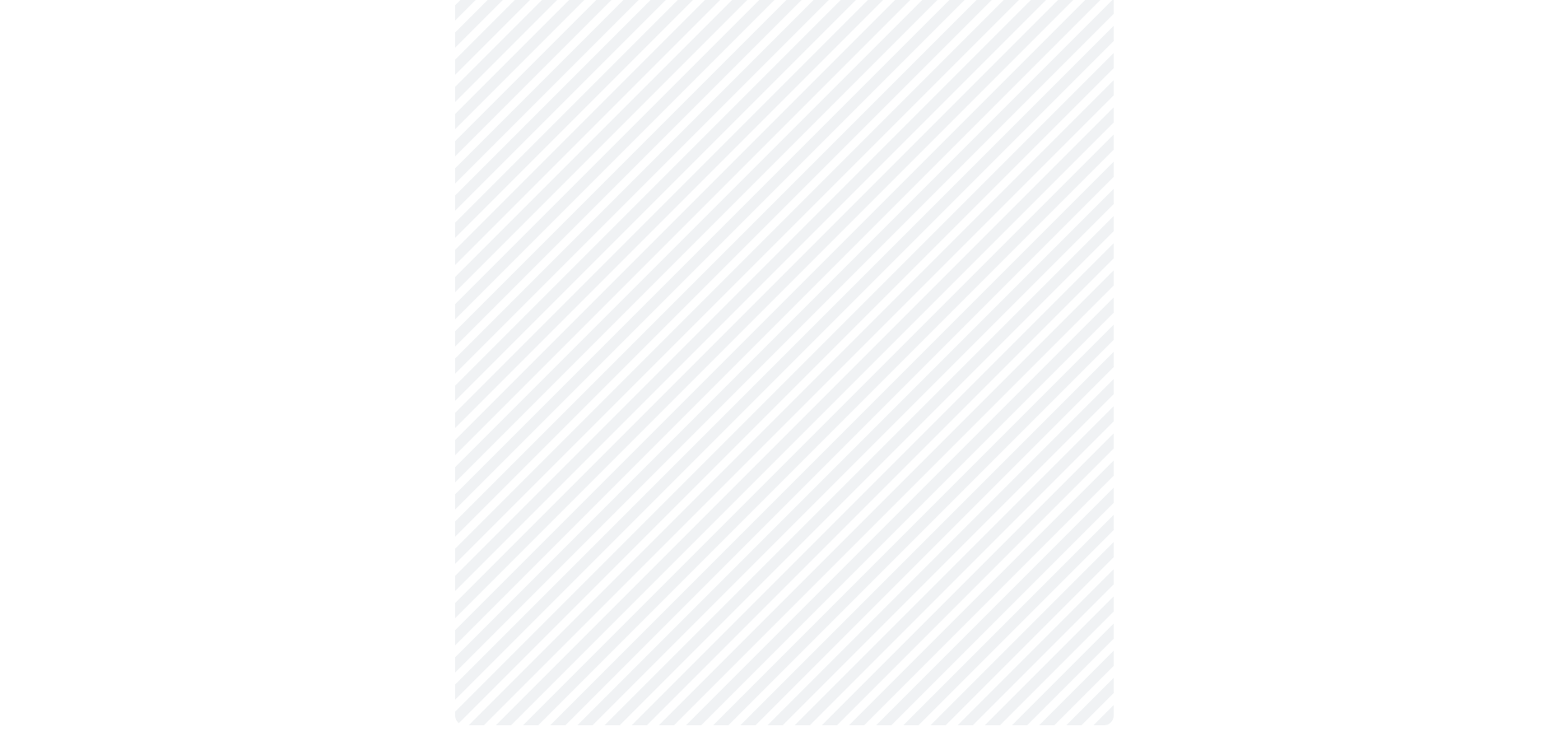
scroll to position [585, 0]
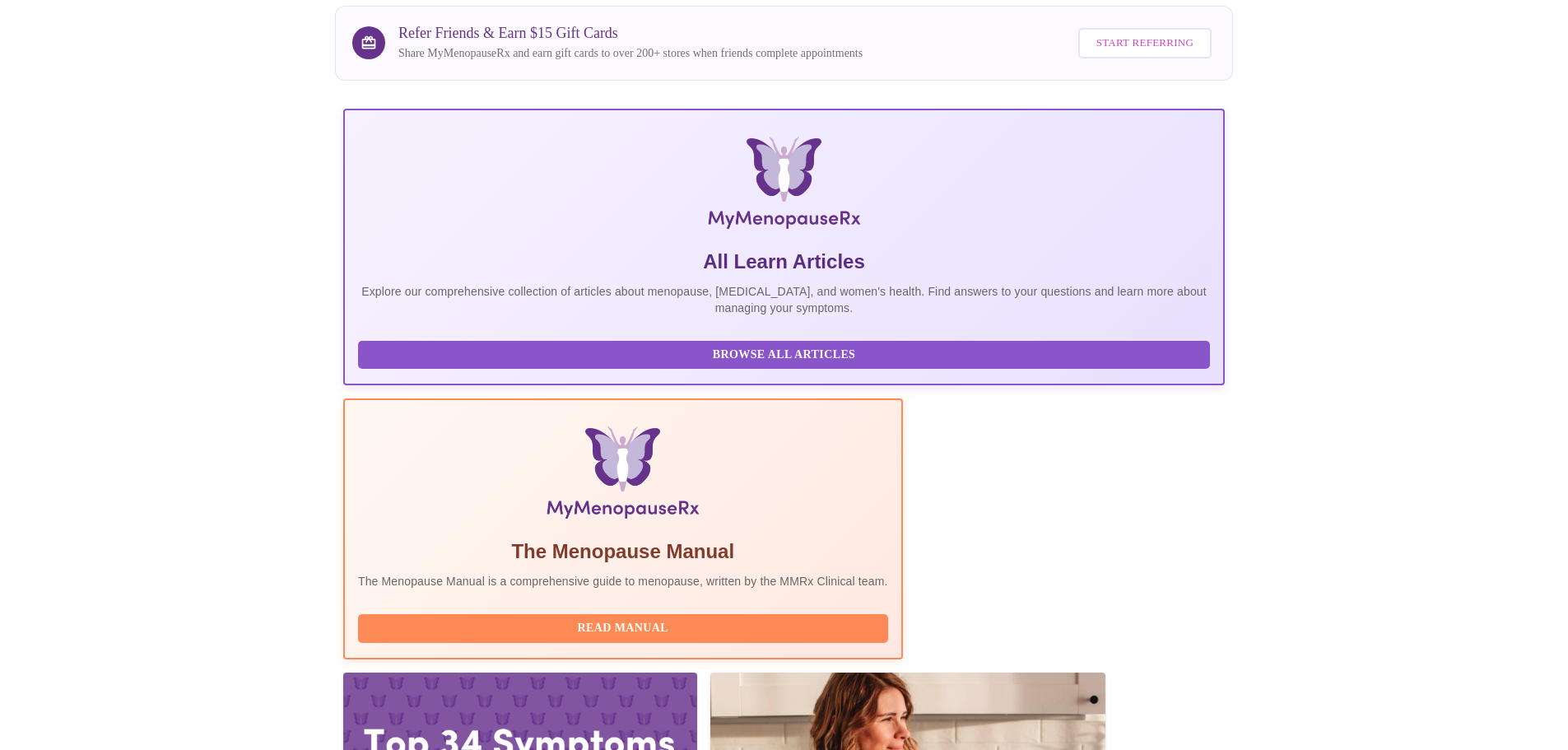
scroll to position [151, 0]
